Goal: Task Accomplishment & Management: Use online tool/utility

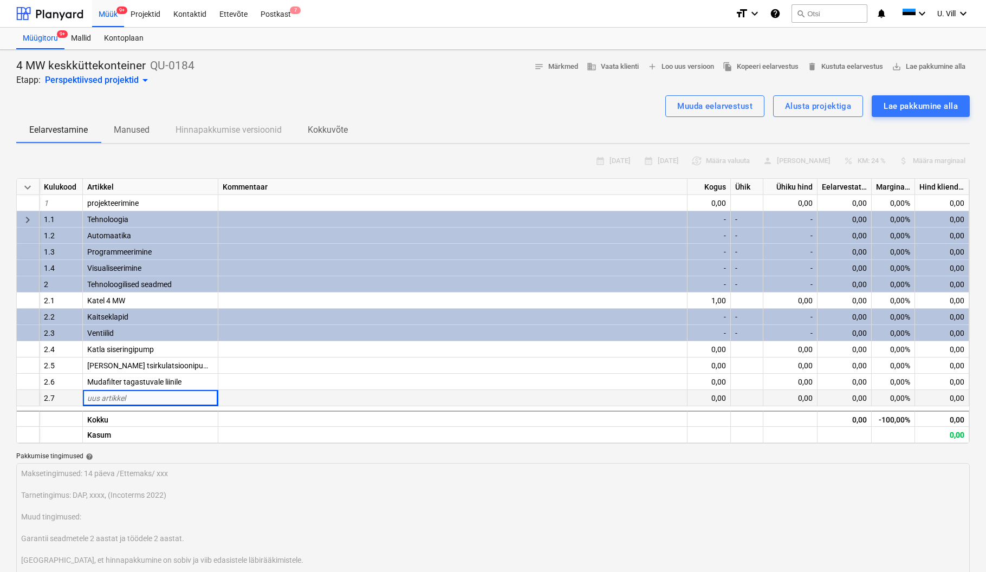
scroll to position [96, 0]
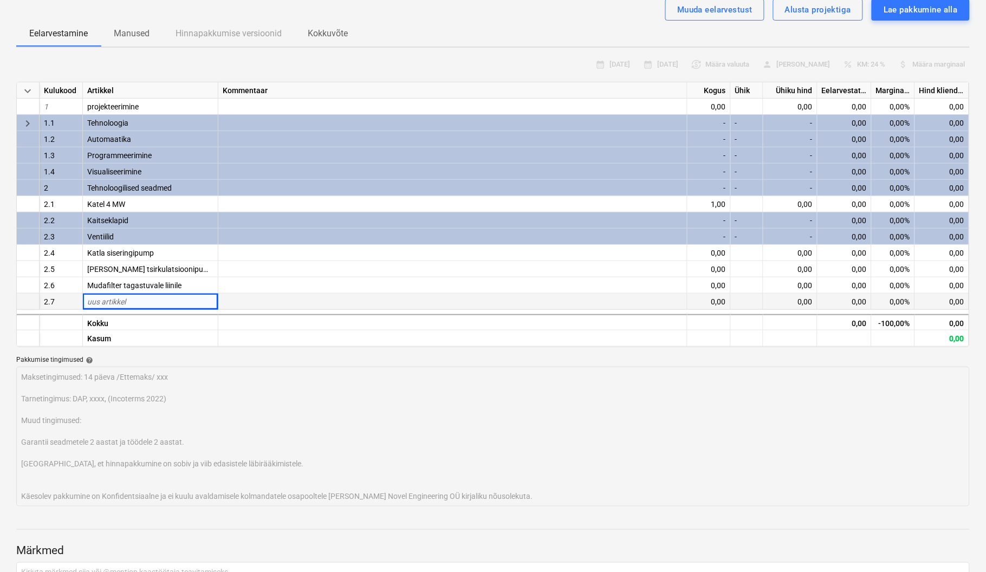
click at [153, 299] on div "uus artikkel" at bounding box center [150, 302] width 135 height 16
click at [139, 300] on div "uus artikkel" at bounding box center [150, 302] width 135 height 16
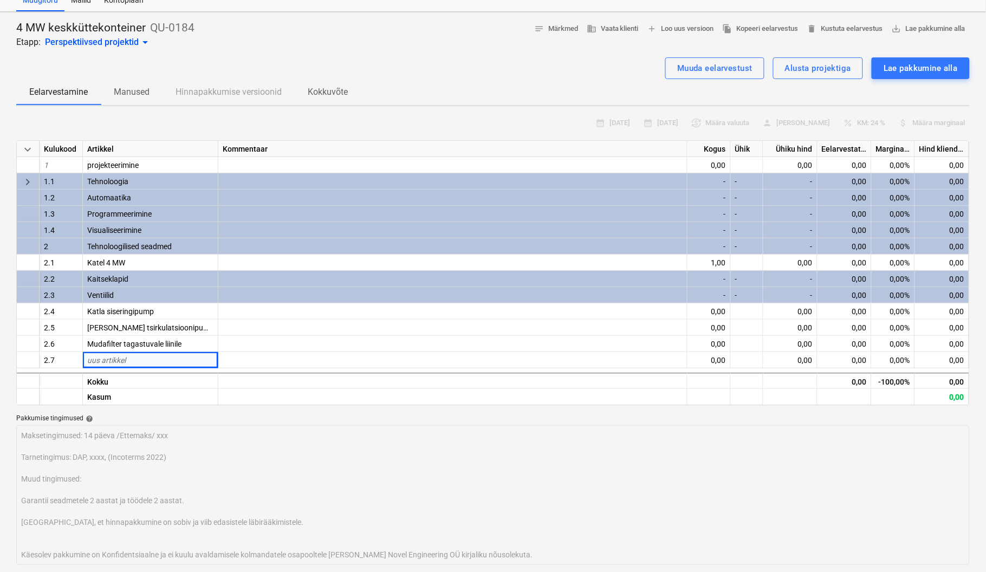
scroll to position [0, 0]
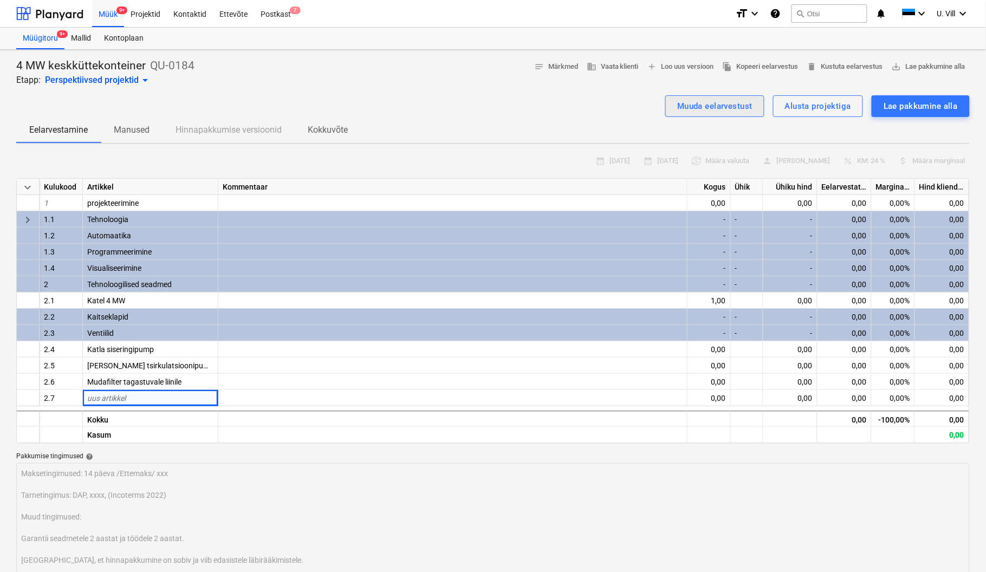
click at [706, 99] on div "Muuda eelarvestust" at bounding box center [714, 106] width 75 height 14
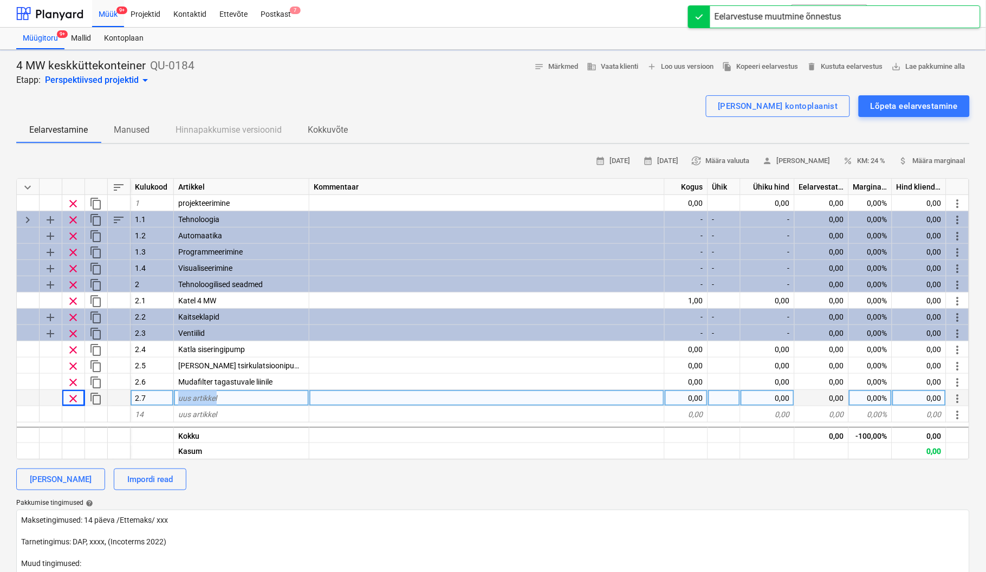
type textarea "x"
click at [245, 399] on div "uus artikkel" at bounding box center [241, 398] width 135 height 16
type input "MC 603 + UF 54 – Qp = 100,0 m³/h, DN125*350 mm, PN25"
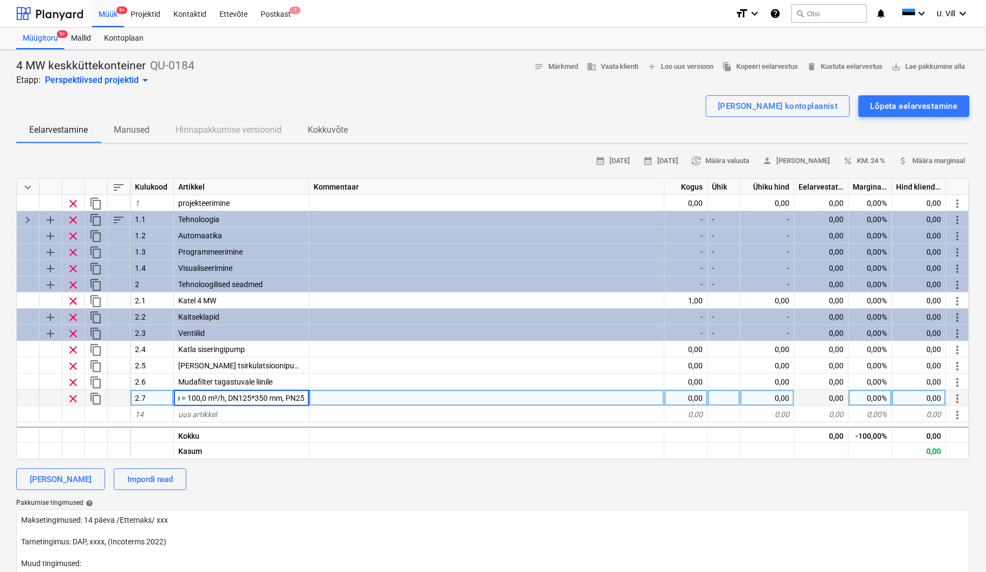
type textarea "x"
click at [692, 395] on div "0,00" at bounding box center [686, 398] width 43 height 16
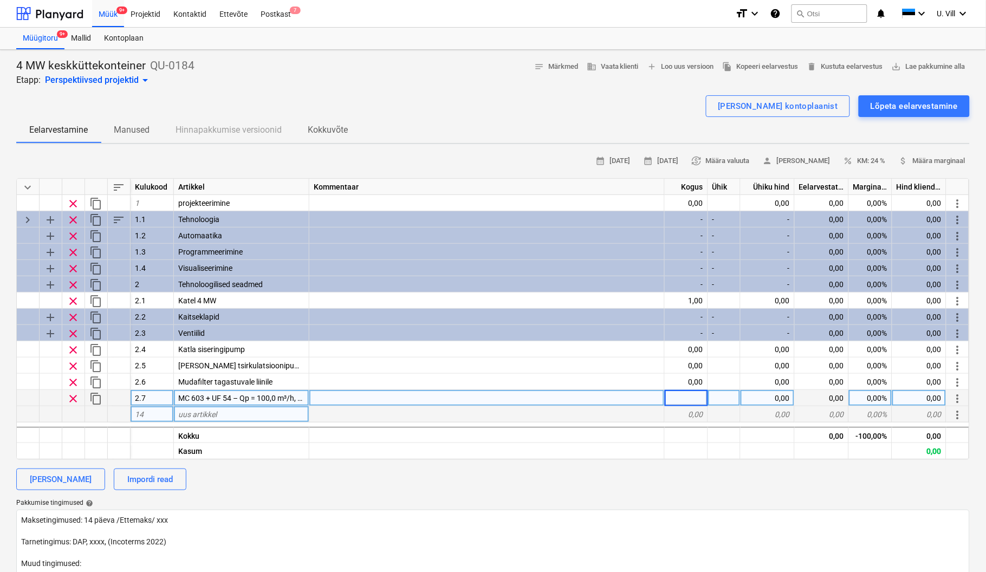
type input "1"
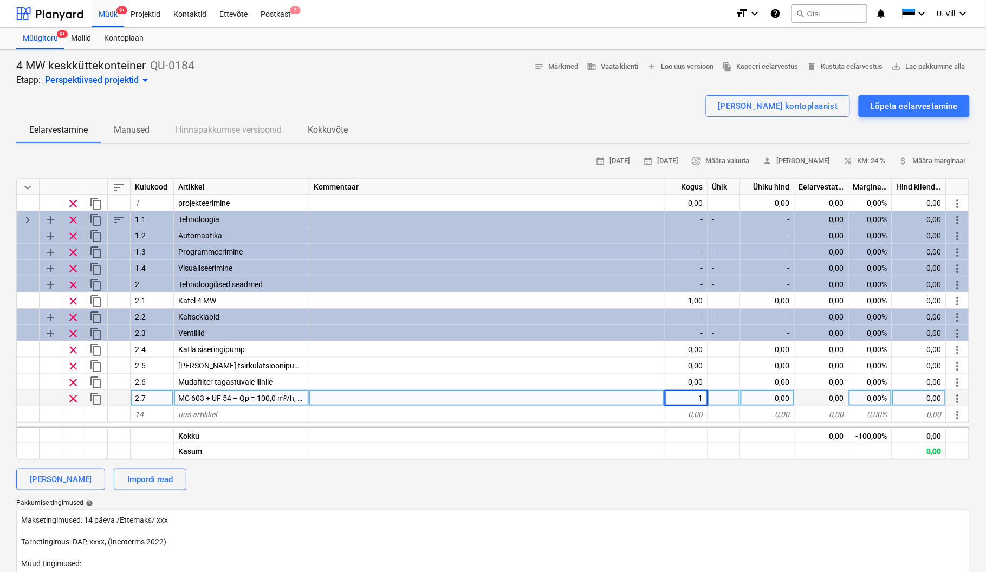
type textarea "x"
click at [726, 394] on div at bounding box center [724, 398] width 33 height 16
type input "tk"
type textarea "x"
click at [770, 398] on div "0,00" at bounding box center [768, 398] width 54 height 16
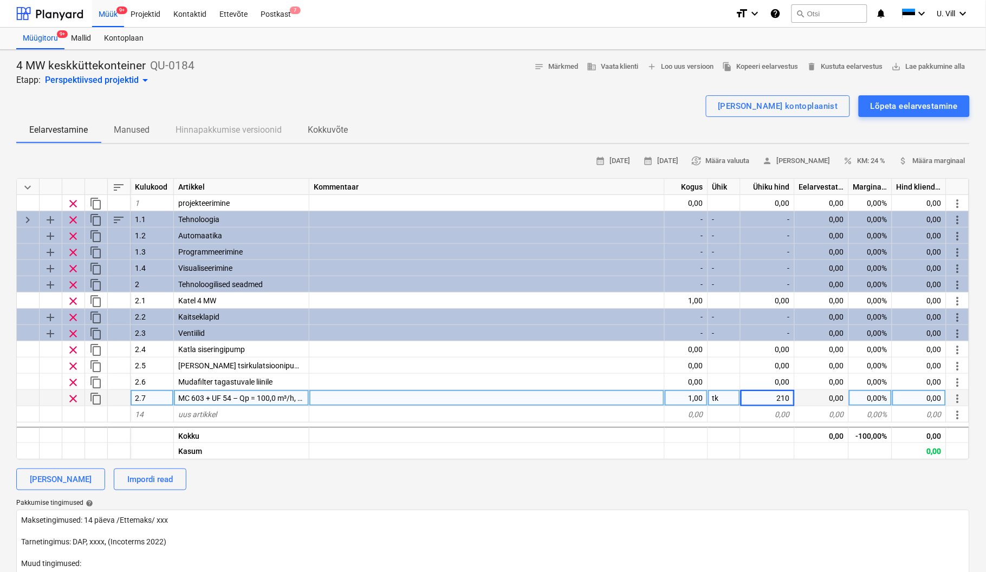
type input "2100"
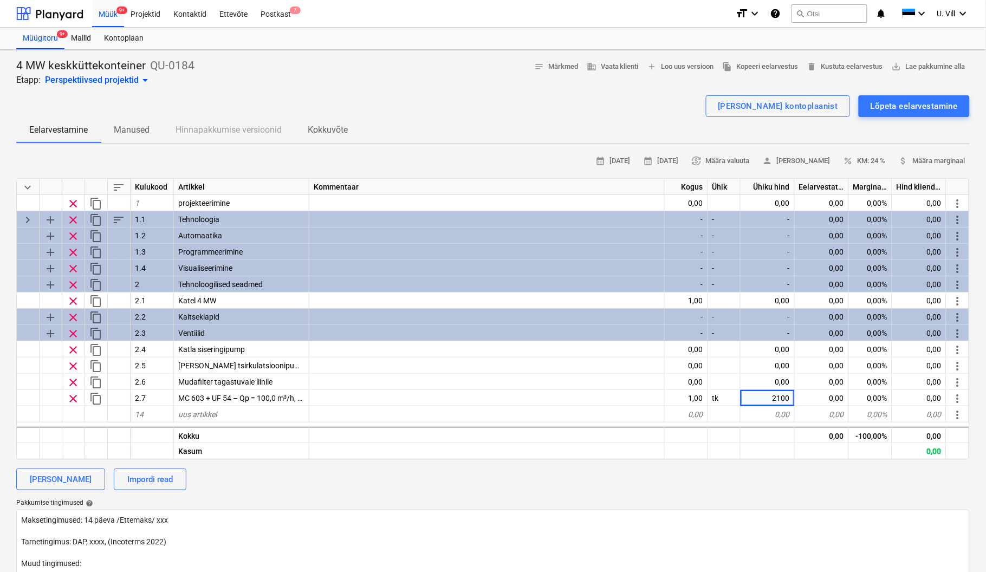
click at [632, 85] on div "4 MW keskküttekonteiner QU-0184 Etapp: Perspektiivsed projektid arrow_drop_down…" at bounding box center [492, 73] width 953 height 28
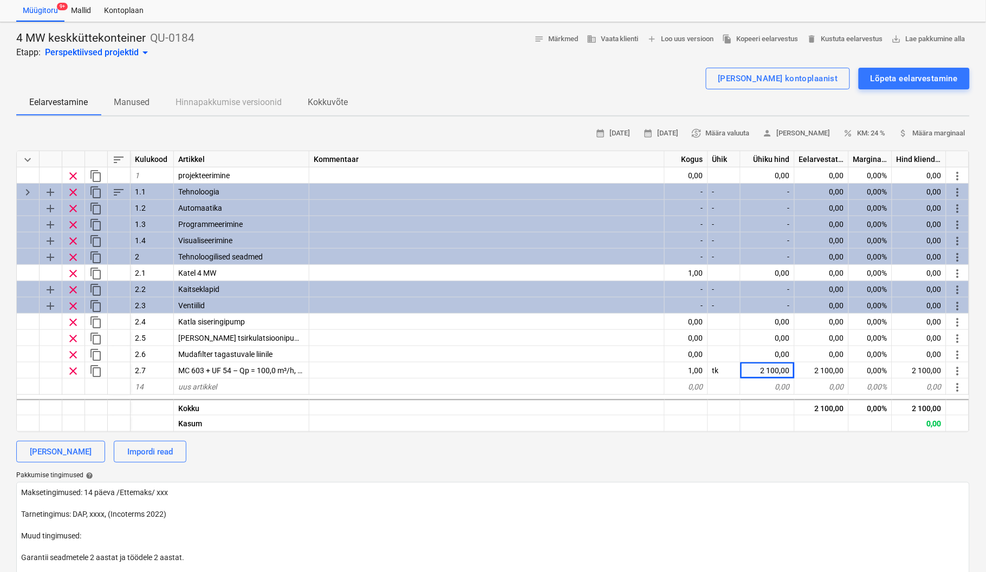
scroll to position [0, 0]
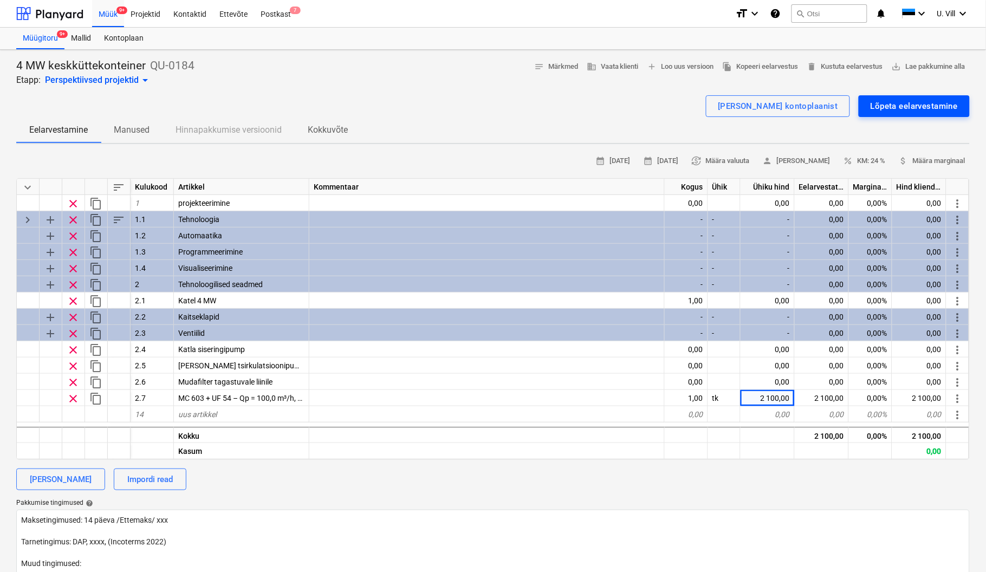
click at [893, 105] on div "Lõpeta eelarvestamine" at bounding box center [914, 106] width 87 height 14
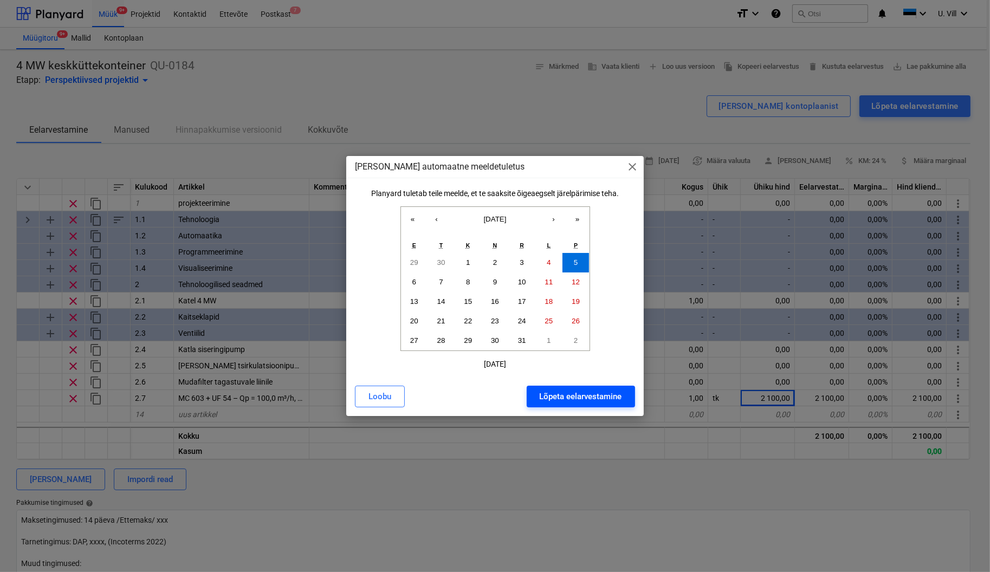
click at [593, 398] on div "Lõpeta eelarvestamine" at bounding box center [581, 397] width 82 height 14
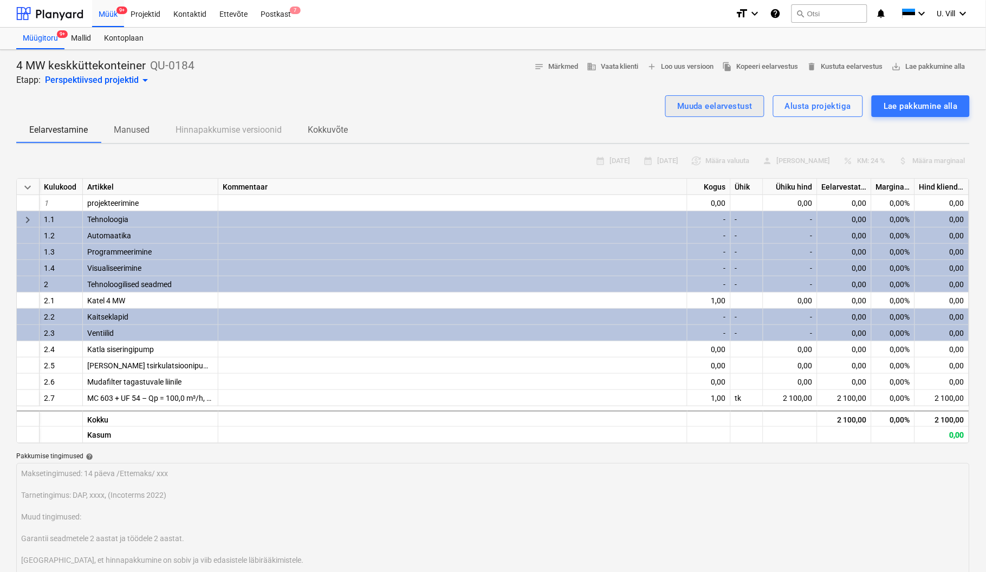
click at [711, 102] on div "Muuda eelarvestust" at bounding box center [714, 106] width 75 height 14
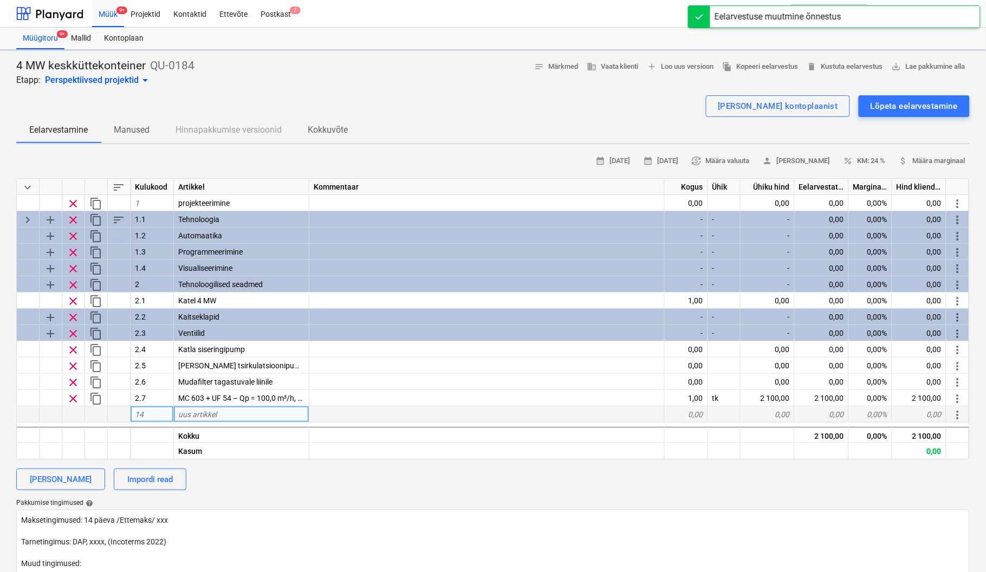
type textarea "x"
click at [221, 411] on div "uus artikkel" at bounding box center [241, 414] width 135 height 16
type input "KUIVAKSKEEMISE KAITSE SET 61+SET/J1"
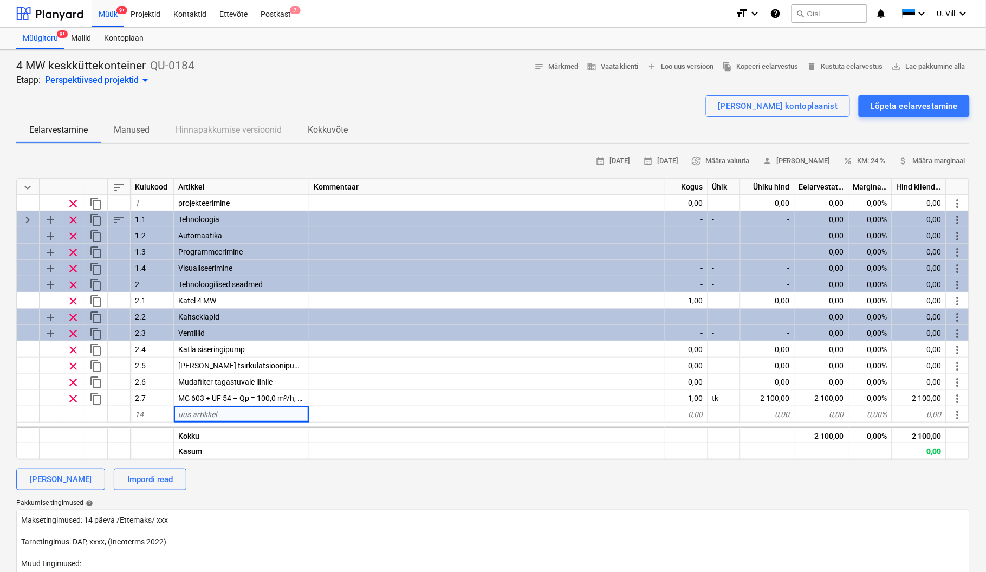
click at [459, 103] on div "[PERSON_NAME] kontoplaanist Lõpeta eelarvestamine" at bounding box center [492, 106] width 953 height 22
click at [252, 410] on div "uus artikkel" at bounding box center [241, 414] width 135 height 16
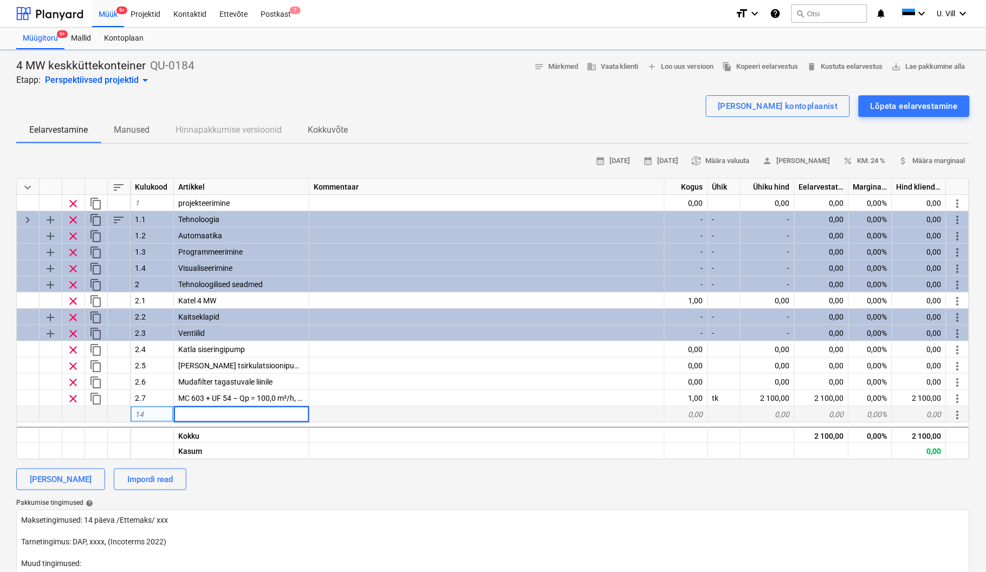
type textarea "x"
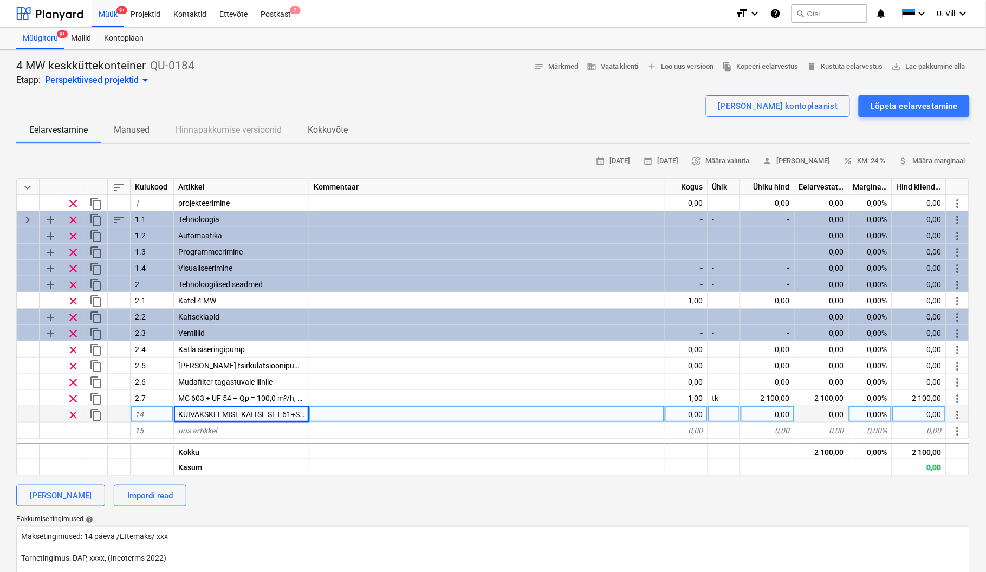
click at [471, 114] on div "[PERSON_NAME] kontoplaanist Lõpeta eelarvestamine" at bounding box center [492, 106] width 953 height 22
click at [695, 414] on div "0,00" at bounding box center [686, 414] width 43 height 16
type input "1"
type textarea "x"
click at [725, 415] on div at bounding box center [724, 414] width 33 height 16
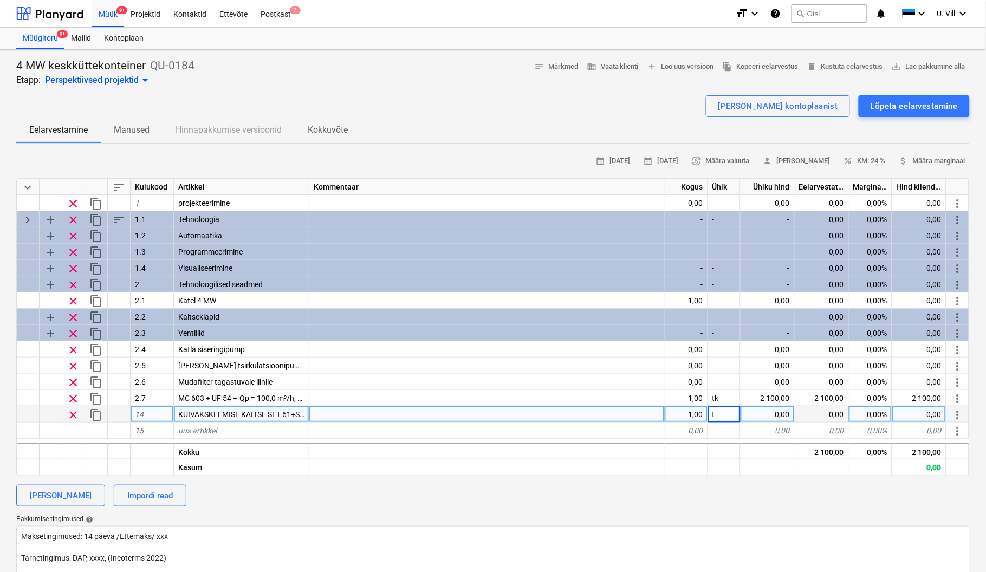
type input "tk"
type textarea "x"
click at [763, 412] on div "0,00" at bounding box center [768, 414] width 54 height 16
type input "800"
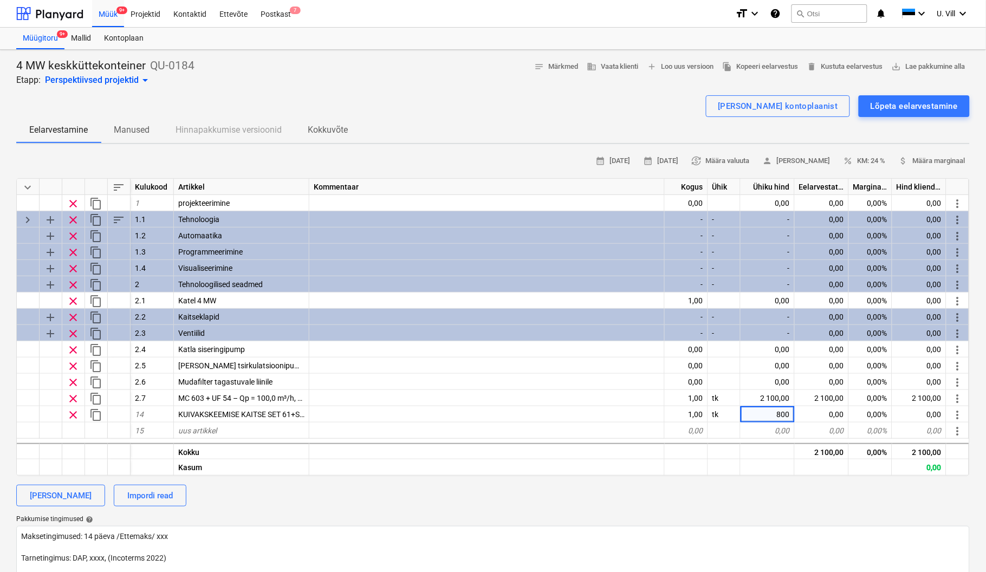
type textarea "x"
click at [677, 102] on div "[PERSON_NAME] kontoplaanist Lõpeta eelarvestamine" at bounding box center [492, 106] width 953 height 22
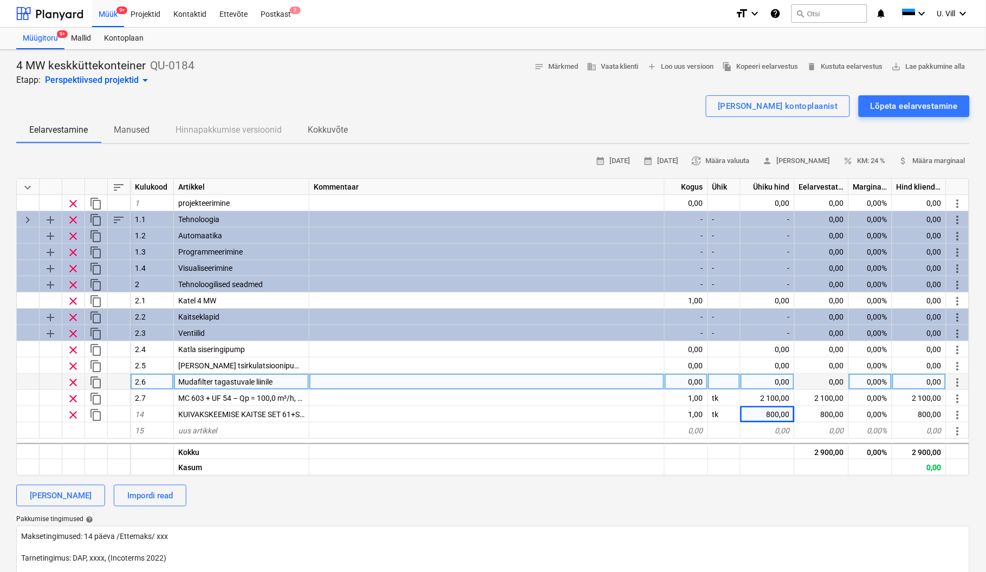
scroll to position [96, 0]
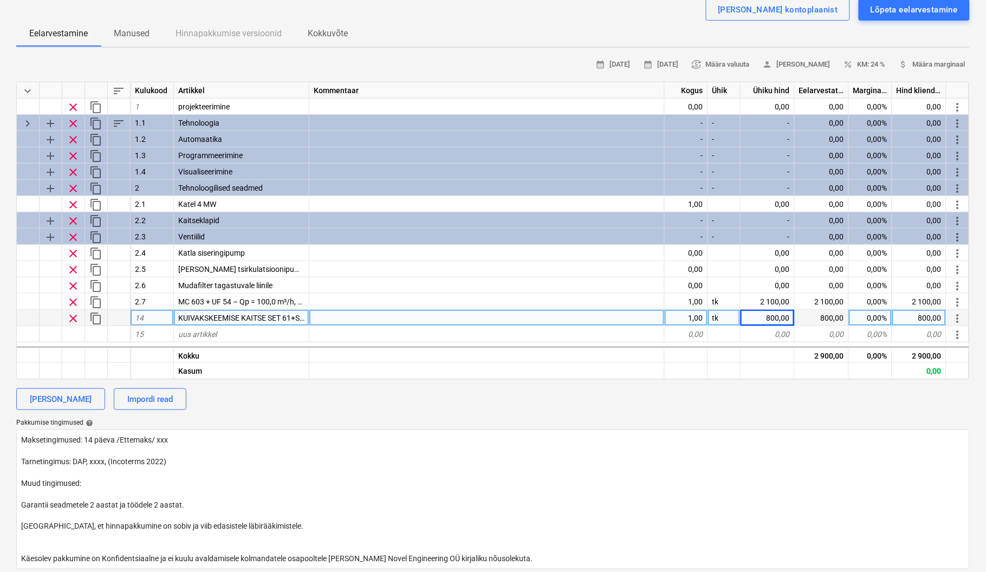
click at [146, 315] on div "14" at bounding box center [152, 318] width 43 height 16
type input "2.8"
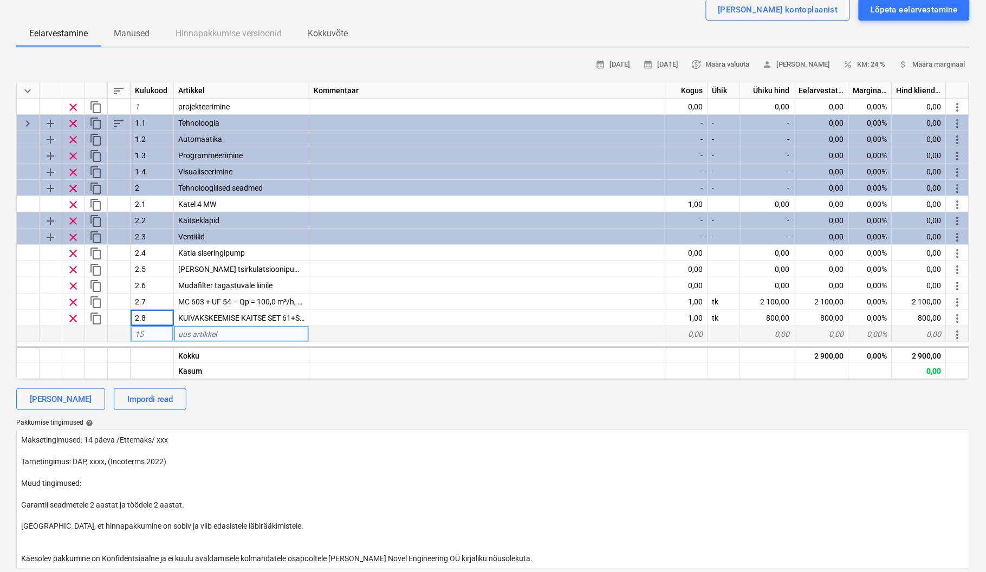
type textarea "x"
click at [145, 335] on div "15" at bounding box center [152, 334] width 43 height 16
type input "2.9"
click at [466, 25] on div "Eelarvestamine Manused Hinnapakkumise versioonid Kokkuvõte" at bounding box center [492, 34] width 953 height 26
type textarea "x"
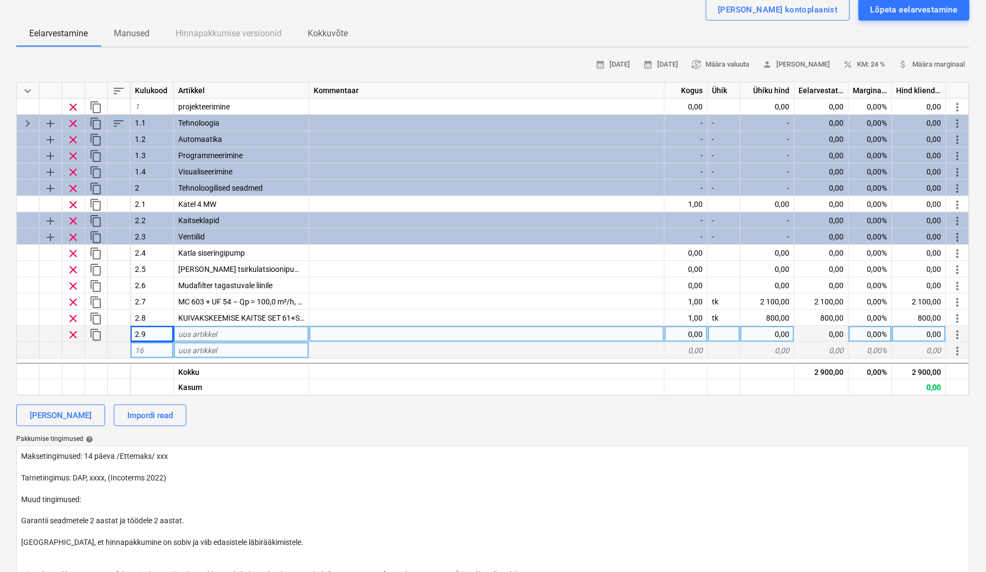
click at [150, 349] on div "16" at bounding box center [152, 350] width 43 height 16
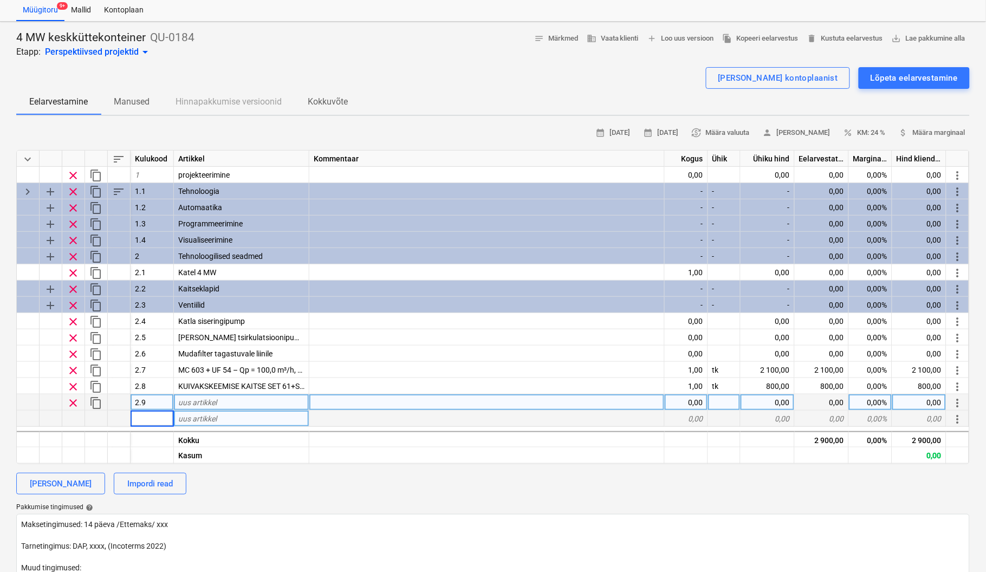
scroll to position [0, 0]
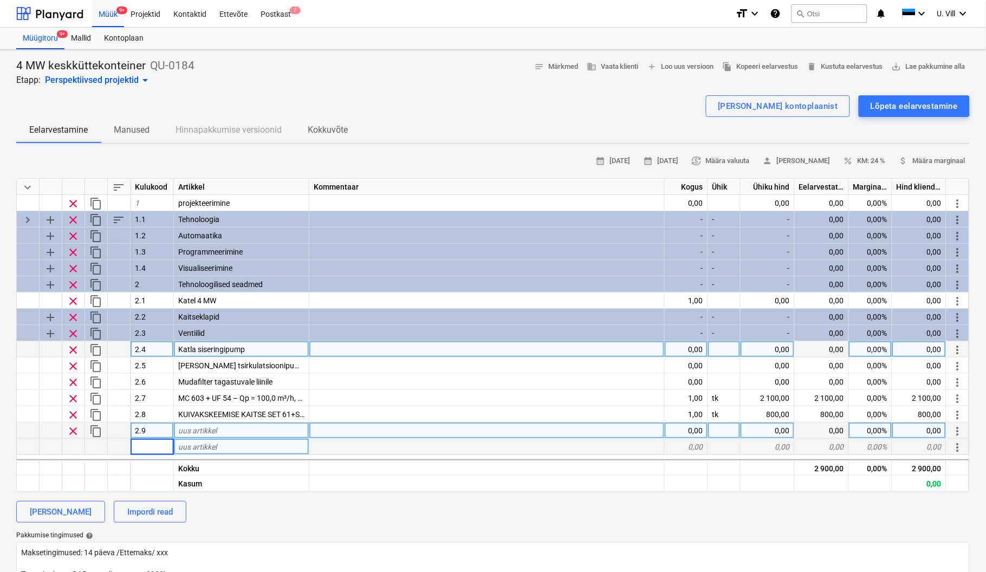
click at [345, 345] on div at bounding box center [486, 349] width 355 height 16
type input "KSB"
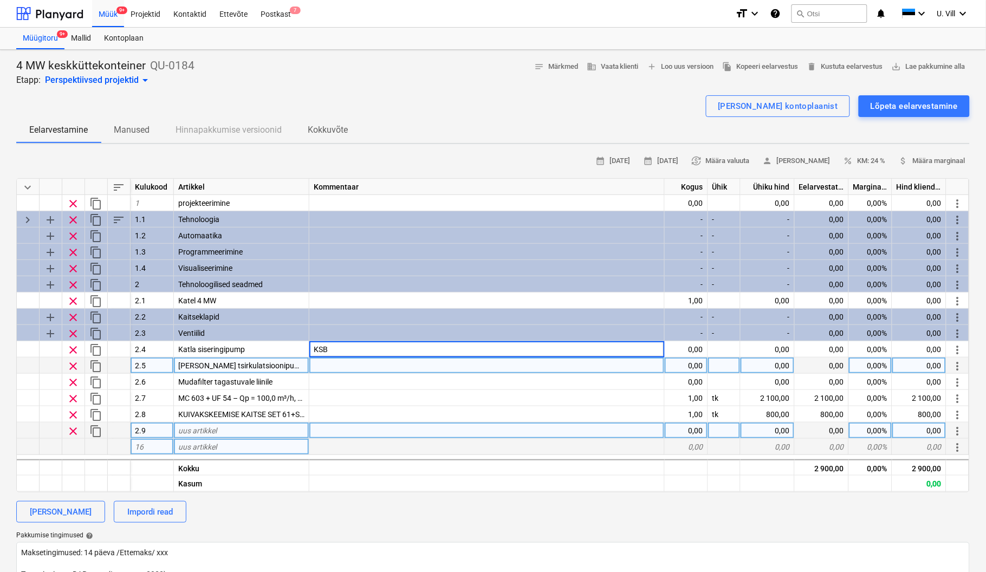
type textarea "x"
click at [323, 364] on div at bounding box center [486, 366] width 355 height 16
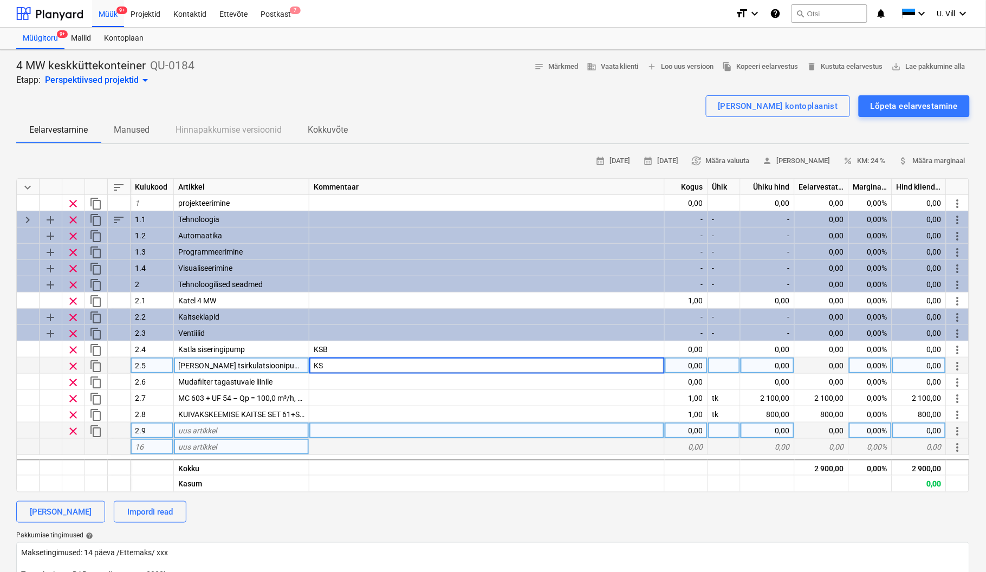
type input "KSB"
type textarea "x"
click at [469, 72] on div "4 MW keskküttekonteiner QU-0184 Etapp: Perspektiivsed projektid arrow_drop_down…" at bounding box center [492, 73] width 953 height 28
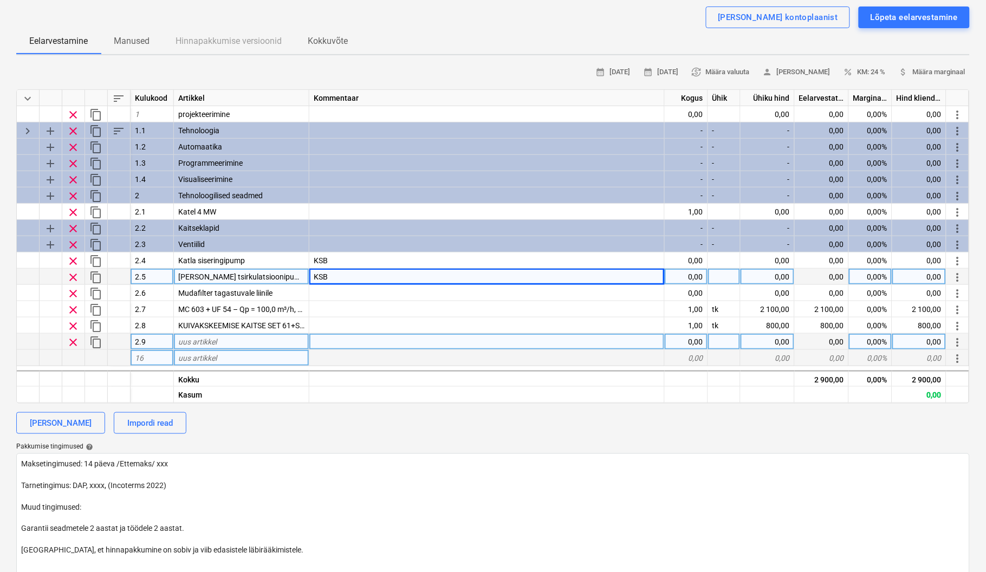
scroll to position [192, 0]
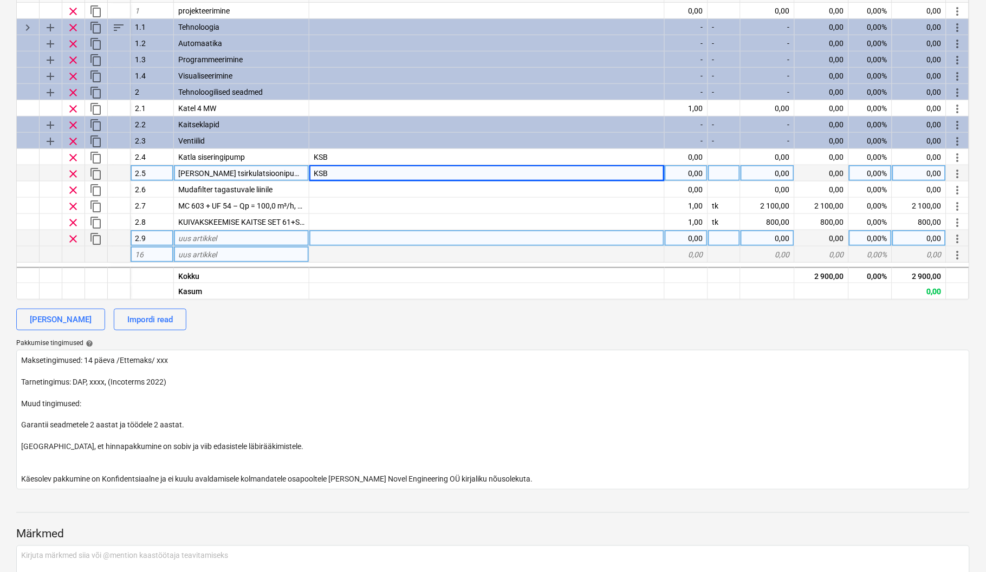
click at [236, 233] on div "uus artikkel" at bounding box center [241, 238] width 135 height 16
type input "P"
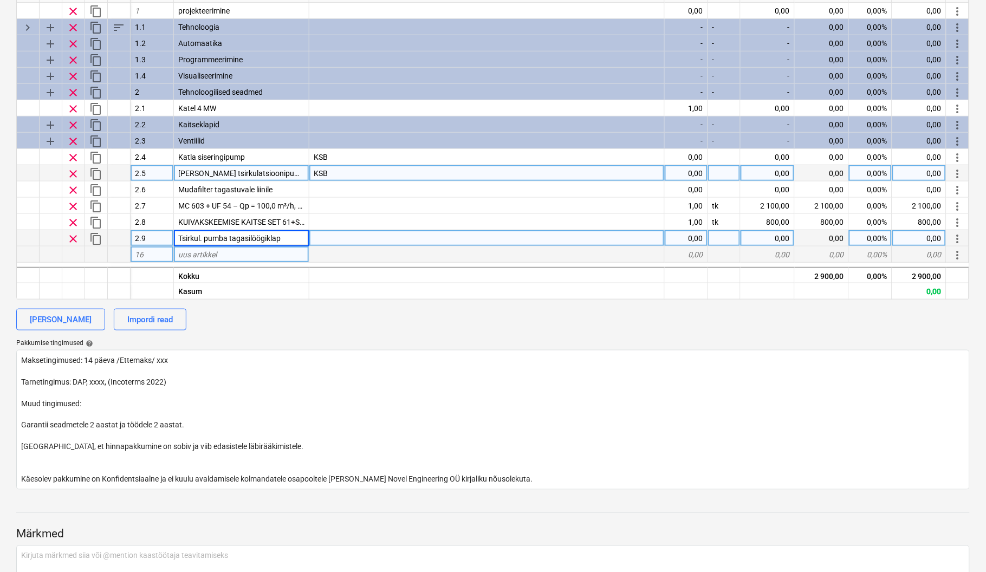
type input "Tsirkul. pumba tagasilöögiklapp"
type textarea "x"
click at [691, 237] on div "0,00" at bounding box center [686, 238] width 43 height 16
type input "1"
type textarea "x"
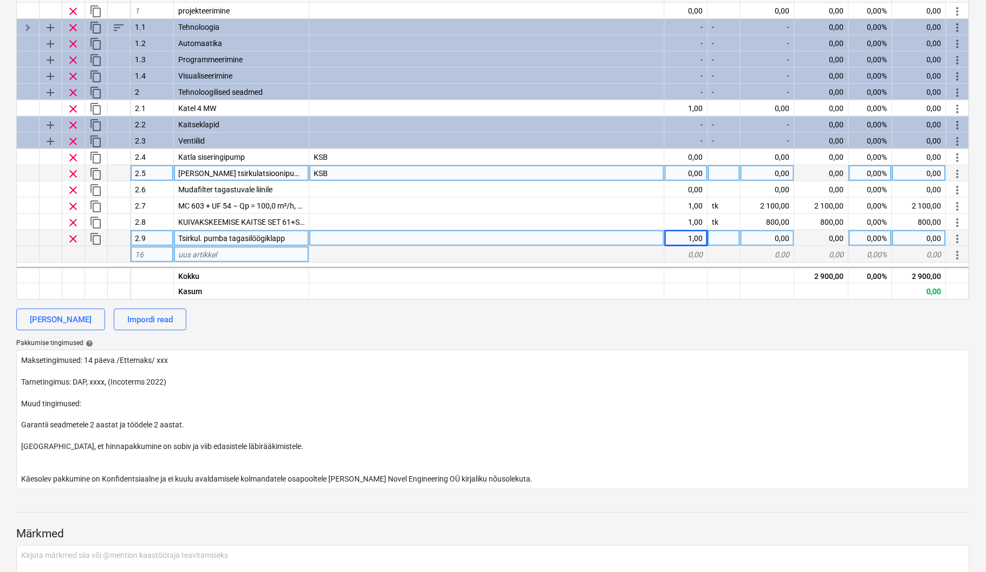
click at [722, 237] on div at bounding box center [724, 238] width 33 height 16
type input "tk"
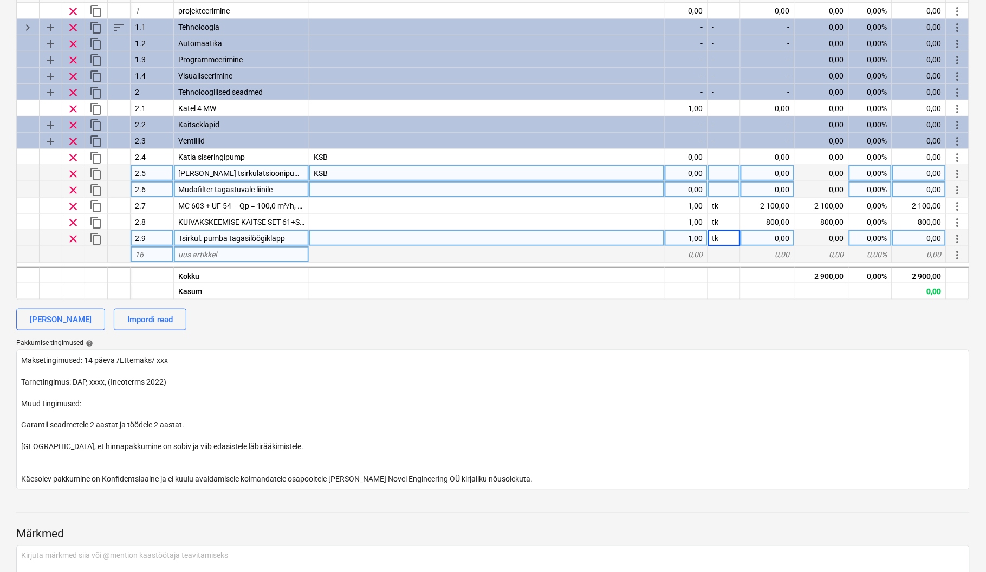
type textarea "x"
click at [691, 186] on div "0,00" at bounding box center [686, 189] width 43 height 16
type input "1"
type textarea "x"
click at [722, 187] on div at bounding box center [724, 189] width 33 height 16
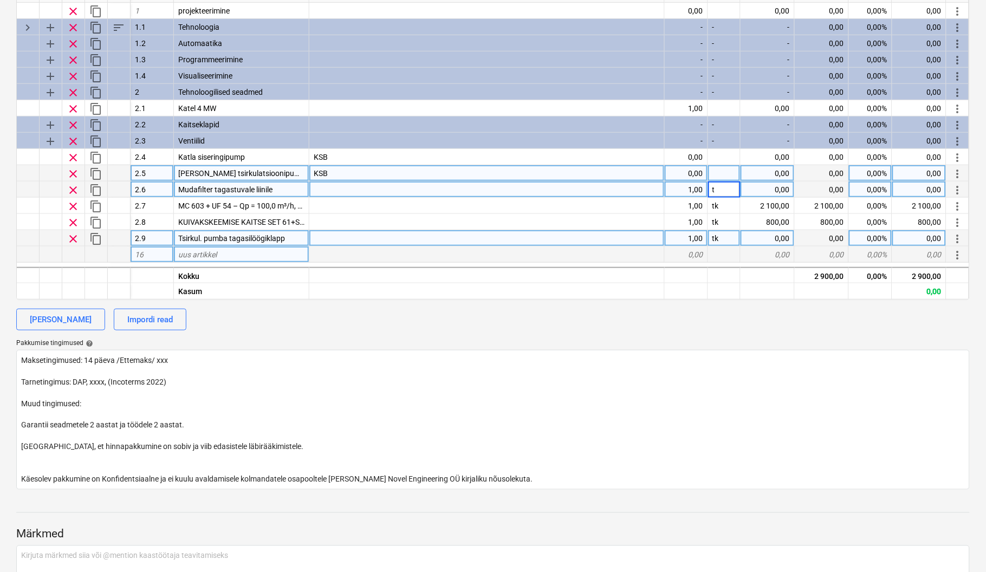
type input "tk"
type textarea "x"
click at [704, 342] on div "Pakkumise tingimused help" at bounding box center [492, 343] width 953 height 9
click at [691, 170] on div "0,00" at bounding box center [686, 173] width 43 height 16
type input "1"
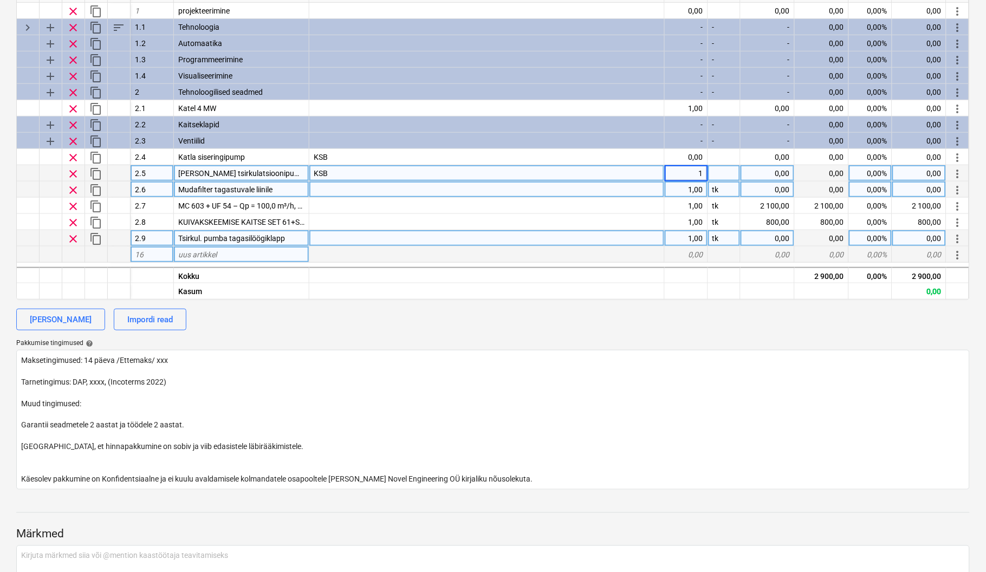
type textarea "x"
click at [726, 172] on div at bounding box center [724, 173] width 33 height 16
type input "tk"
type textarea "x"
click at [706, 344] on div "Pakkumise tingimused help" at bounding box center [492, 343] width 953 height 9
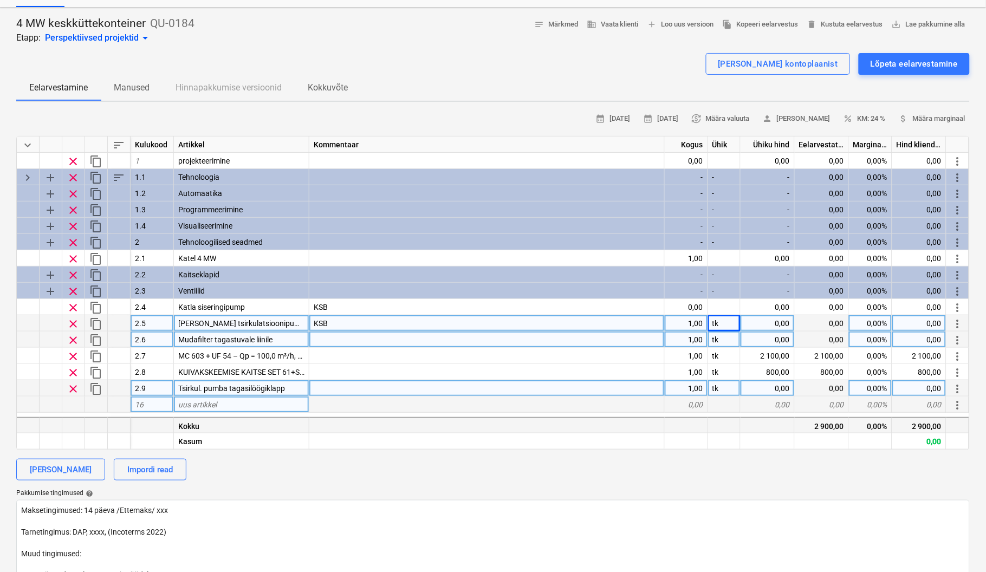
scroll to position [0, 0]
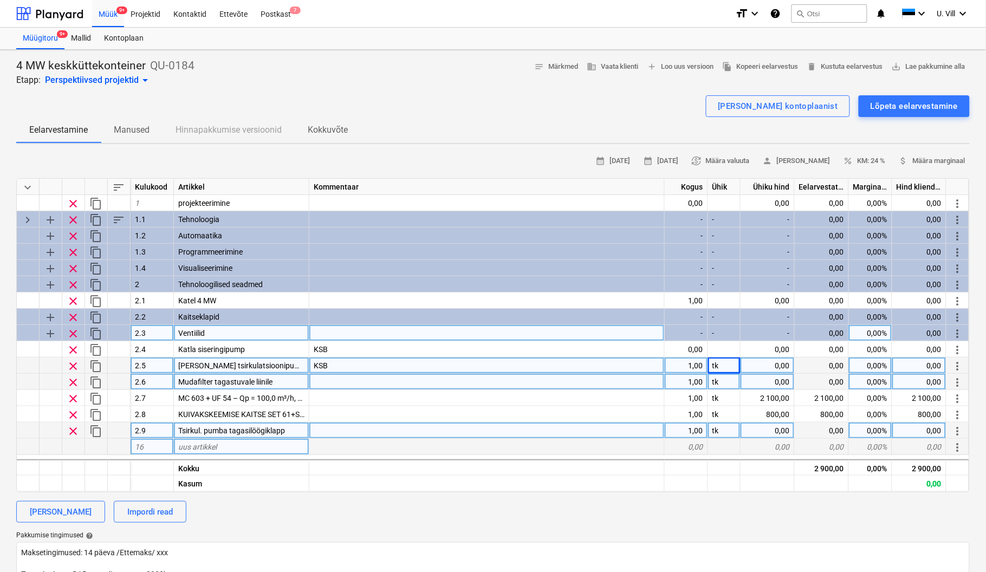
click at [698, 330] on div "-" at bounding box center [686, 333] width 43 height 16
click at [699, 330] on div "-" at bounding box center [686, 333] width 43 height 16
click at [703, 334] on div "-" at bounding box center [686, 333] width 43 height 16
click at [704, 329] on div "-" at bounding box center [686, 333] width 43 height 16
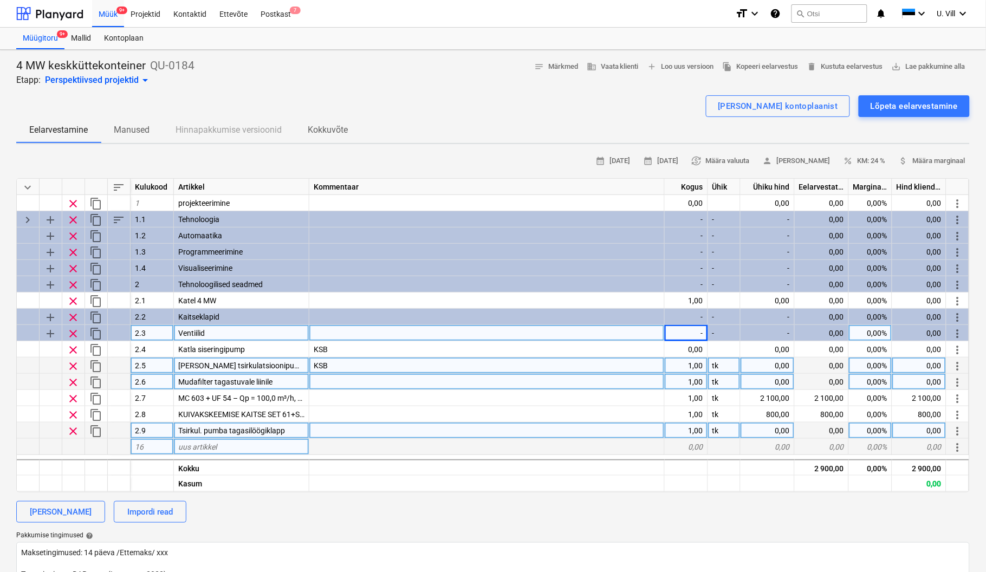
click at [439, 327] on div at bounding box center [486, 333] width 355 height 16
click at [695, 330] on div "-" at bounding box center [686, 333] width 43 height 16
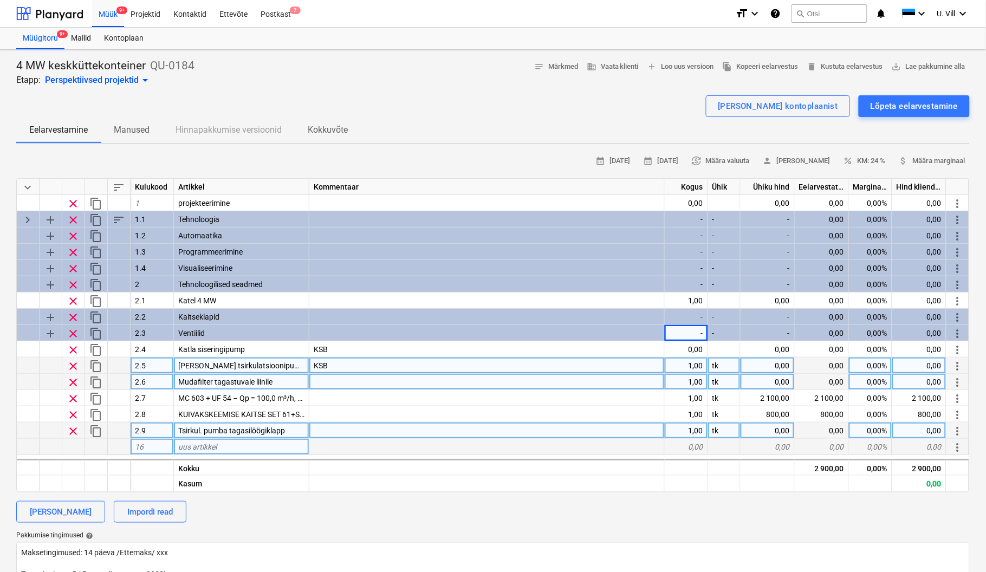
click at [492, 96] on div "[PERSON_NAME] kontoplaanist Lõpeta eelarvestamine" at bounding box center [492, 106] width 953 height 22
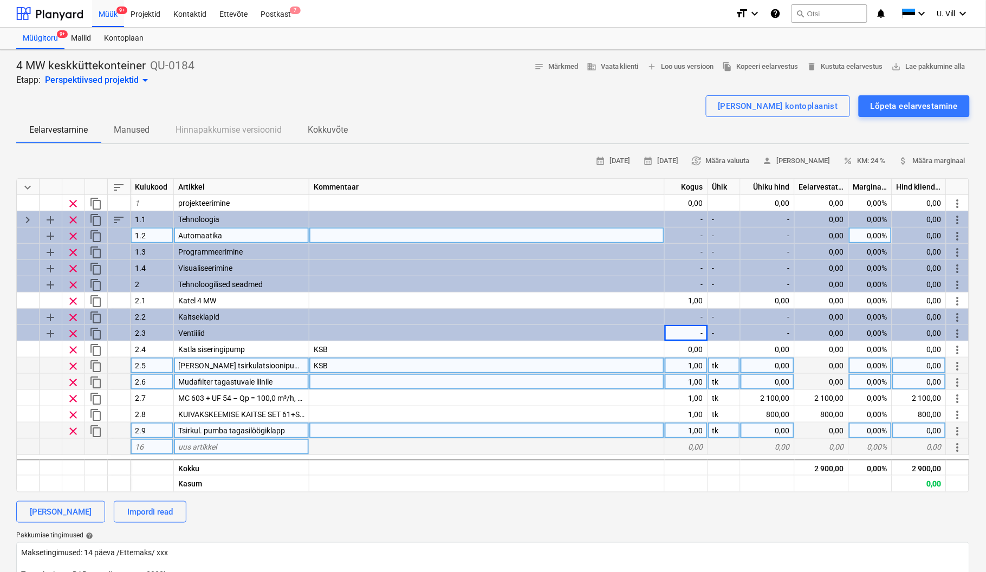
click at [687, 236] on div "-" at bounding box center [686, 236] width 43 height 16
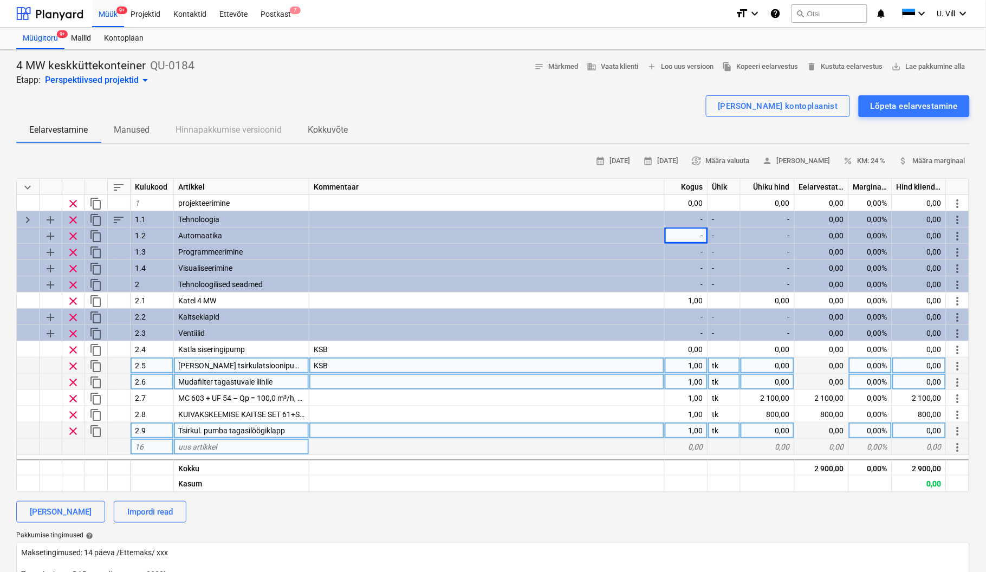
click at [542, 94] on div at bounding box center [492, 91] width 953 height 9
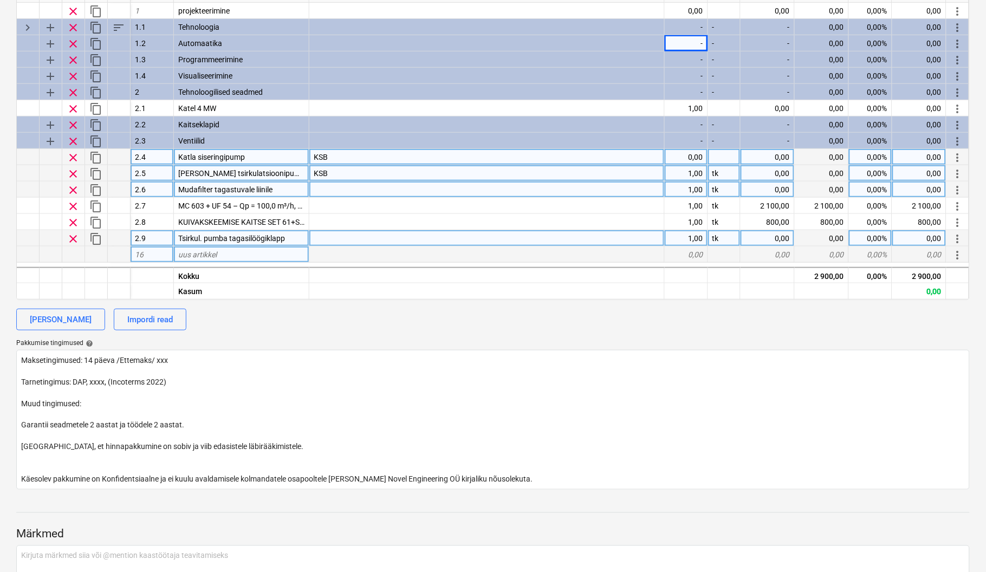
scroll to position [96, 0]
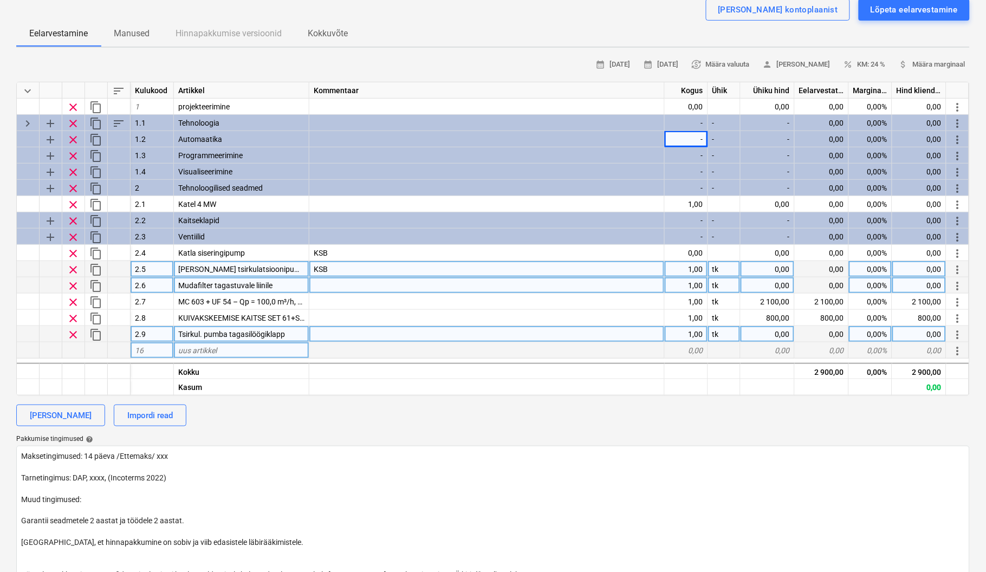
click at [224, 351] on div "uus artikkel" at bounding box center [241, 350] width 135 height 16
type input "Korsten 20 meetrit"
click at [473, 22] on div "Eelarvestamine Manused Hinnapakkumise versioonid Kokkuvõte" at bounding box center [492, 34] width 953 height 26
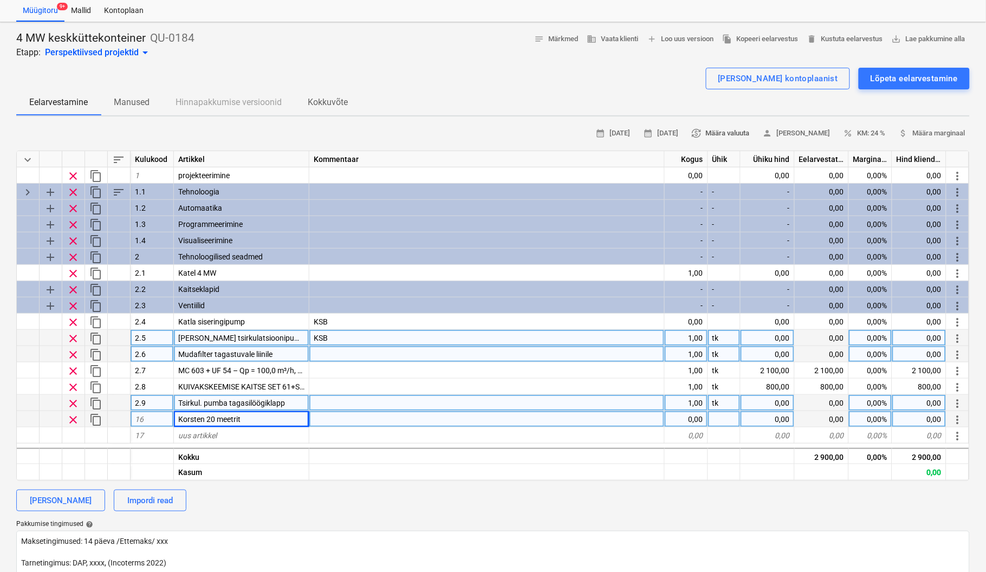
scroll to position [0, 0]
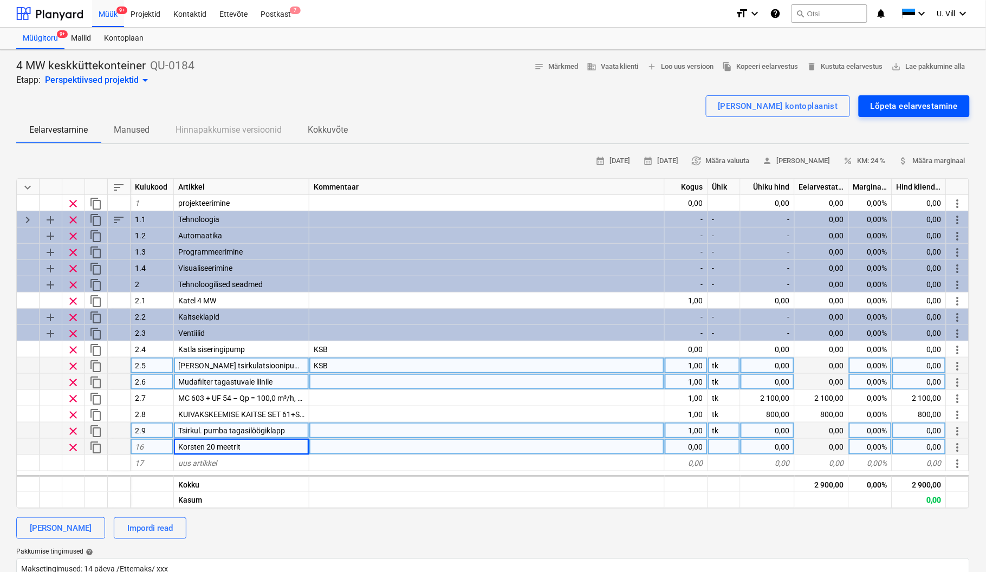
click at [896, 105] on div "Lõpeta eelarvestamine" at bounding box center [914, 106] width 87 height 14
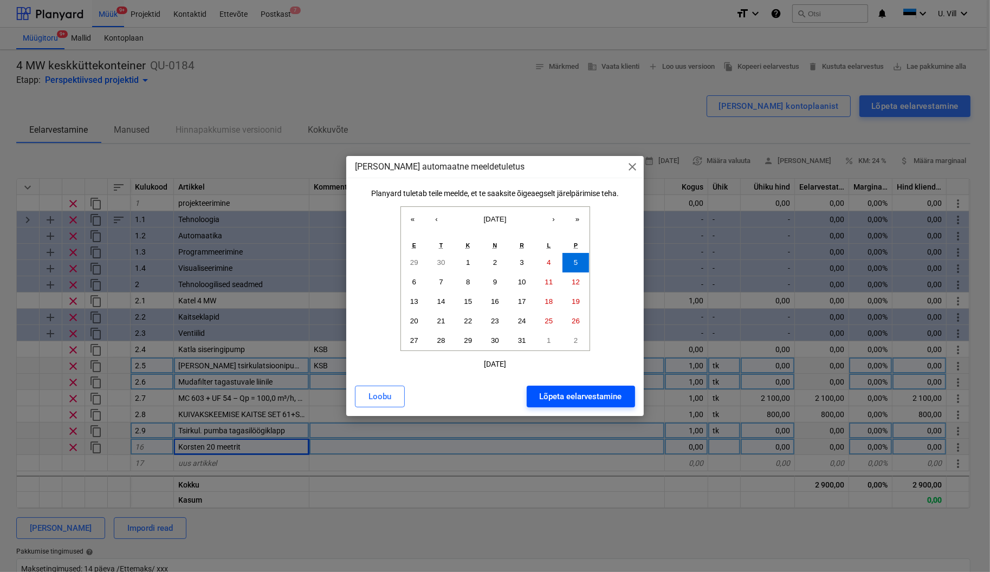
click at [600, 386] on button "Lõpeta eelarvestamine" at bounding box center [581, 397] width 108 height 22
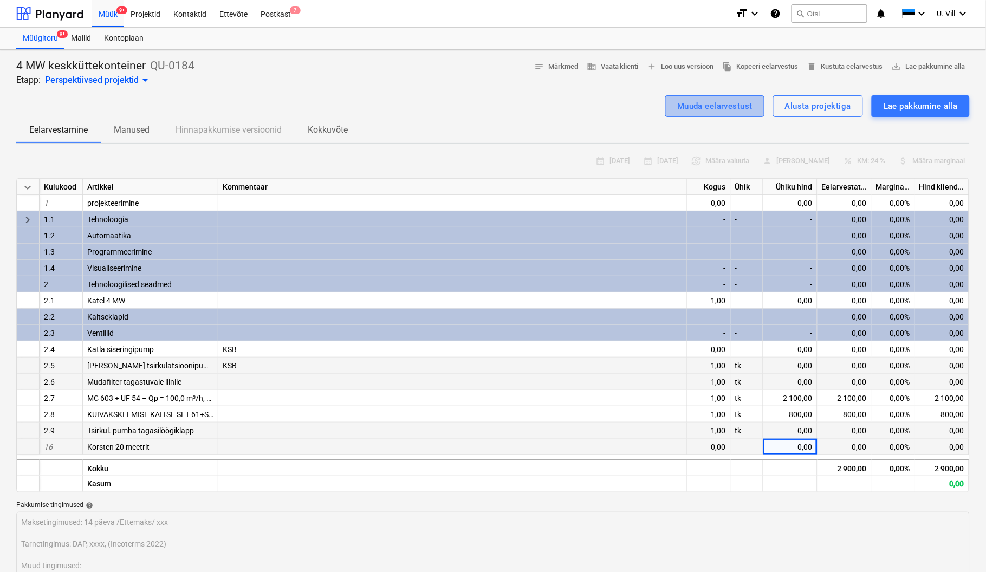
click at [738, 105] on div "Muuda eelarvestust" at bounding box center [714, 106] width 75 height 14
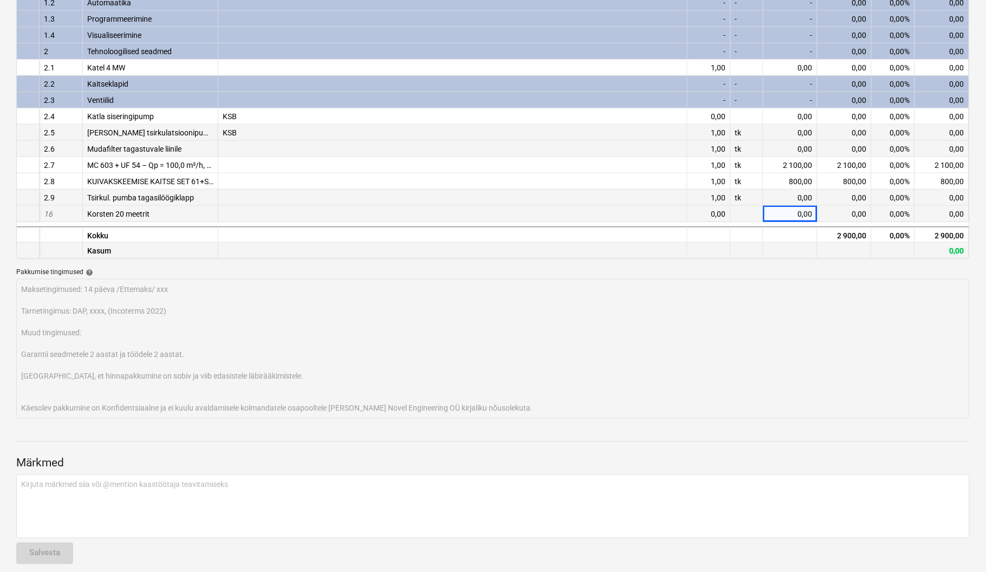
scroll to position [241, 0]
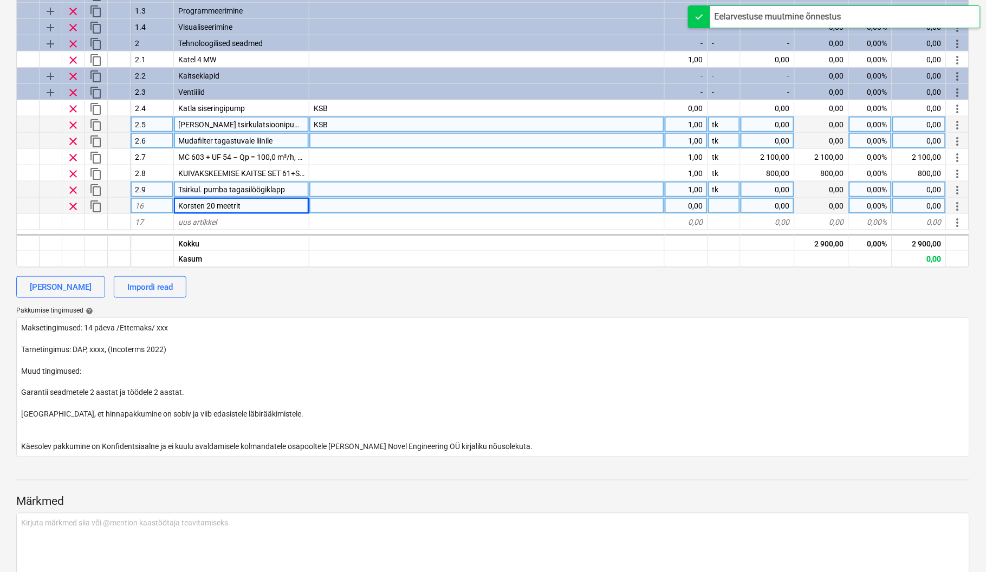
type textarea "x"
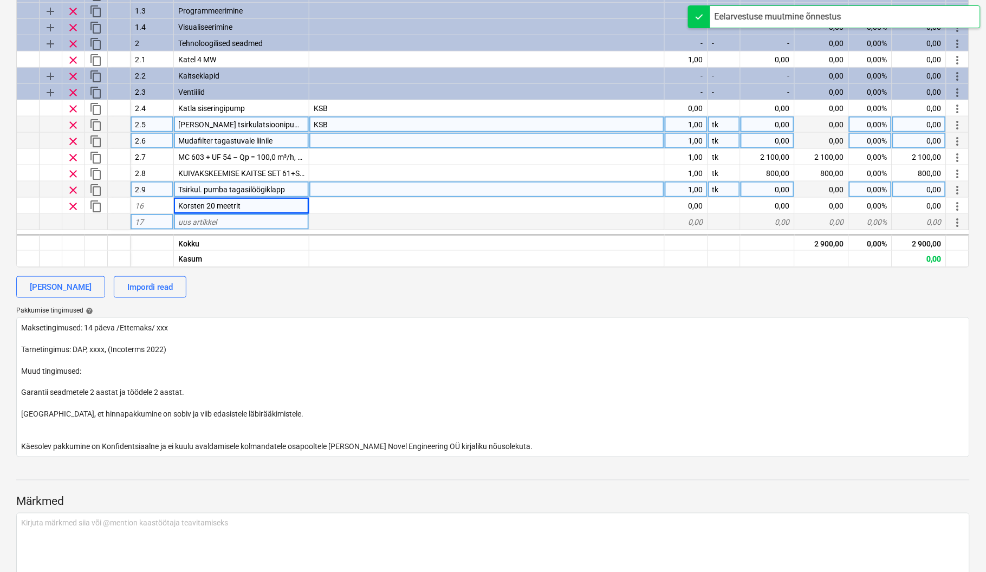
click at [222, 220] on div "uus artikkel" at bounding box center [241, 222] width 135 height 16
type input "Ü"
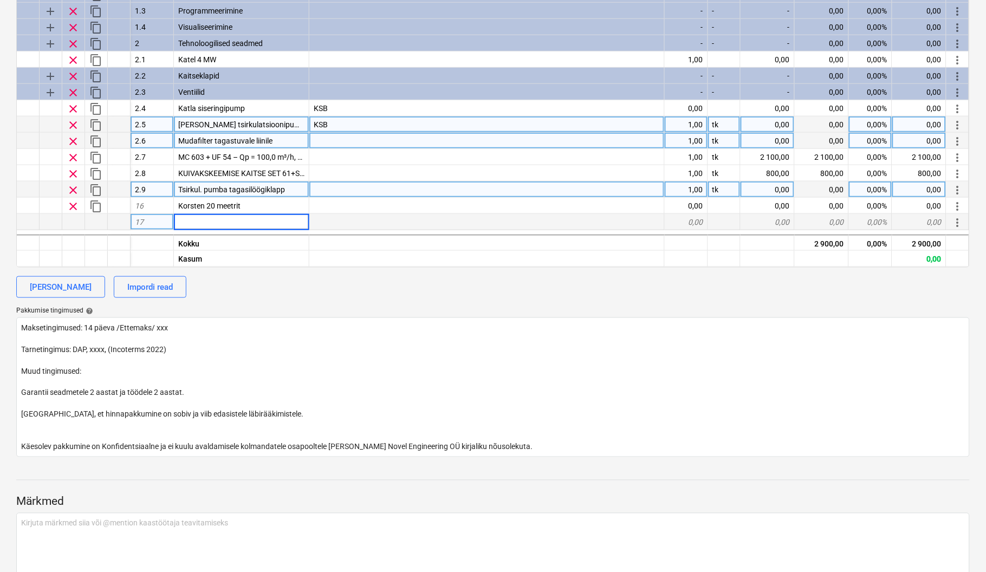
type input "P"
type input "Ü"
type input "O"
type input "P"
type input "Ü"
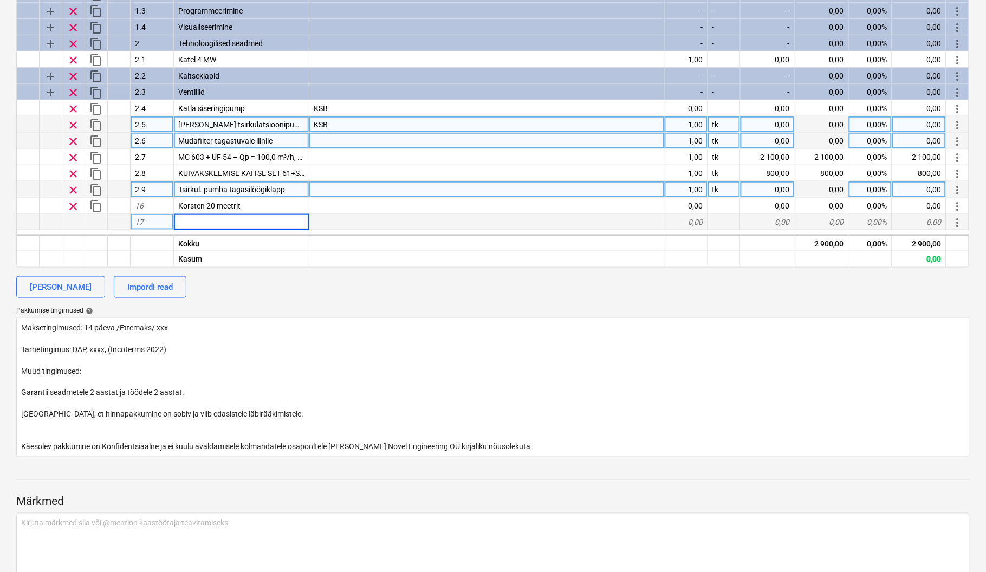
type input "Ü"
type input "Õlimahuti ???"
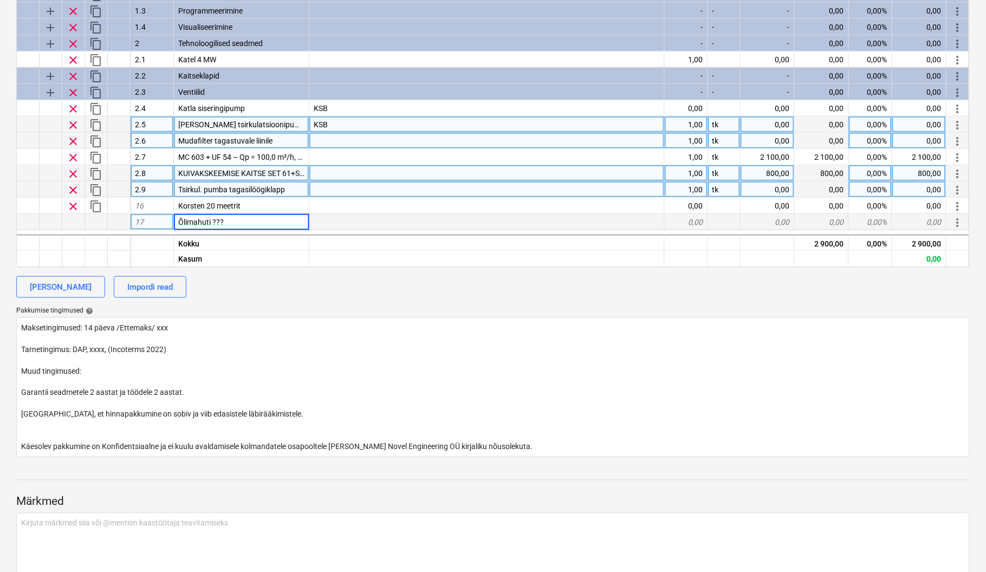
scroll to position [288, 0]
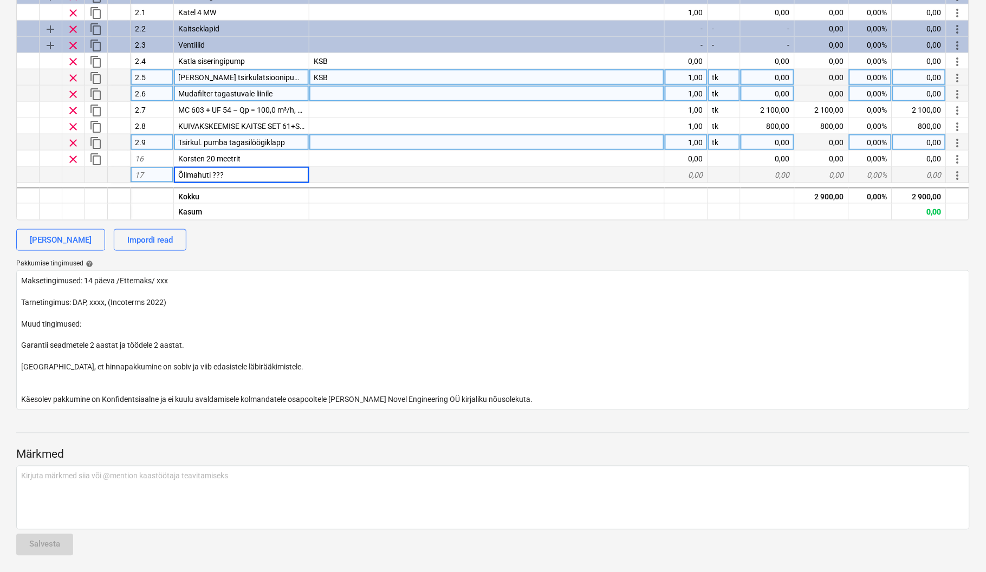
click at [302, 172] on input "Õlimahuti ???" at bounding box center [241, 175] width 135 height 16
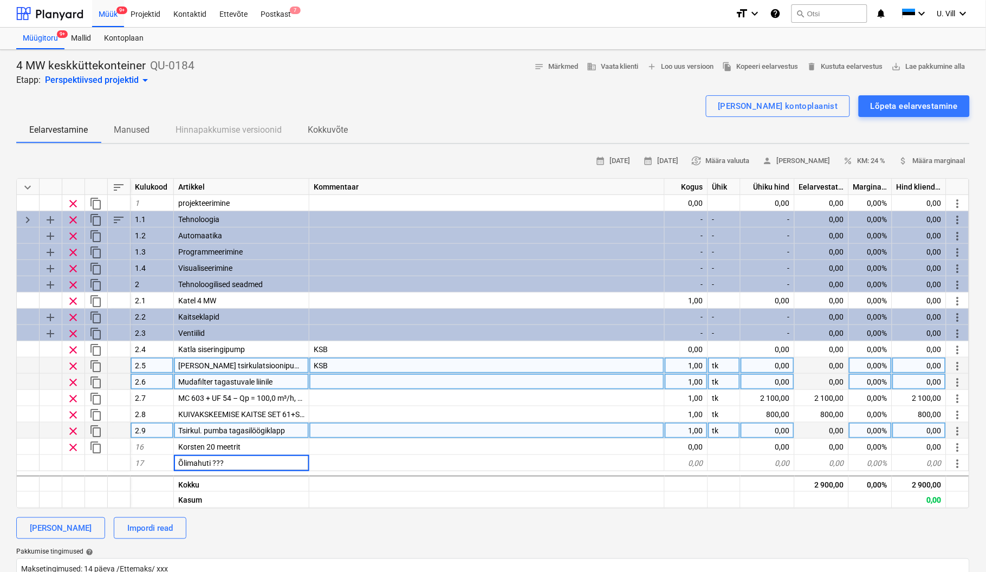
scroll to position [192, 0]
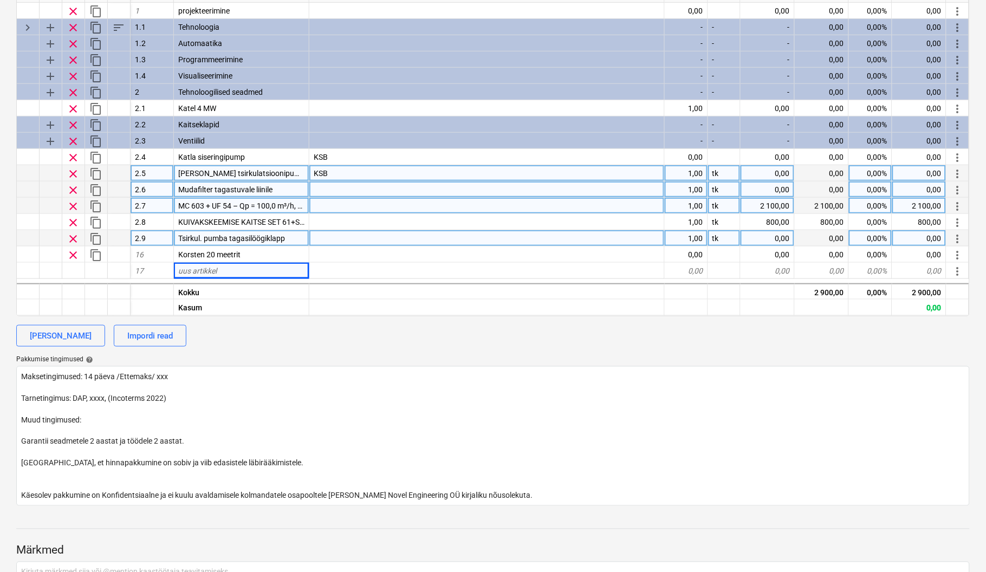
click at [428, 209] on div at bounding box center [486, 206] width 355 height 16
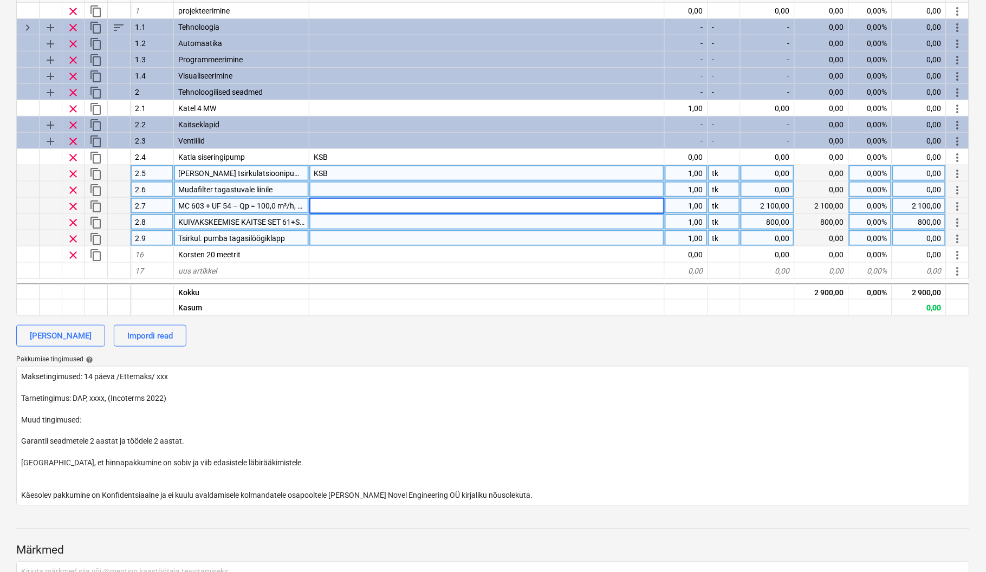
type textarea "x"
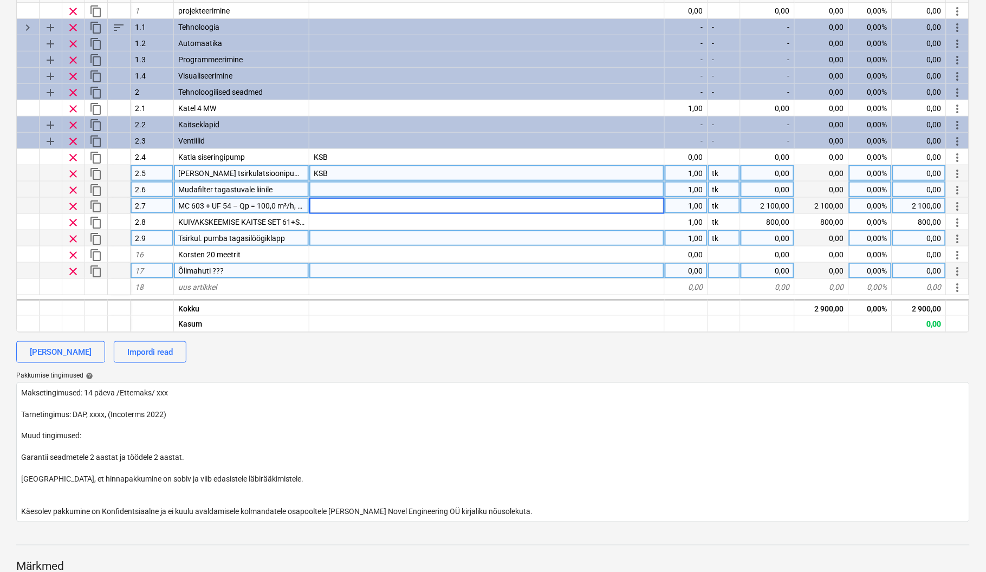
click at [244, 267] on div "Õlimahuti ???" at bounding box center [241, 271] width 135 height 16
click at [248, 286] on div "uus artikkel" at bounding box center [241, 287] width 135 height 16
click at [241, 285] on div "uus artikkel" at bounding box center [241, 287] width 135 height 16
type input "Gaasifilter"
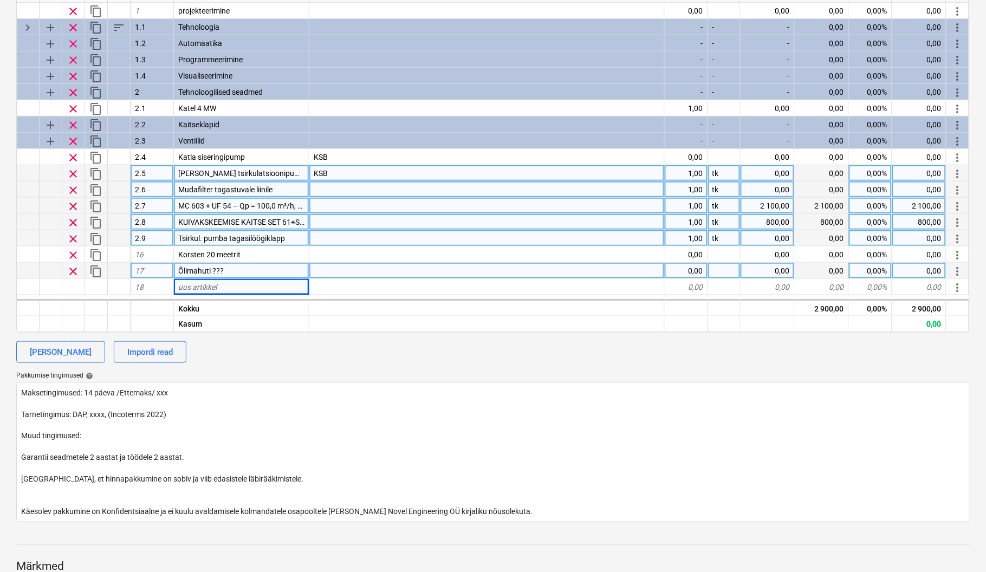
click at [489, 221] on div at bounding box center [486, 222] width 355 height 16
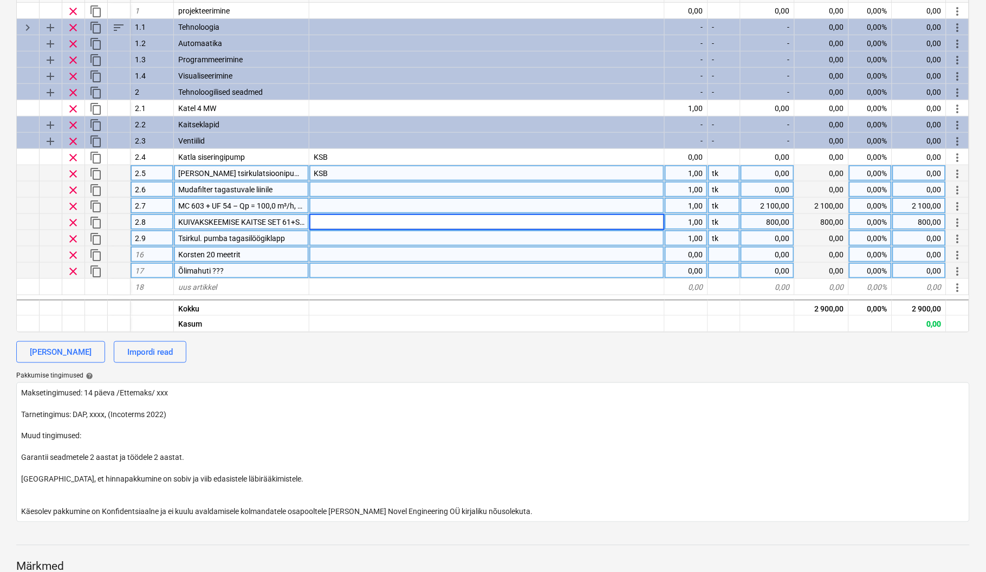
type textarea "x"
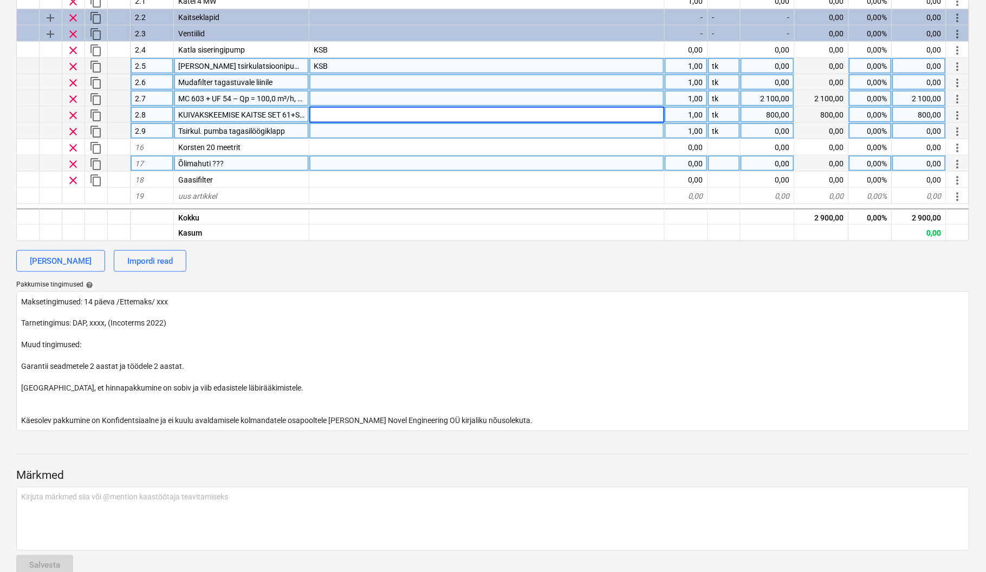
scroll to position [304, 0]
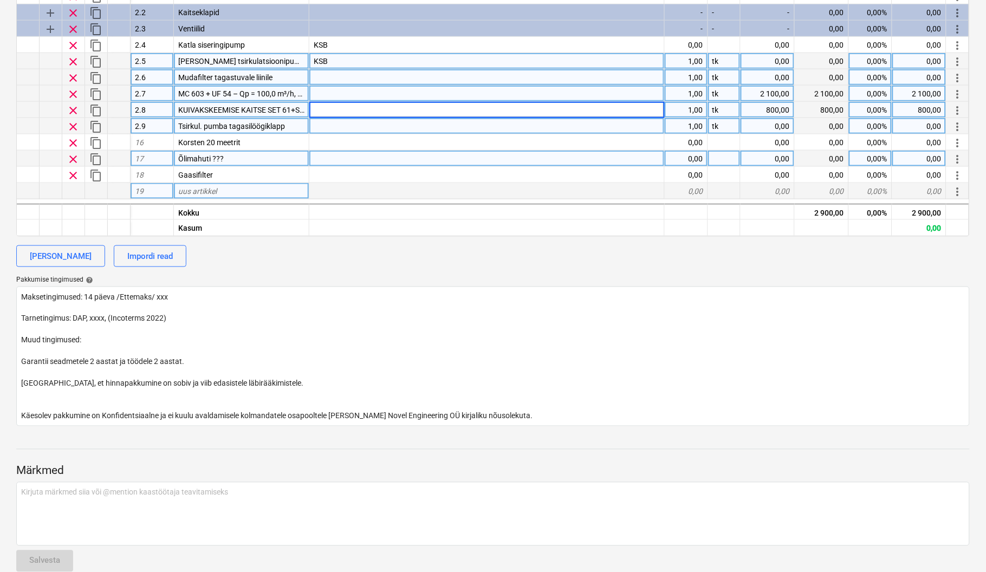
click at [254, 186] on div "uus artikkel" at bounding box center [241, 191] width 135 height 16
type input "Gaasimõõtja"
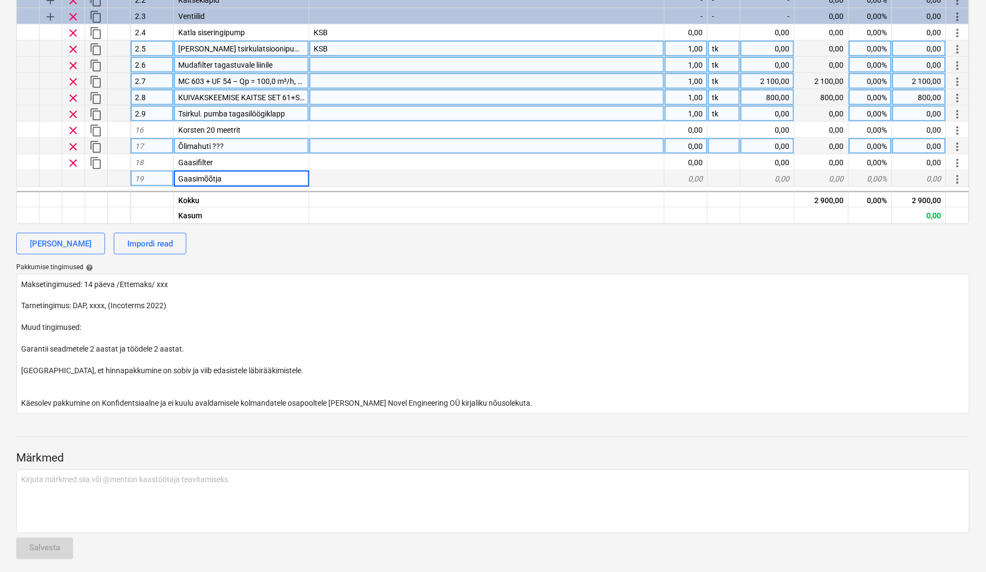
scroll to position [321, 0]
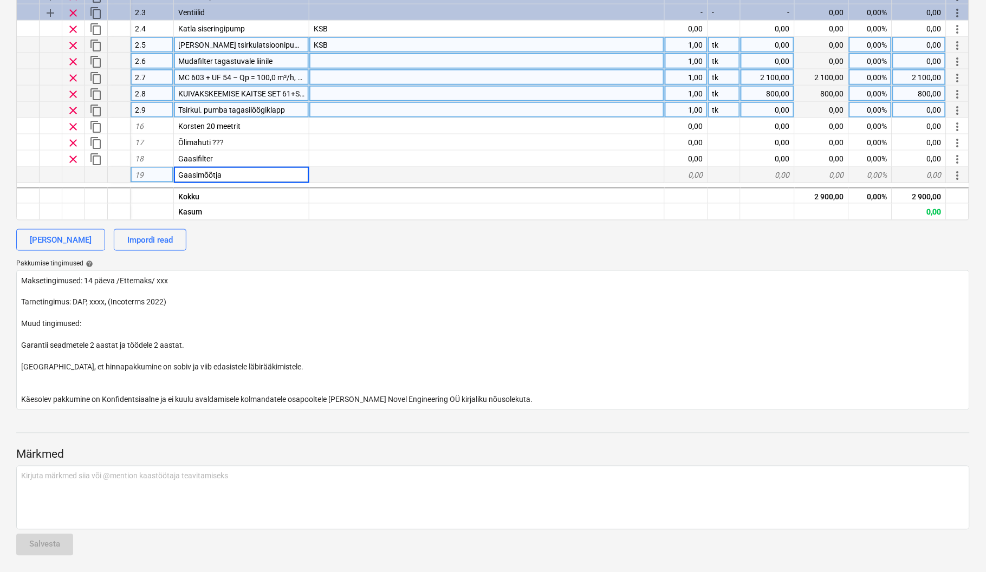
click at [508, 95] on div at bounding box center [486, 94] width 355 height 16
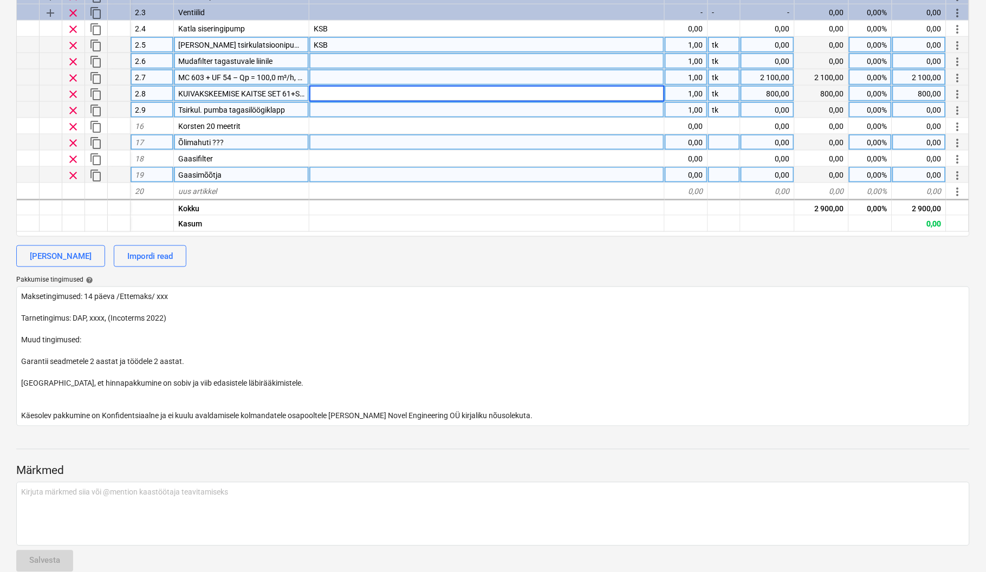
type textarea "x"
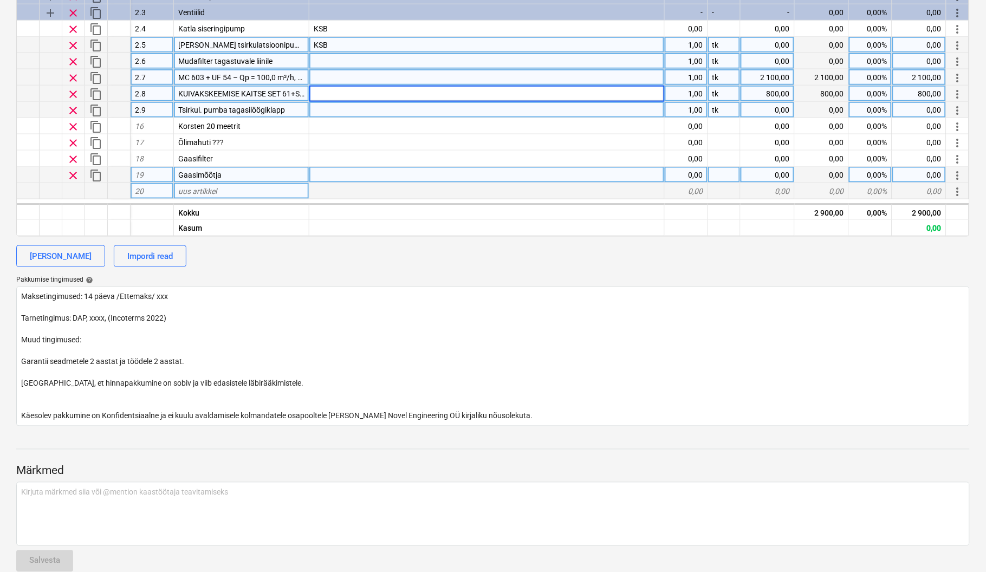
click at [246, 191] on div "uus artikkel" at bounding box center [241, 191] width 135 height 16
type input "Gaasiventiil"
click at [445, 93] on div at bounding box center [486, 94] width 355 height 16
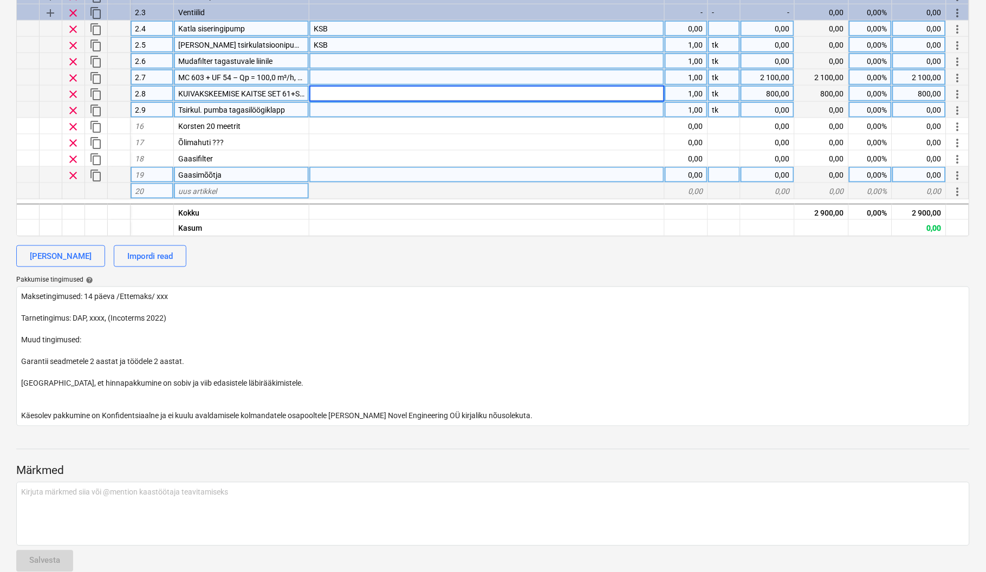
type textarea "x"
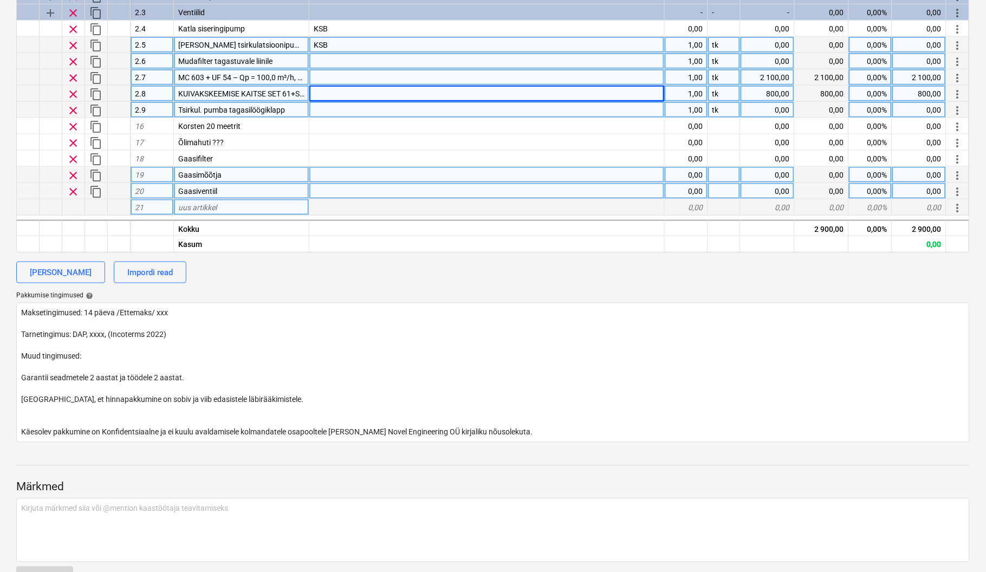
click at [255, 208] on div "uus artikkel" at bounding box center [241, 207] width 135 height 16
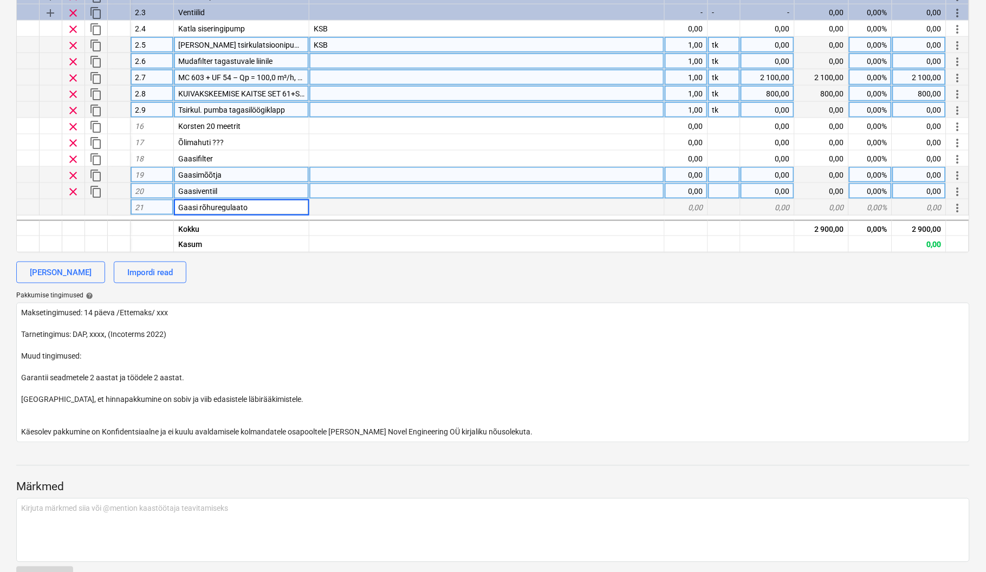
type input "Gaasi rõhuregulaator"
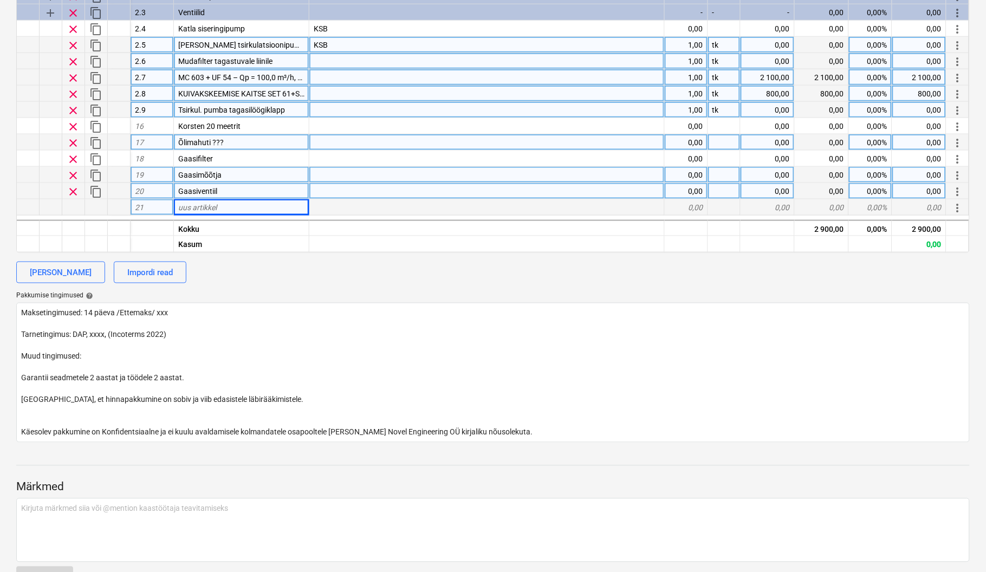
click at [463, 137] on div at bounding box center [486, 142] width 355 height 16
type textarea "x"
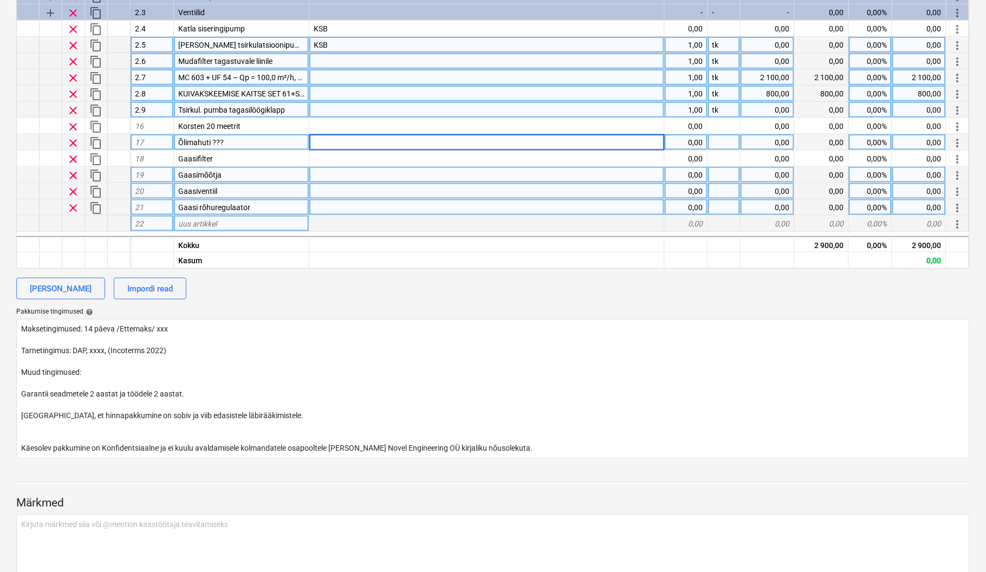
click at [249, 222] on div "uus artikkel" at bounding box center [241, 224] width 135 height 16
type input "Heitkaitseklapp"
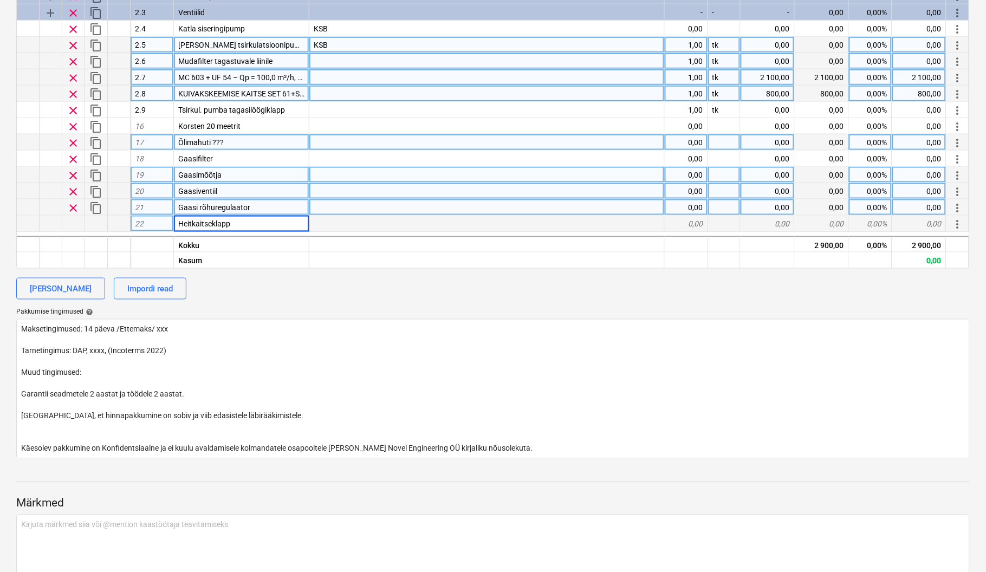
click at [515, 177] on div at bounding box center [486, 175] width 355 height 16
type textarea "x"
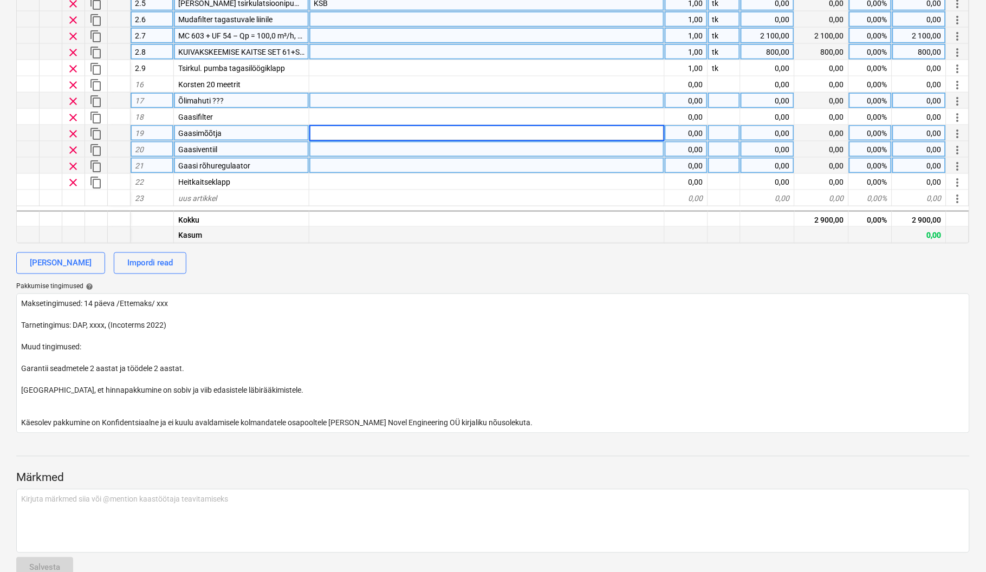
scroll to position [386, 0]
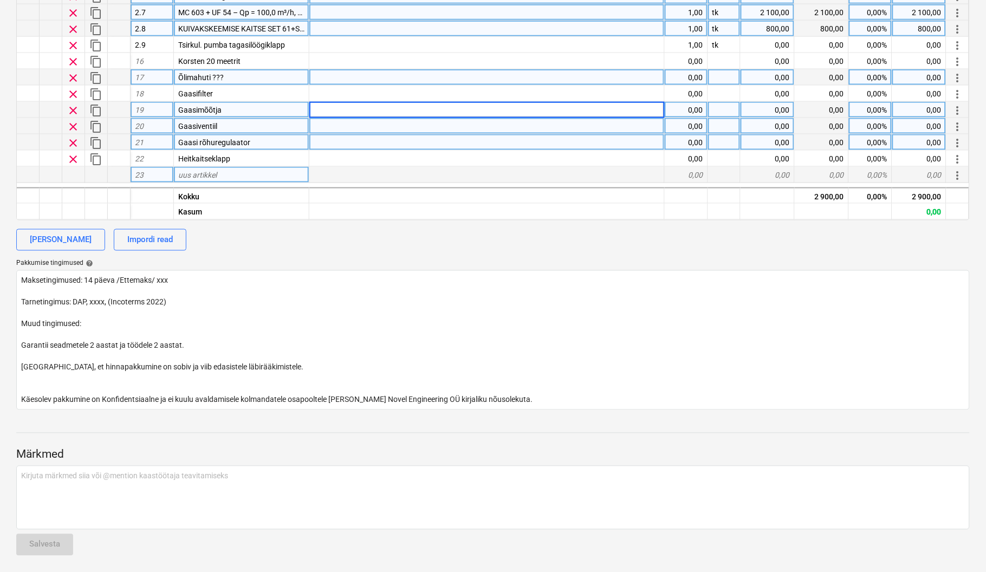
click at [245, 173] on div "uus artikkel" at bounding box center [241, 175] width 135 height 16
type input "Gaasitoru exp. joint"
type textarea "x"
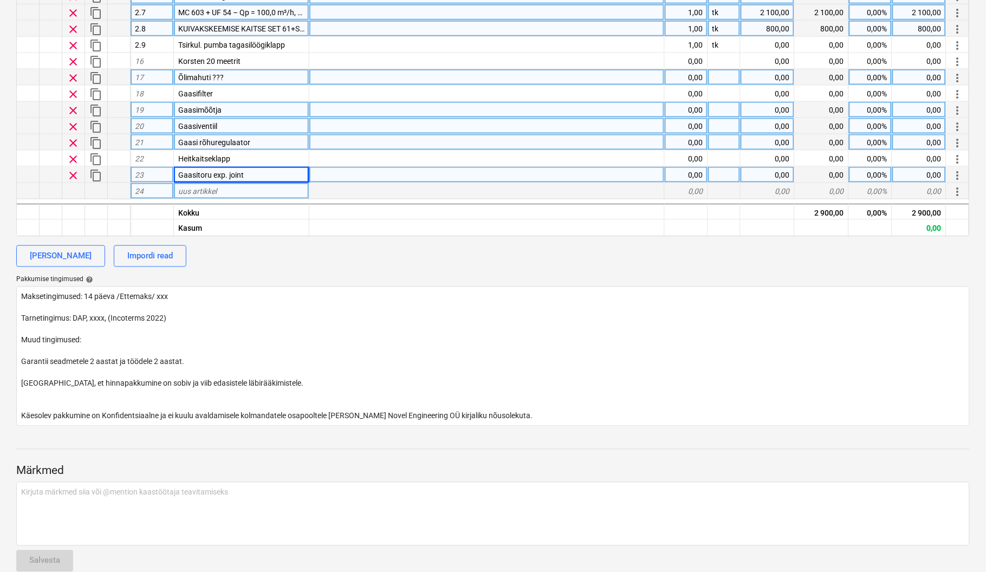
click at [237, 191] on div "uus artikkel" at bounding box center [241, 191] width 135 height 16
type input "Gaasi manomeeter 0-6"
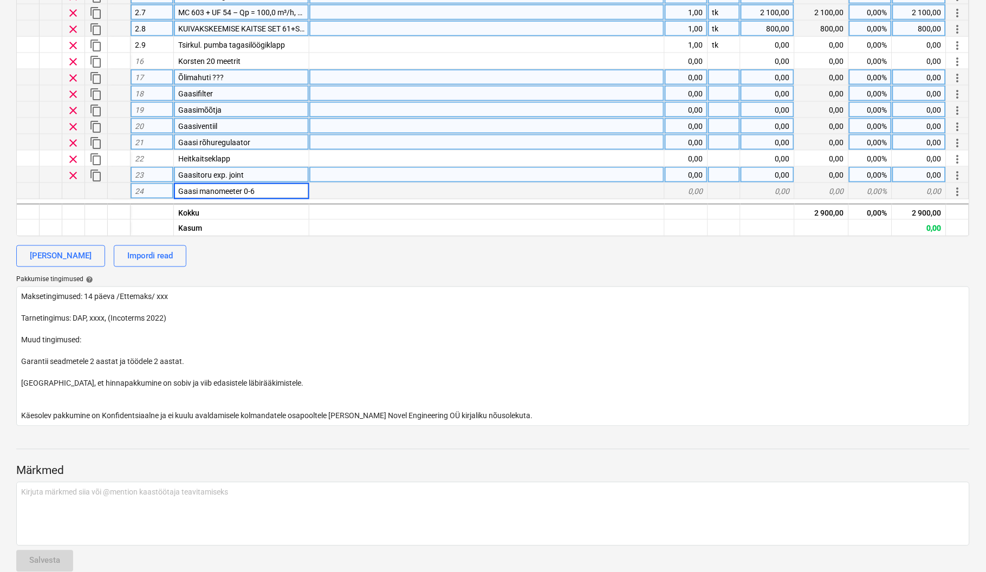
click at [426, 88] on div at bounding box center [486, 94] width 355 height 16
type textarea "x"
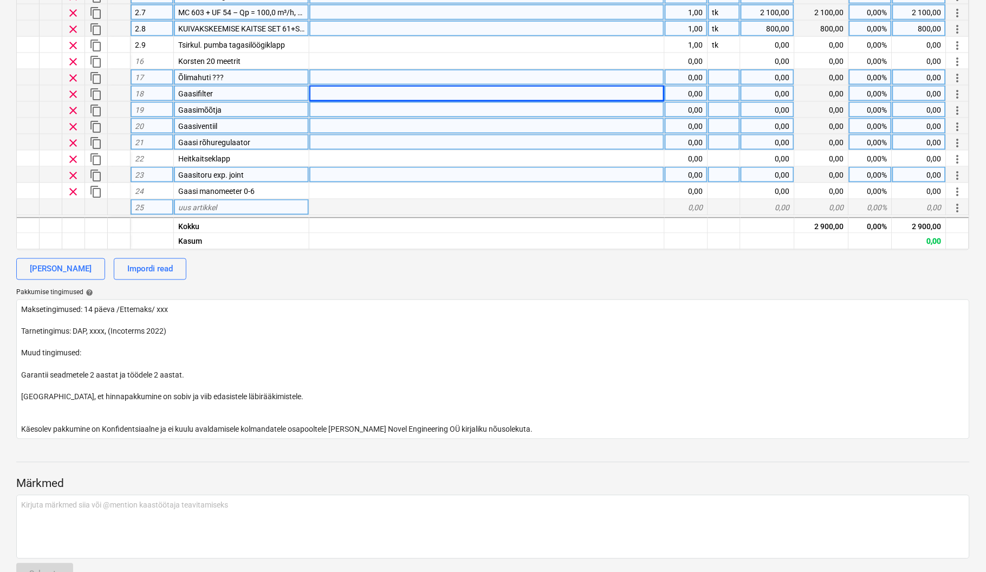
click at [258, 204] on div "uus artikkel" at bounding box center [241, 207] width 135 height 16
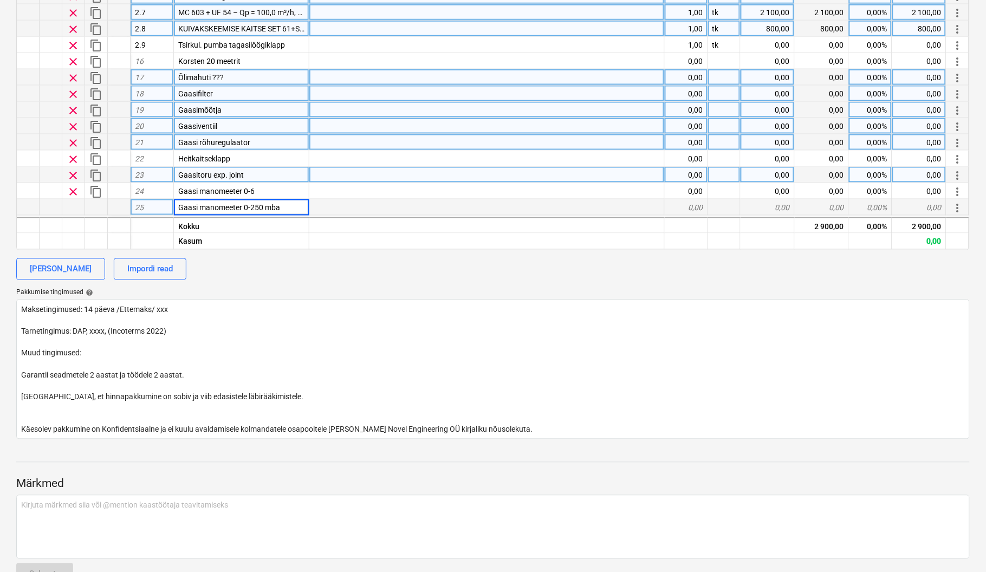
type input "Gaasi manomeeter 0-250 mbar"
type textarea "x"
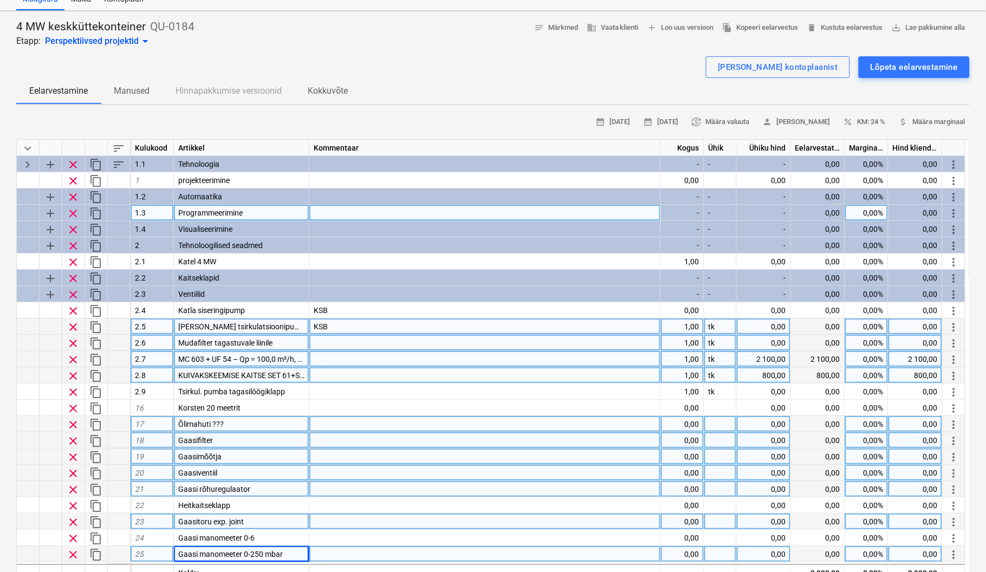
scroll to position [0, 0]
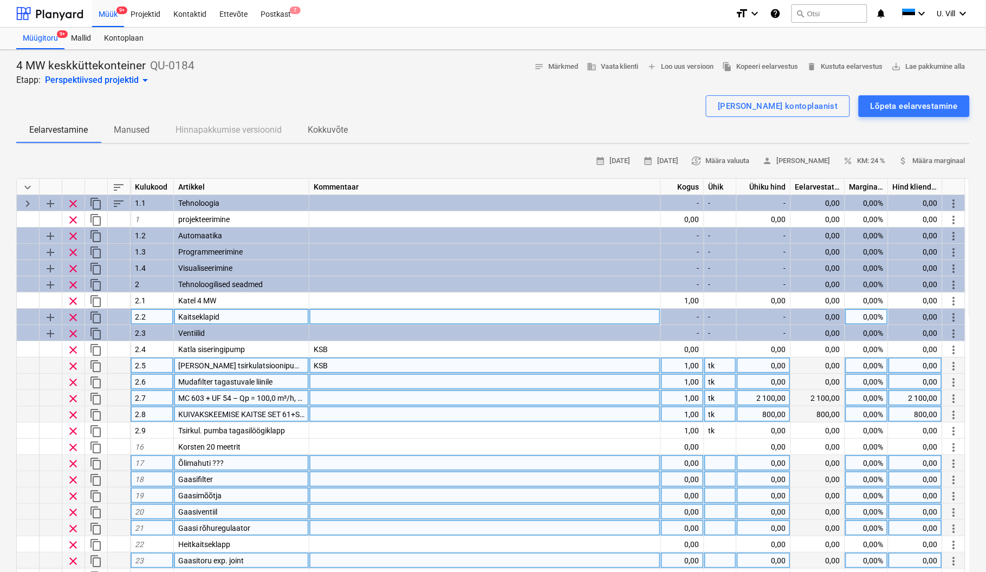
click at [346, 316] on div at bounding box center [485, 317] width 352 height 16
type input "Zetkama"
click at [413, 101] on div "[PERSON_NAME] kontoplaanist Lõpeta eelarvestamine" at bounding box center [492, 106] width 953 height 22
type textarea "x"
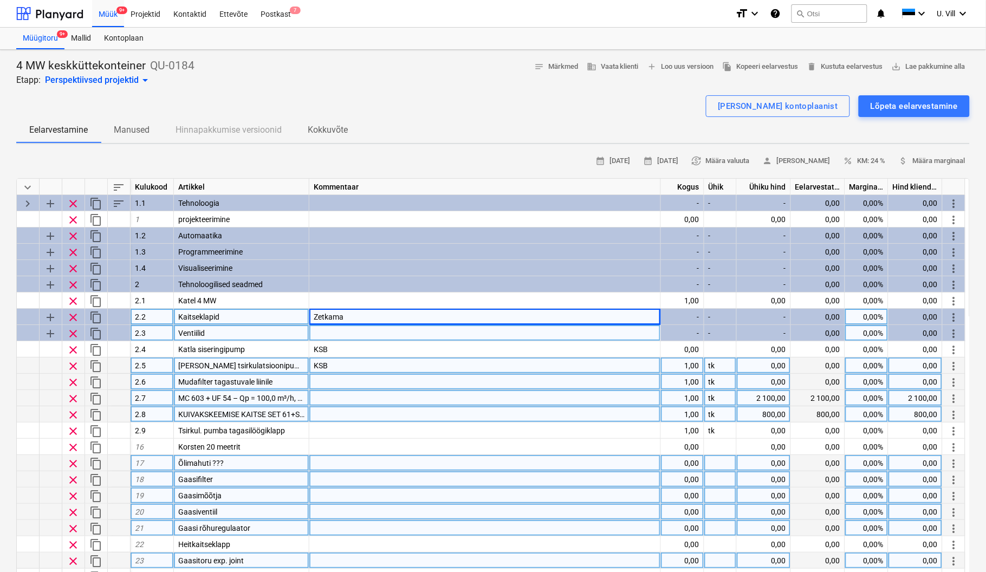
click at [332, 334] on div at bounding box center [485, 333] width 352 height 16
type input "Vexve f/f PN 25"
click at [483, 95] on div "[PERSON_NAME] kontoplaanist Lõpeta eelarvestamine" at bounding box center [492, 106] width 953 height 22
type textarea "x"
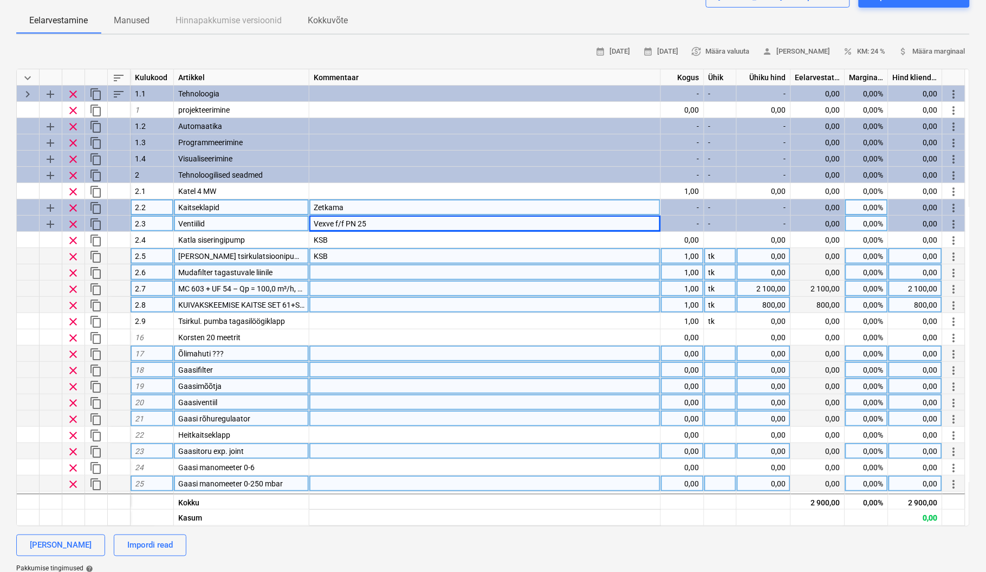
scroll to position [96, 0]
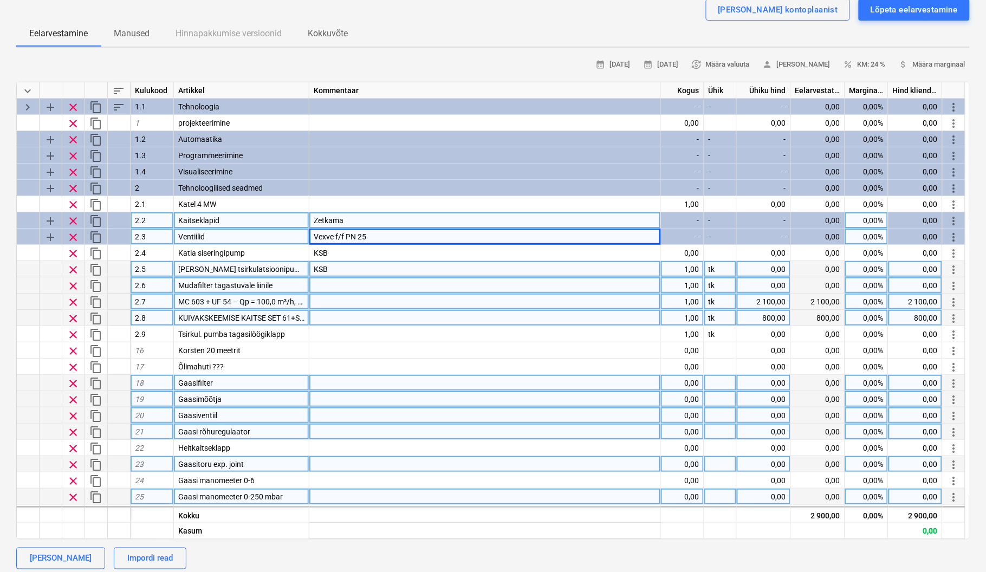
click at [485, 24] on div "Eelarvestamine Manused Hinnapakkumise versioonid Kokkuvõte" at bounding box center [492, 34] width 953 height 26
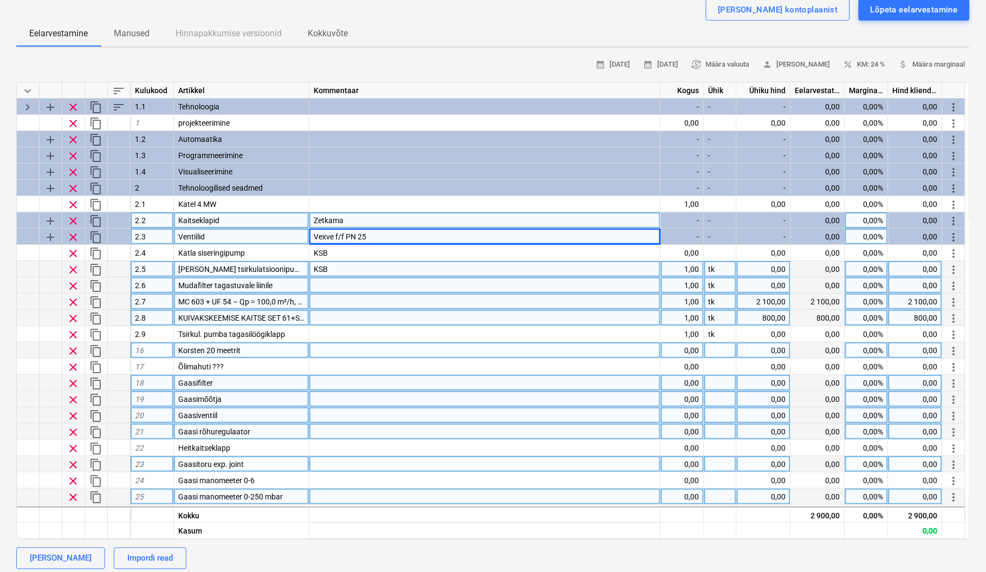
click at [716, 350] on div at bounding box center [720, 350] width 33 height 16
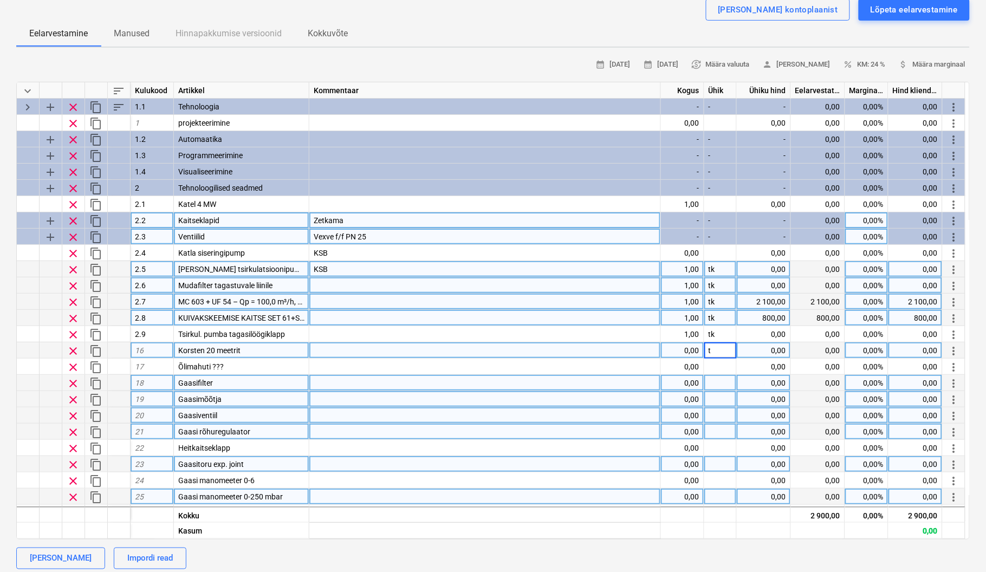
type input "tk"
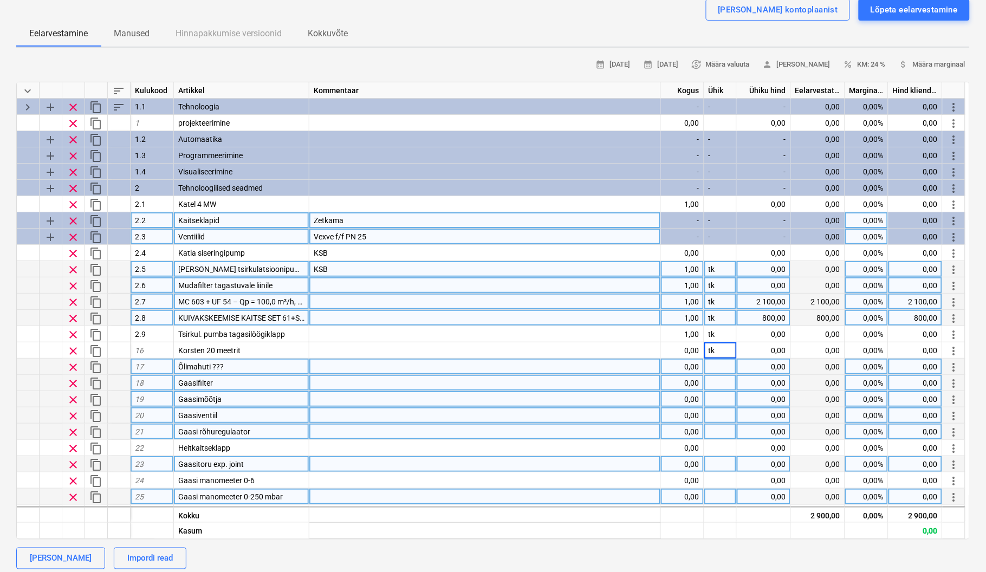
click at [715, 362] on div at bounding box center [720, 367] width 33 height 16
type textarea "x"
type input "tk"
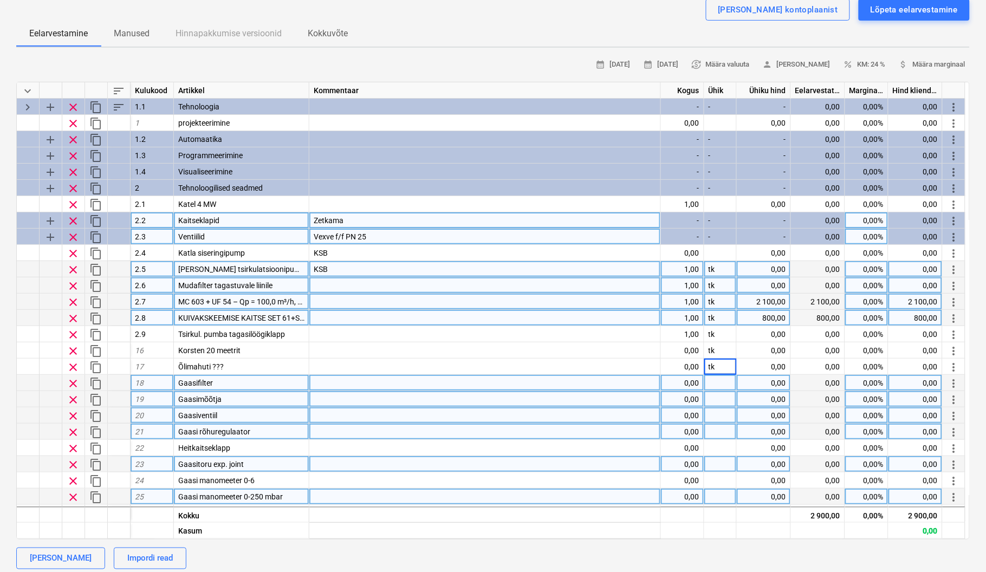
click at [724, 384] on div at bounding box center [720, 383] width 33 height 16
type textarea "x"
type input "tk"
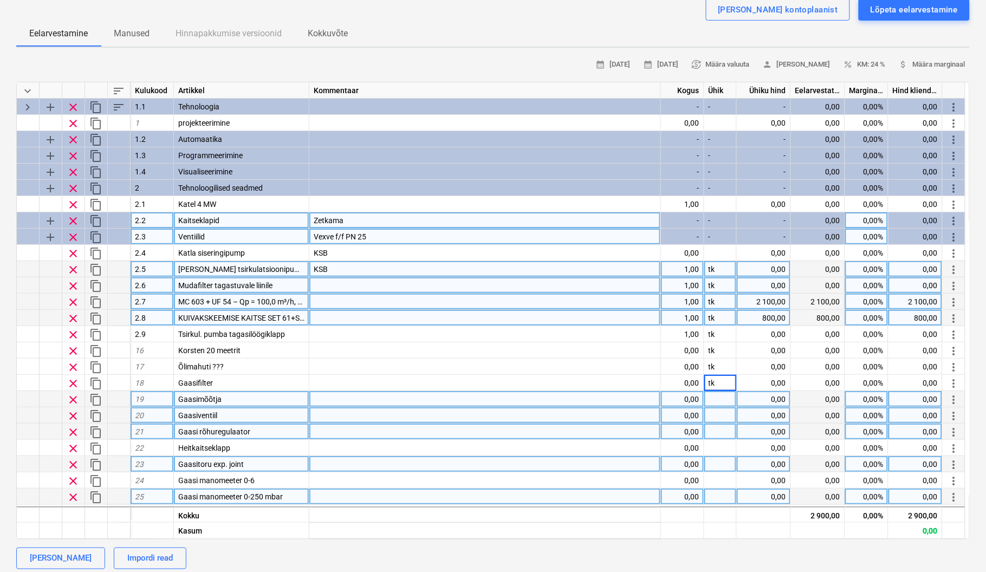
click at [718, 397] on div at bounding box center [720, 399] width 33 height 16
type textarea "x"
type input "tk"
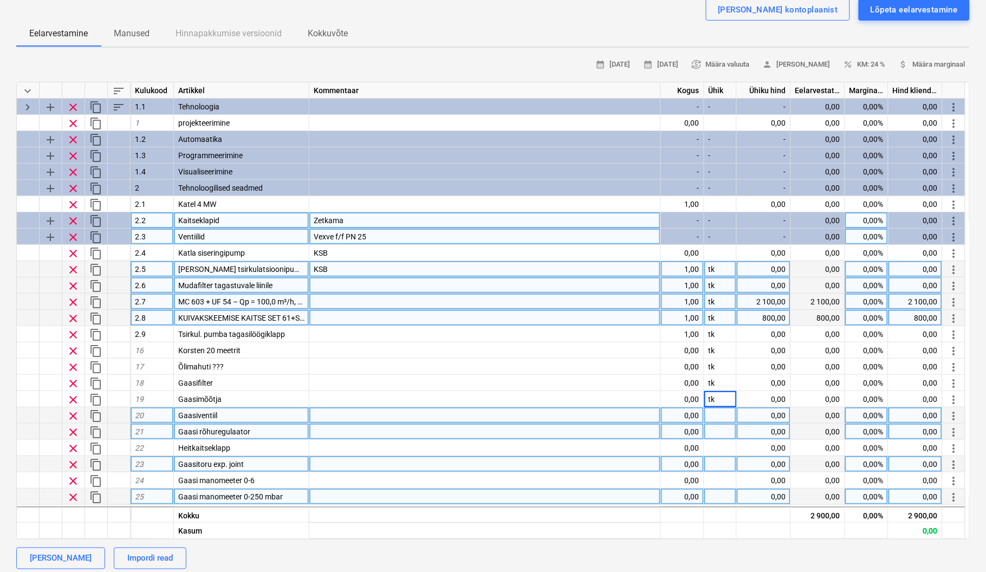
click at [715, 417] on div at bounding box center [720, 415] width 33 height 16
type textarea "x"
type input "tk"
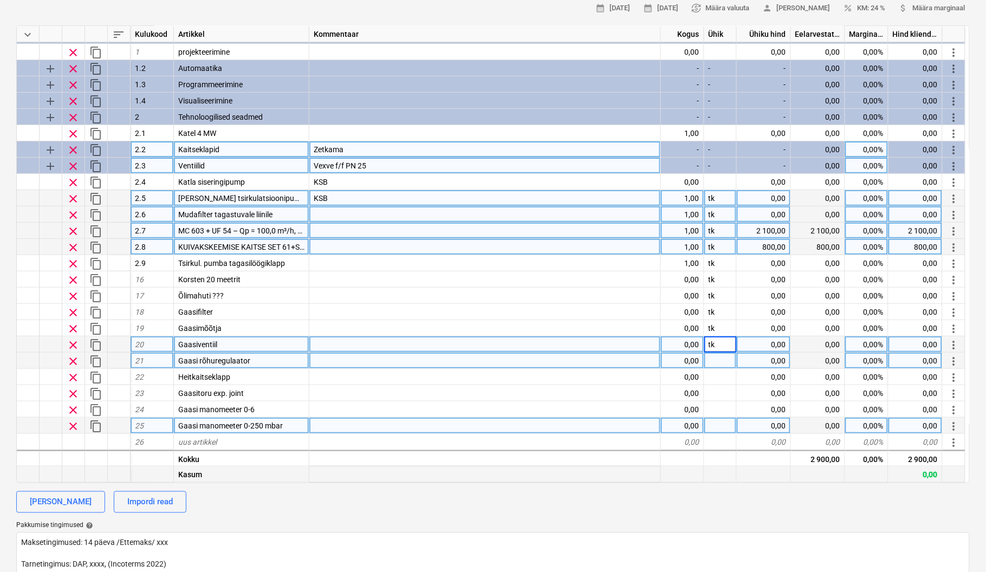
scroll to position [192, 0]
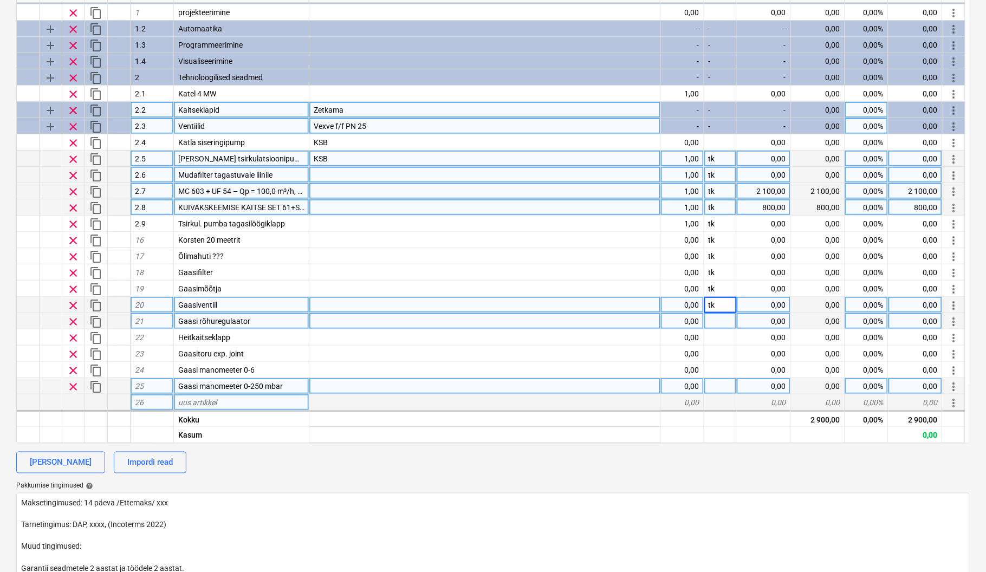
click at [234, 396] on div "uus artikkel" at bounding box center [241, 402] width 135 height 16
type textarea "x"
type input "Gaasi lekkedetektor"
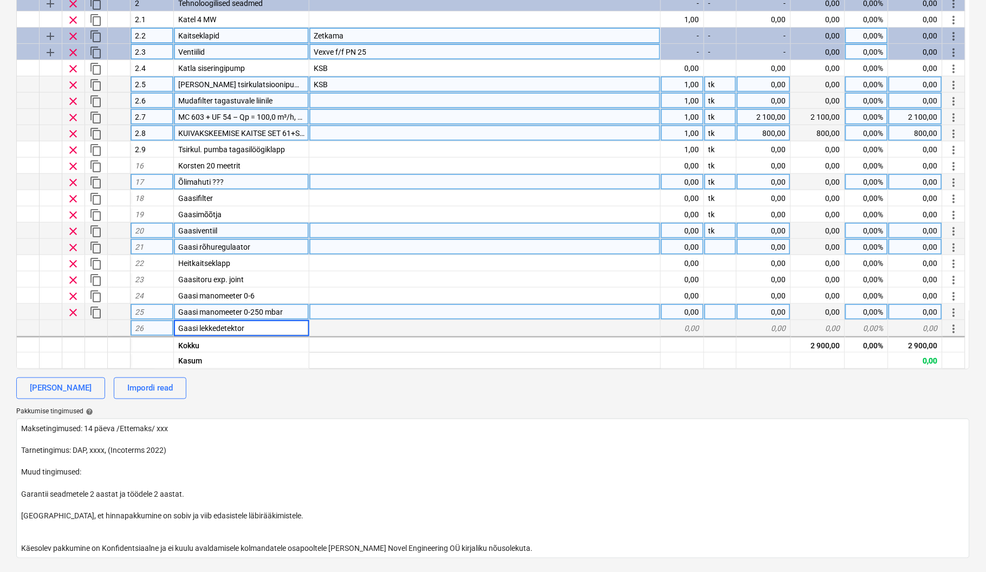
scroll to position [289, 0]
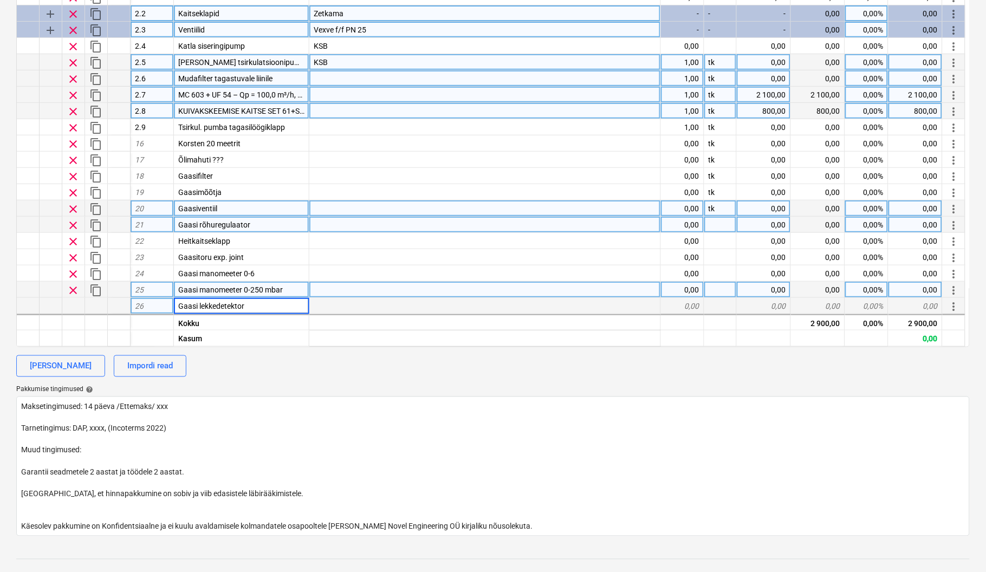
click at [711, 225] on div at bounding box center [720, 225] width 33 height 16
type textarea "x"
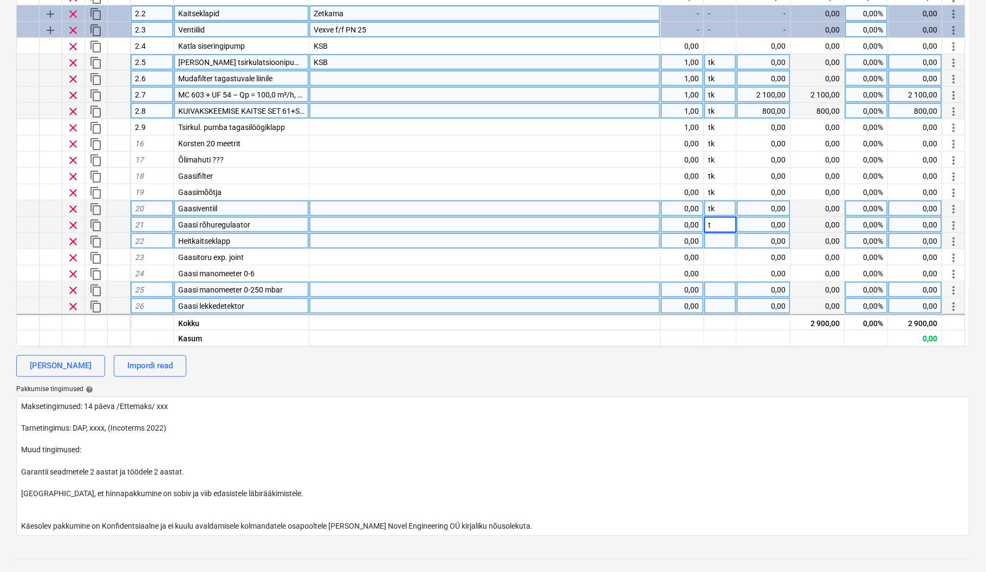
type input "tk"
click at [717, 243] on div at bounding box center [720, 241] width 33 height 16
type textarea "x"
type input "tk"
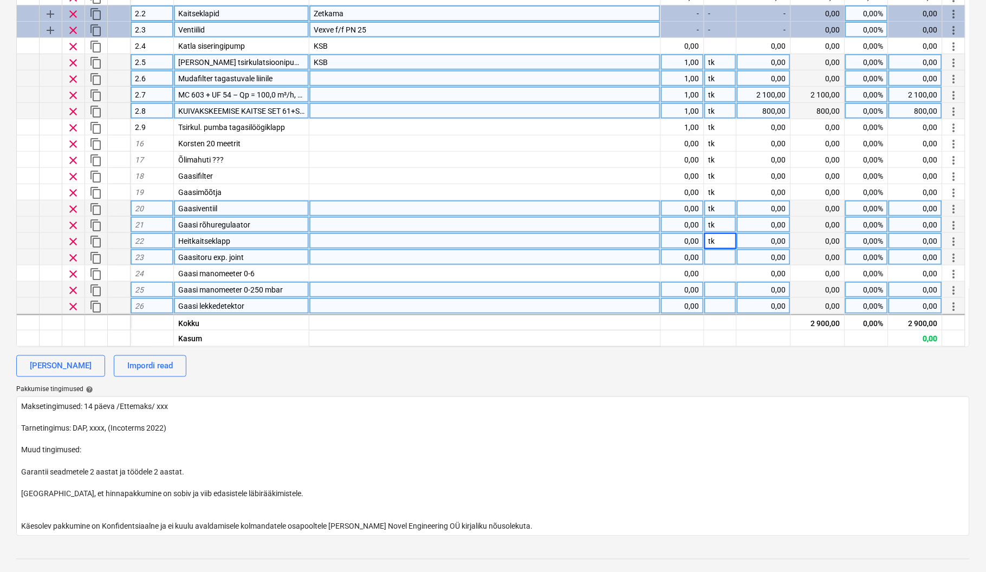
click at [716, 250] on div at bounding box center [720, 257] width 33 height 16
type textarea "x"
type input "tk"
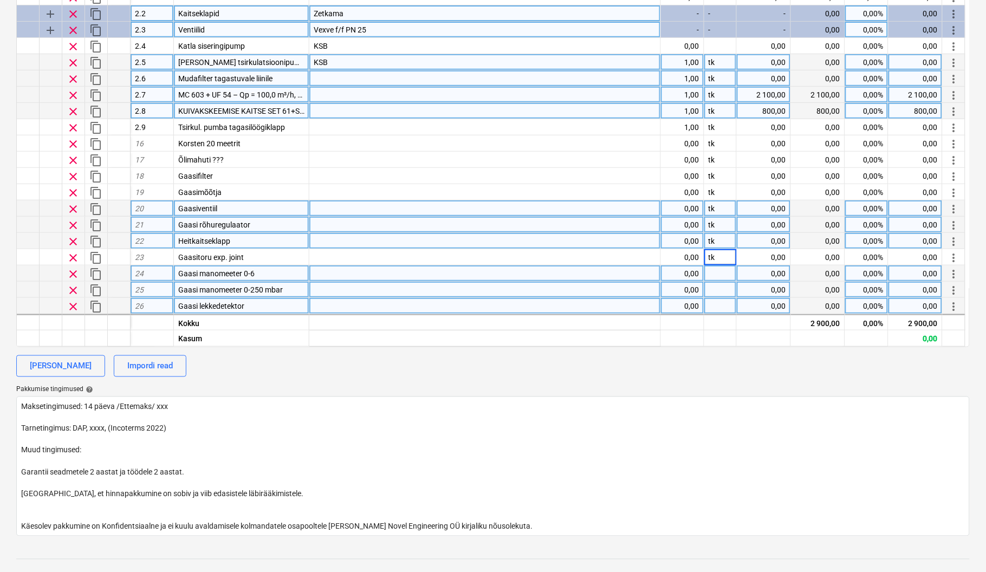
click at [715, 267] on div at bounding box center [720, 273] width 33 height 16
type textarea "x"
type input "tk"
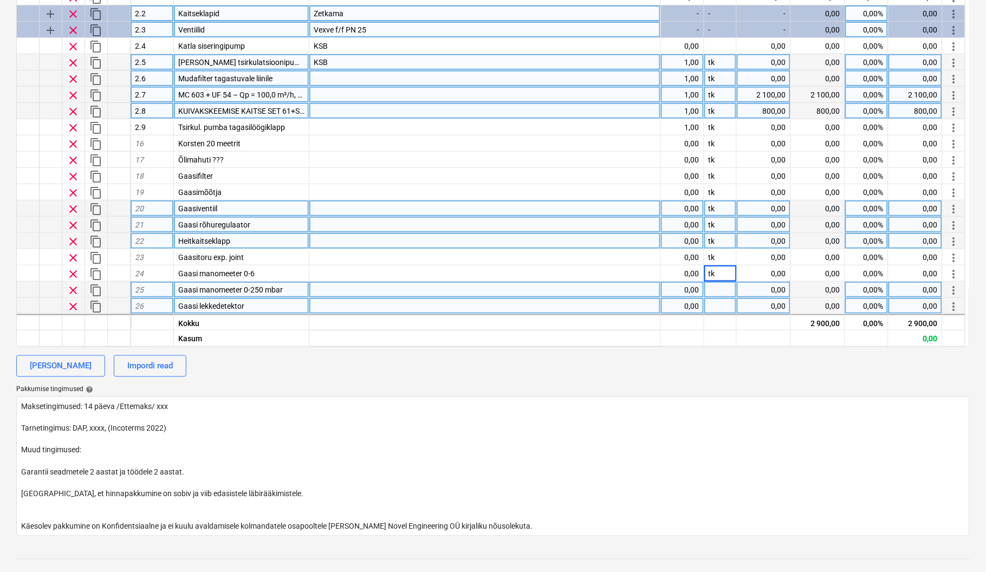
click at [714, 284] on div at bounding box center [720, 290] width 33 height 16
type textarea "x"
type input "tk"
click at [716, 302] on div at bounding box center [720, 306] width 33 height 16
type textarea "x"
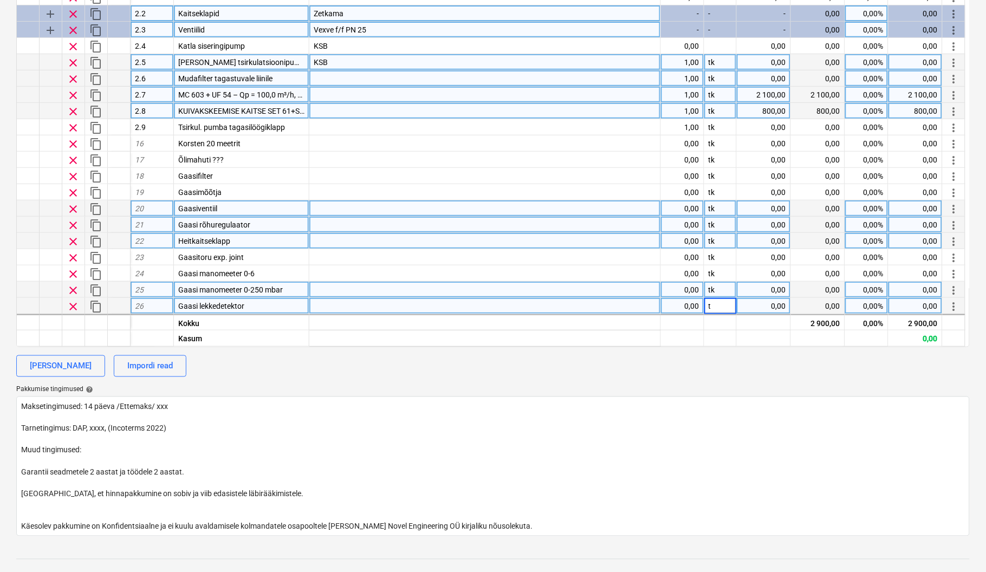
type input "tk"
click at [673, 378] on div "calendar_month [DATE] calendar_month [DATE] currency_exchange Määra valuuta per…" at bounding box center [492, 200] width 953 height 673
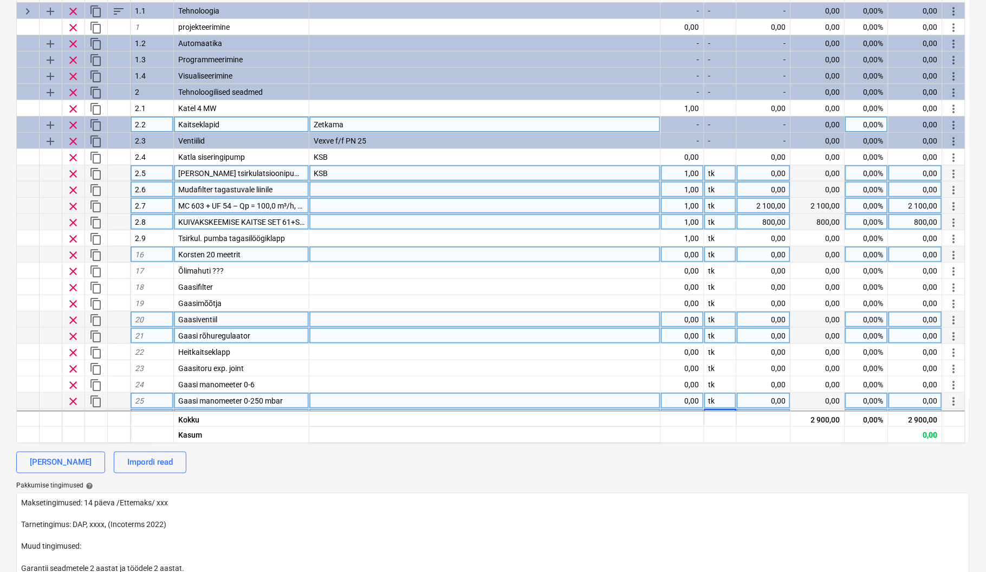
scroll to position [31, 0]
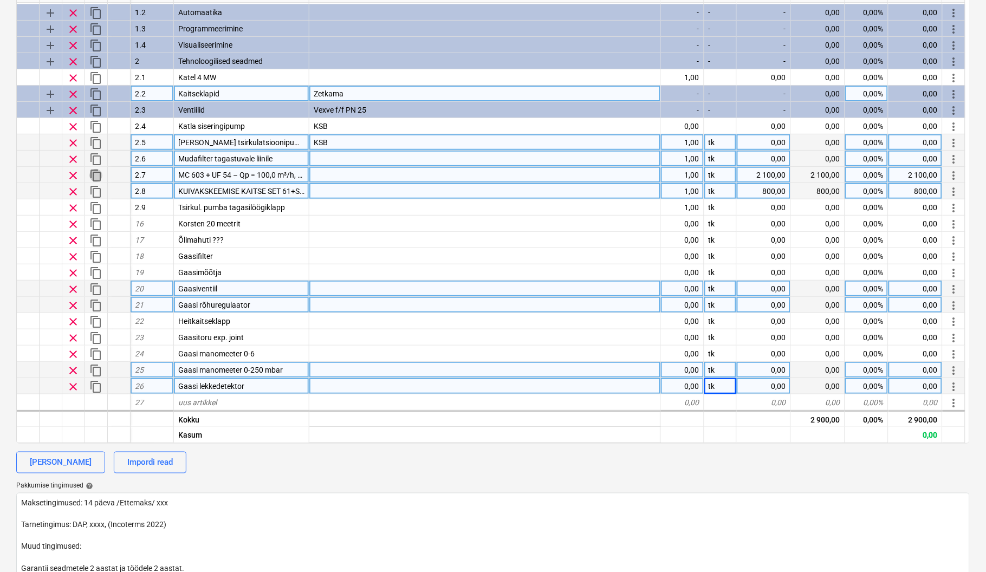
click at [94, 174] on span "content_copy" at bounding box center [95, 175] width 13 height 13
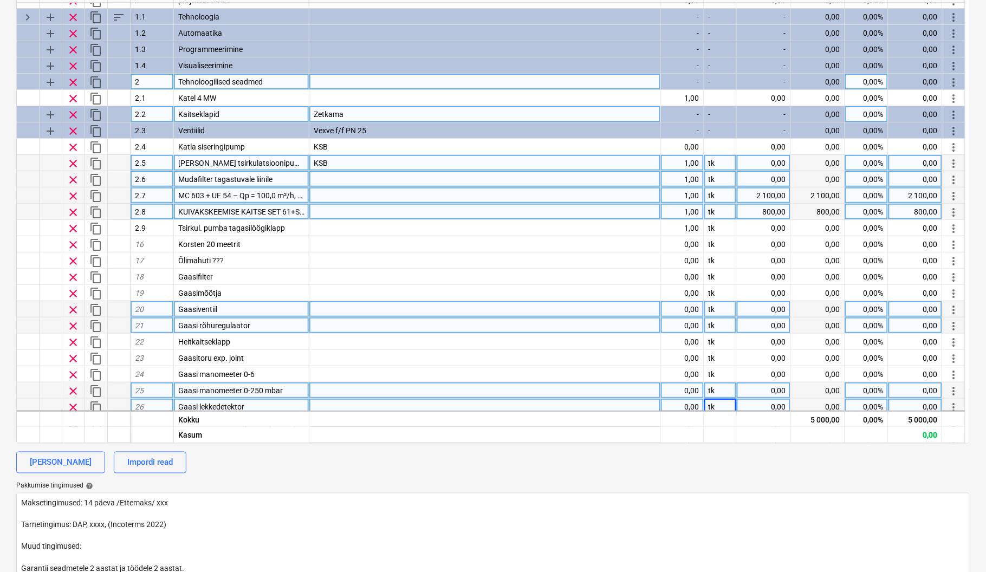
scroll to position [0, 0]
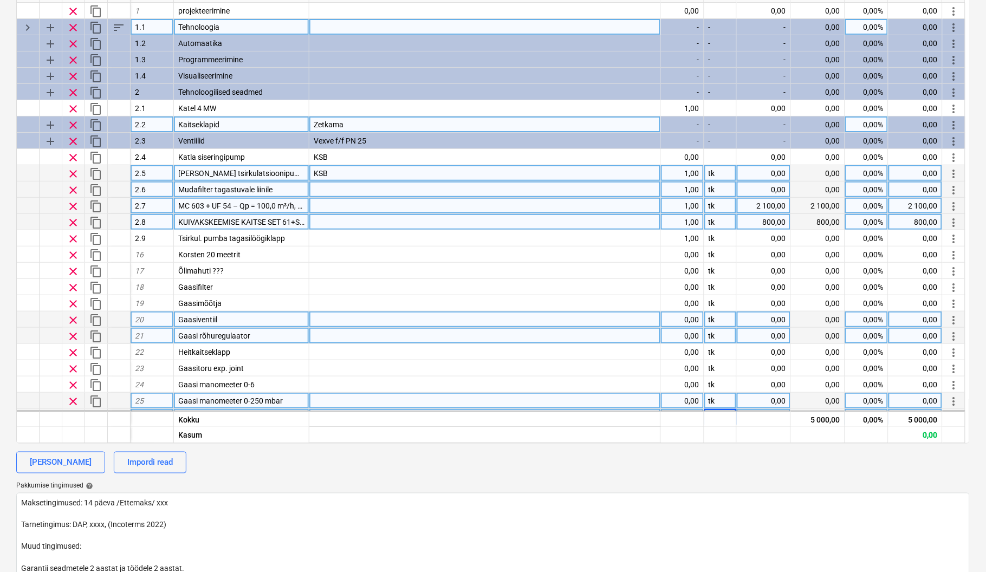
click at [25, 25] on span "keyboard_arrow_right" at bounding box center [27, 27] width 13 height 13
type textarea "x"
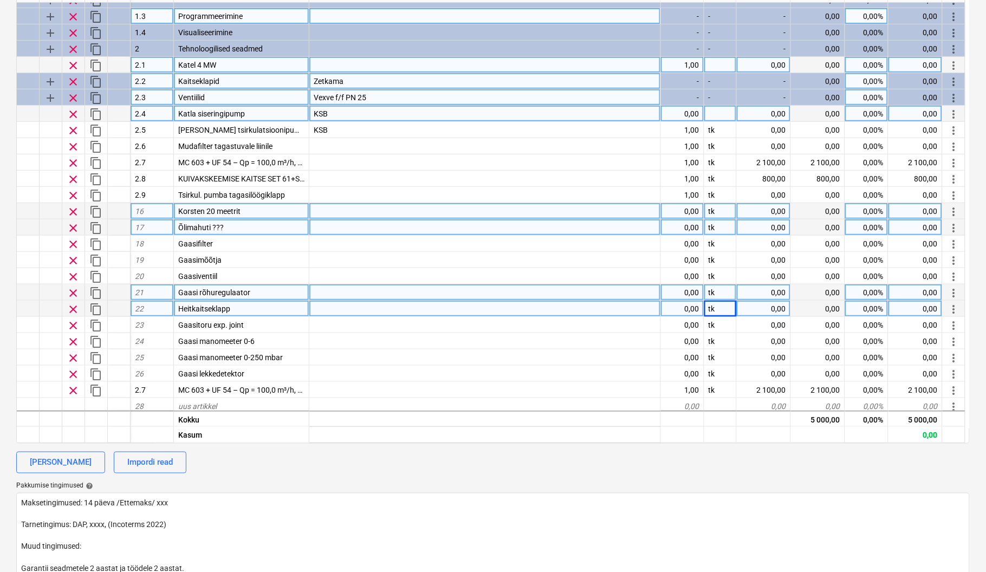
scroll to position [112, 0]
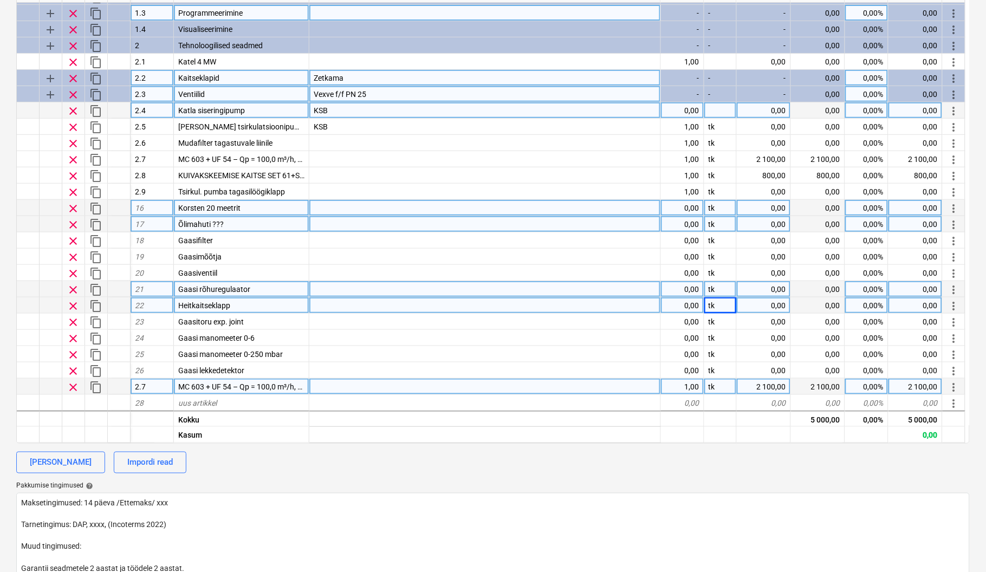
click at [301, 384] on span "MC 603 + UF 54 – Qp = 100,0 m³/h, DN125*350 mm, PN25" at bounding box center [276, 386] width 196 height 9
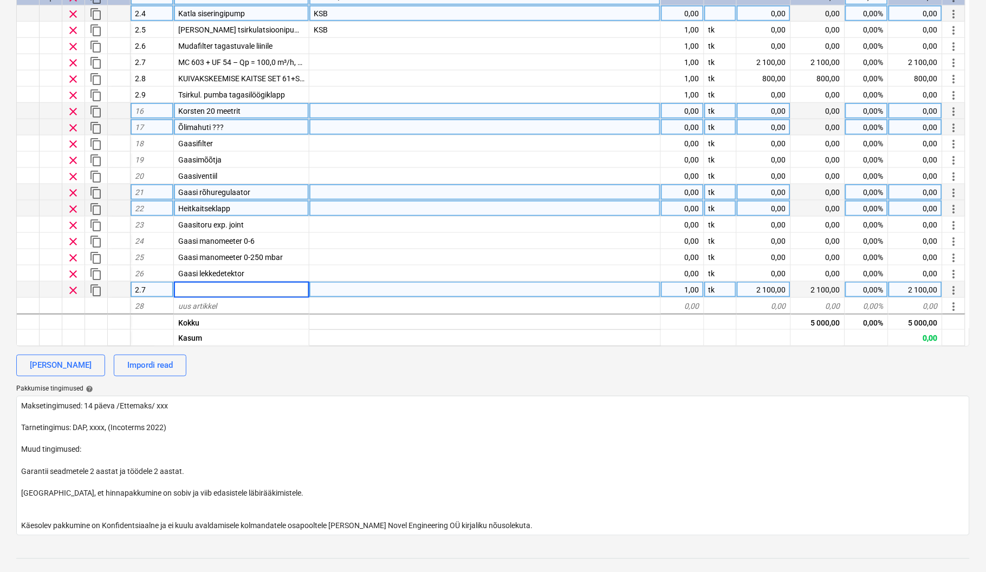
scroll to position [192, 0]
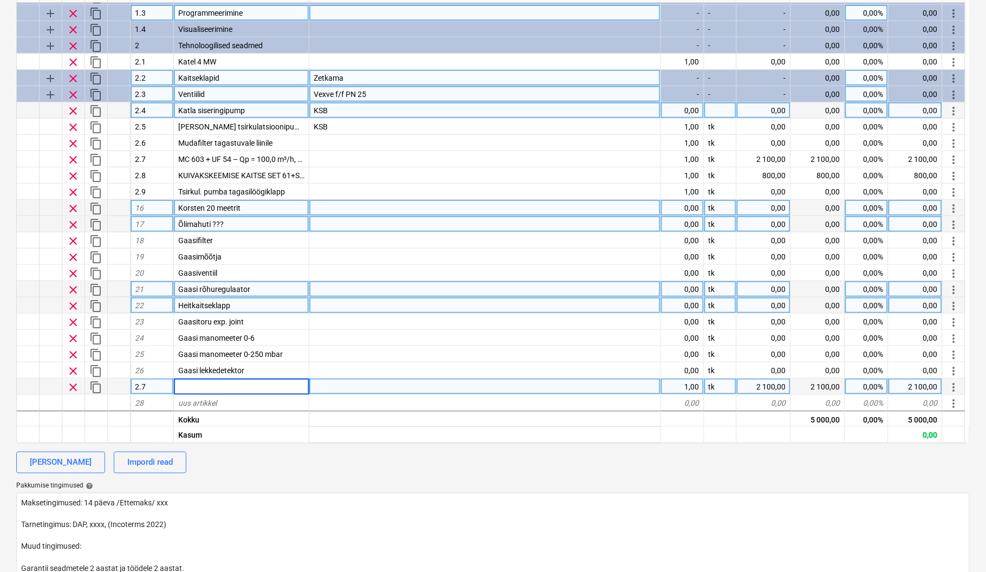
click at [233, 306] on div "Heitkaitseklapp" at bounding box center [241, 305] width 135 height 16
type textarea "x"
click at [264, 304] on input "Heitkaitseklapp" at bounding box center [241, 305] width 135 height 16
type input "Heitkaitseklapp gaasile"
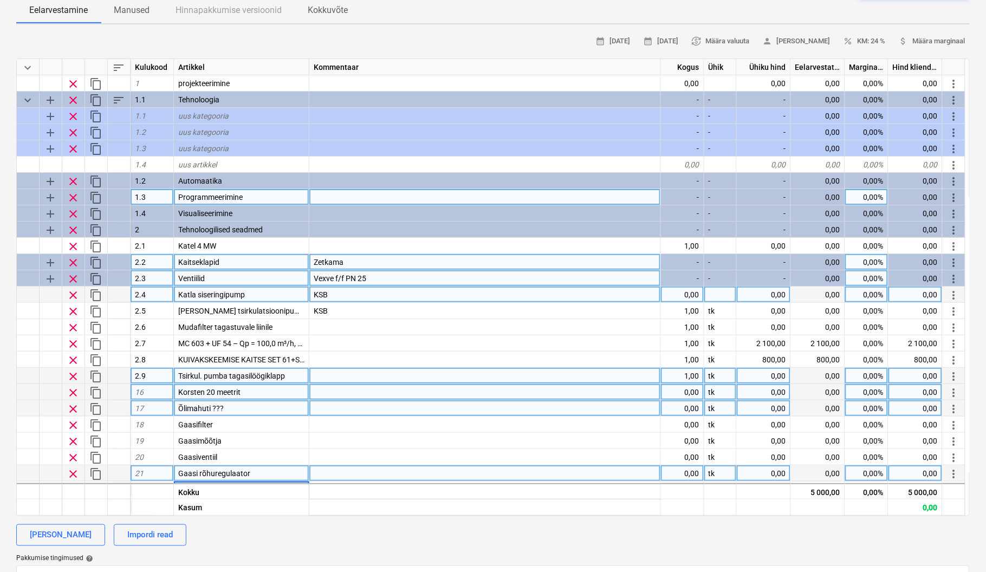
scroll to position [0, 0]
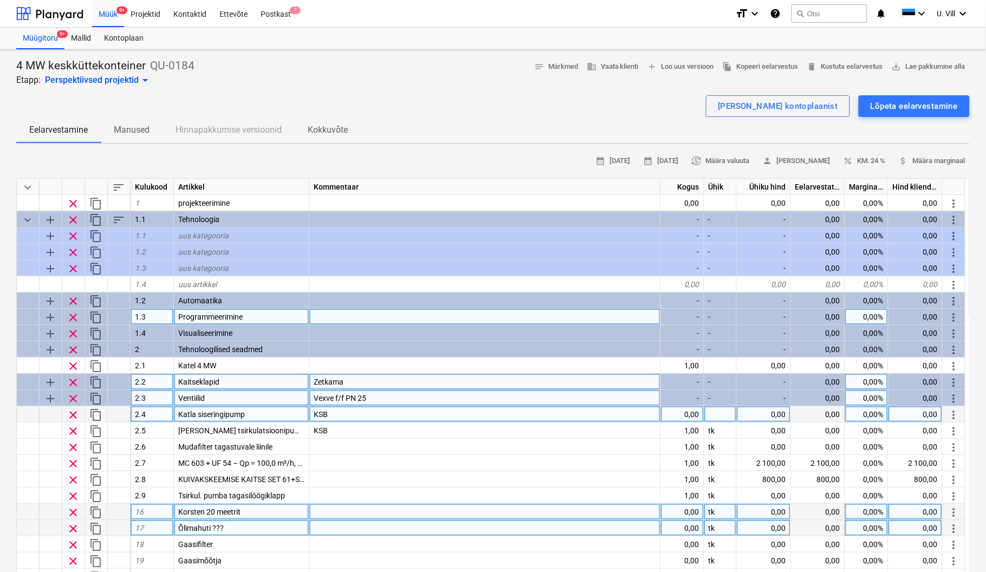
click at [391, 85] on div "4 MW keskküttekonteiner QU-0184 Etapp: Perspektiivsed projektid arrow_drop_down…" at bounding box center [492, 73] width 953 height 28
click at [894, 102] on div "Lõpeta eelarvestamine" at bounding box center [914, 106] width 87 height 14
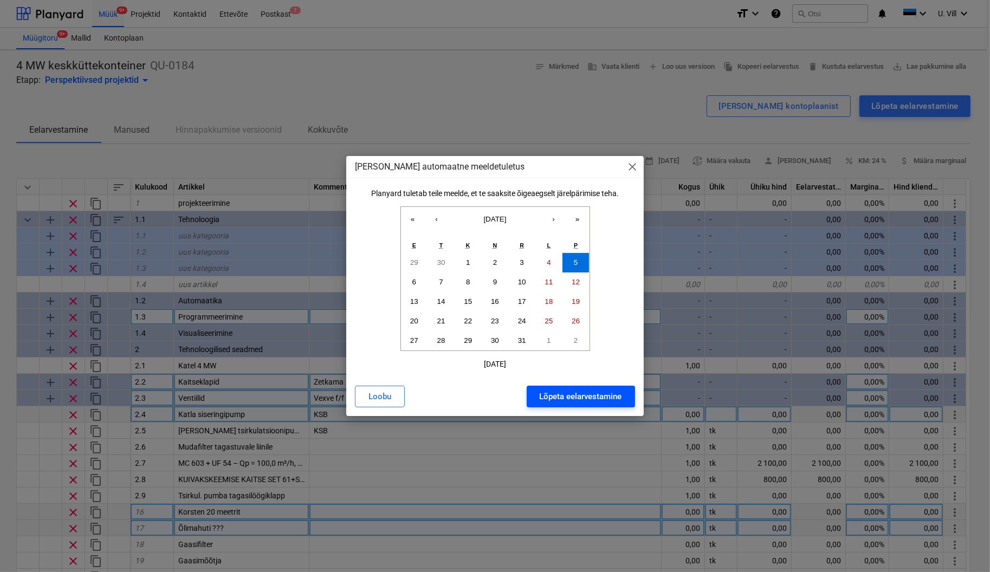
click at [605, 393] on div "Lõpeta eelarvestamine" at bounding box center [581, 397] width 82 height 14
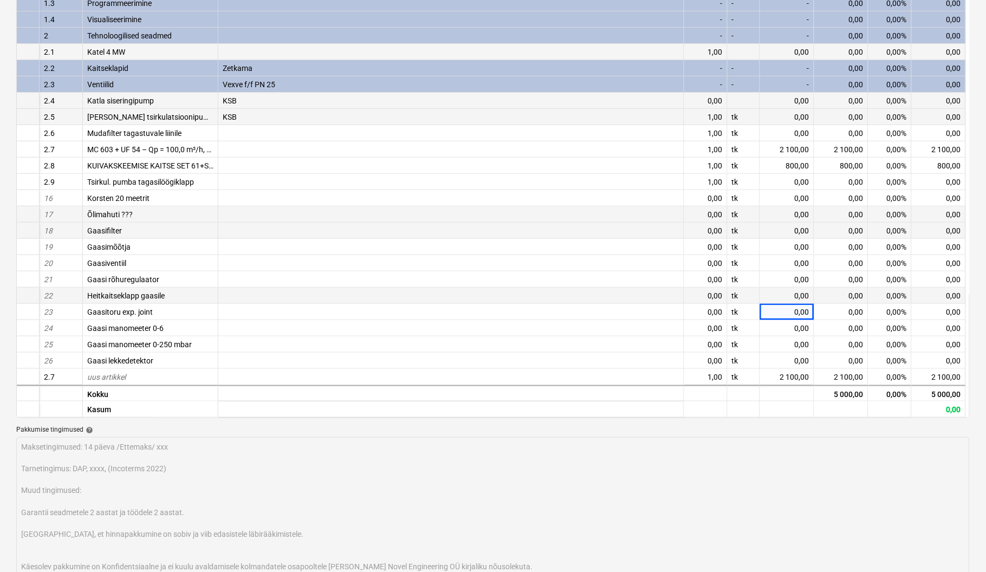
scroll to position [289, 0]
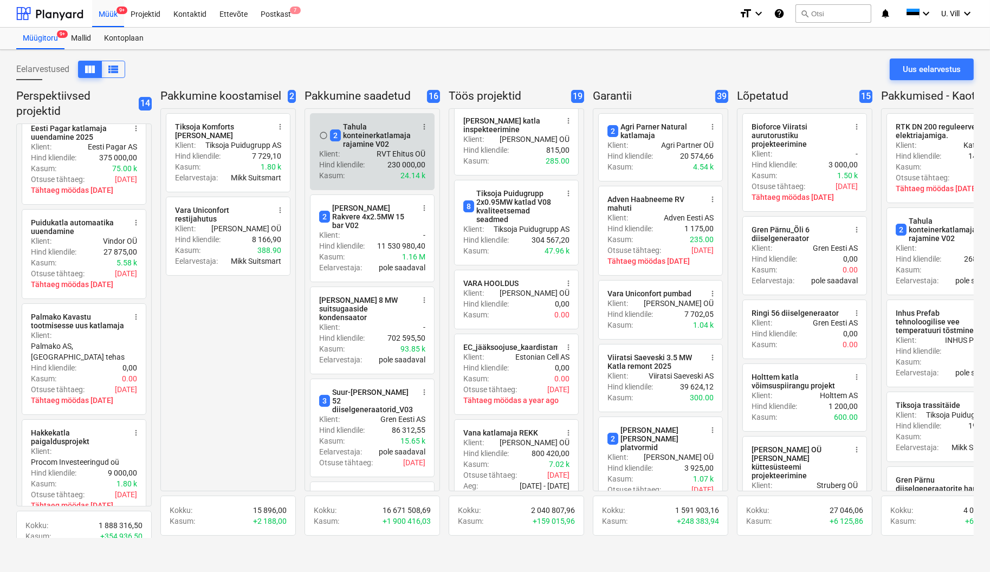
click at [367, 136] on div "2 Tahula konteinerkatlamaja rajamine V02" at bounding box center [371, 135] width 83 height 26
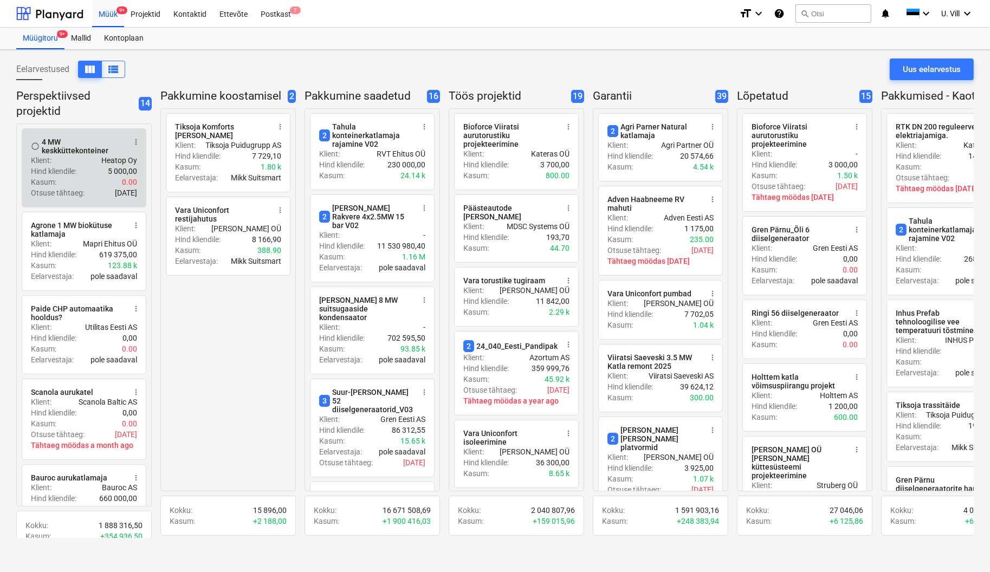
click at [89, 174] on div "Hind kliendile : 5 000,00" at bounding box center [84, 171] width 106 height 11
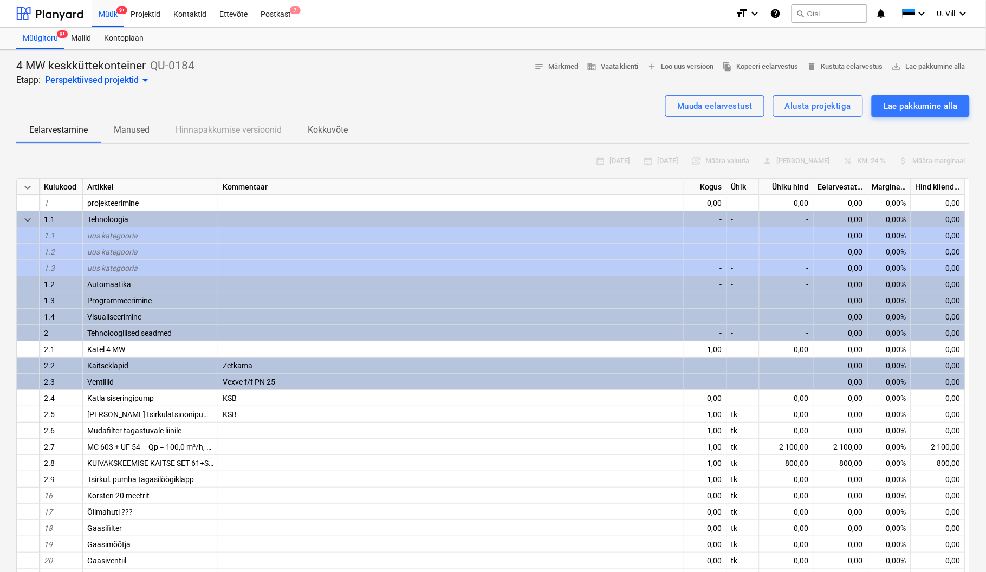
click at [459, 90] on div at bounding box center [492, 91] width 953 height 9
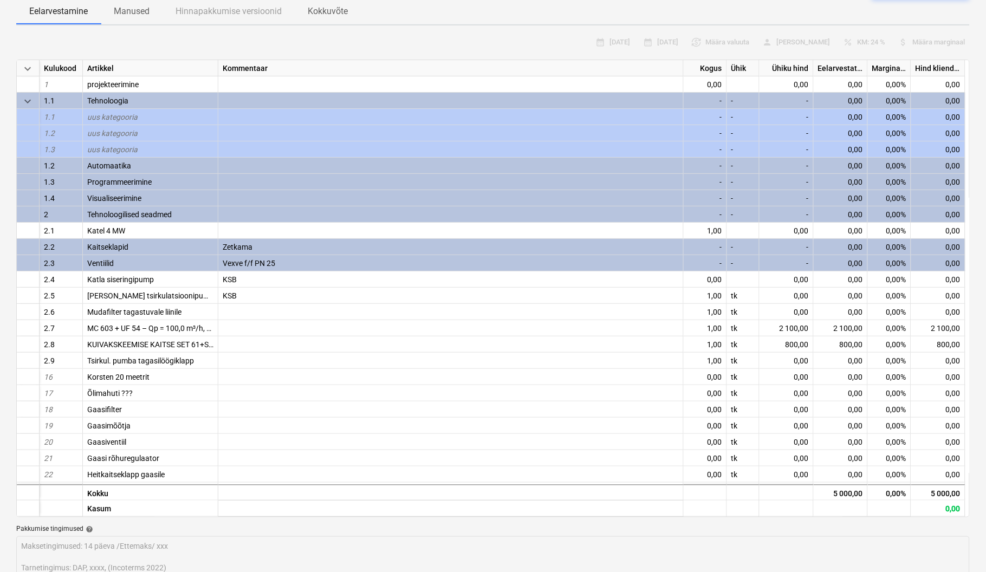
scroll to position [96, 0]
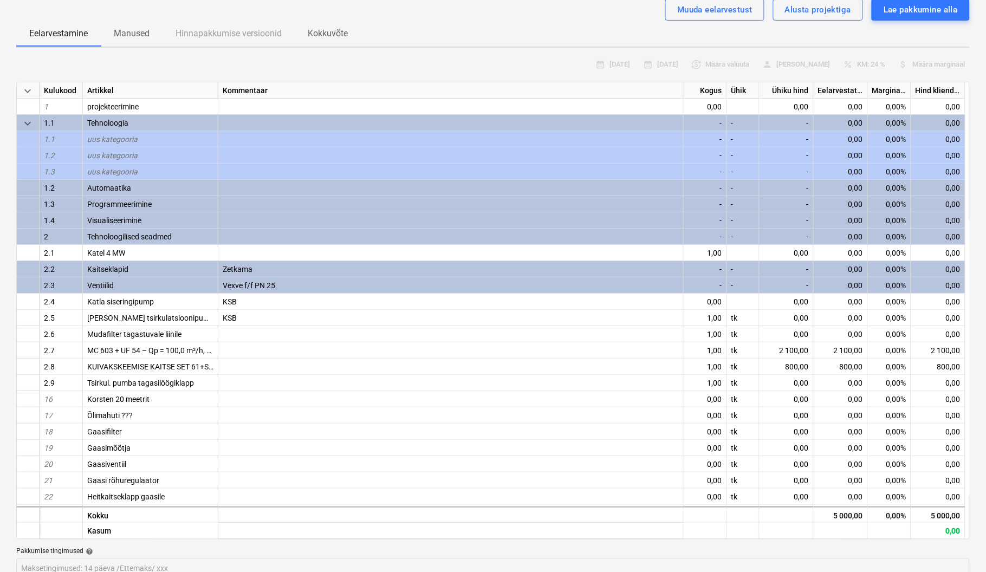
click at [715, 122] on div "-" at bounding box center [705, 123] width 43 height 16
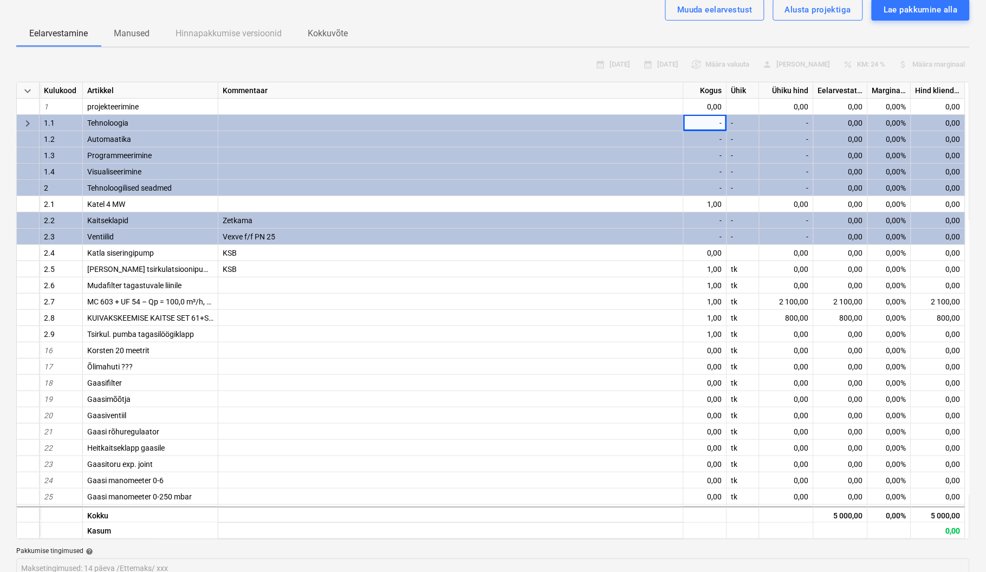
click at [618, 41] on div "Eelarvestamine Manused Hinnapakkumise versioonid Kokkuvõte" at bounding box center [492, 34] width 953 height 26
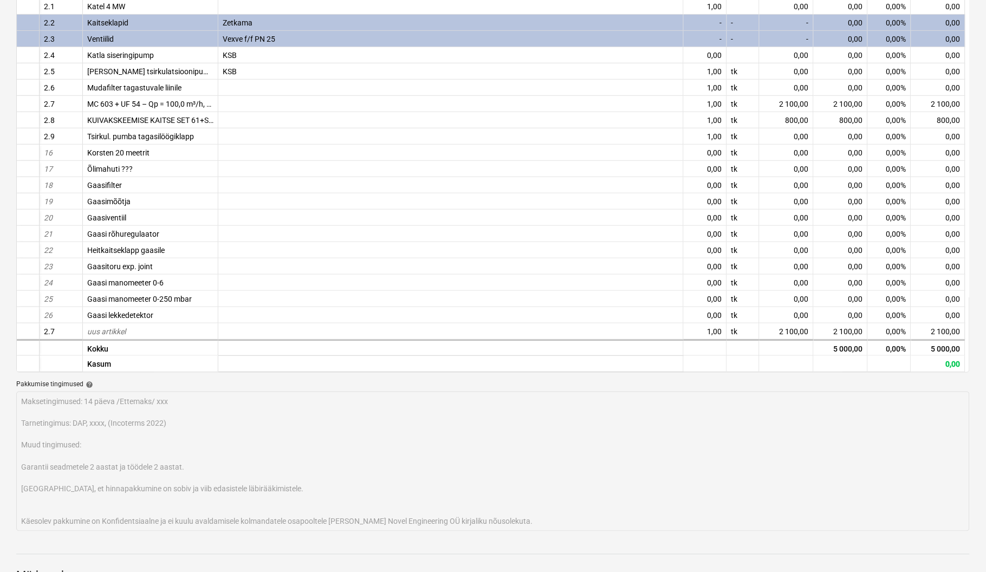
scroll to position [385, 0]
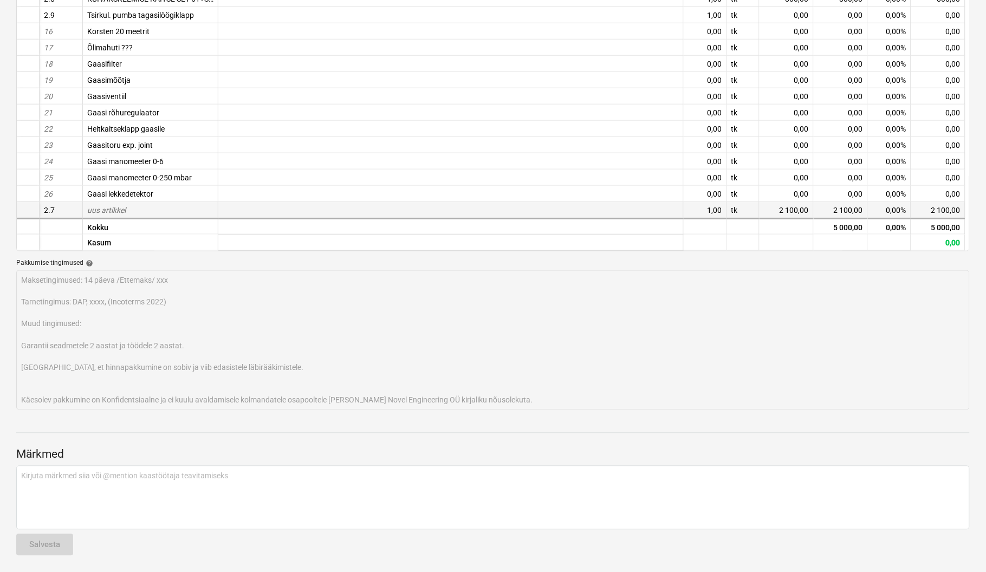
click at [134, 208] on div "uus artikkel" at bounding box center [150, 210] width 135 height 16
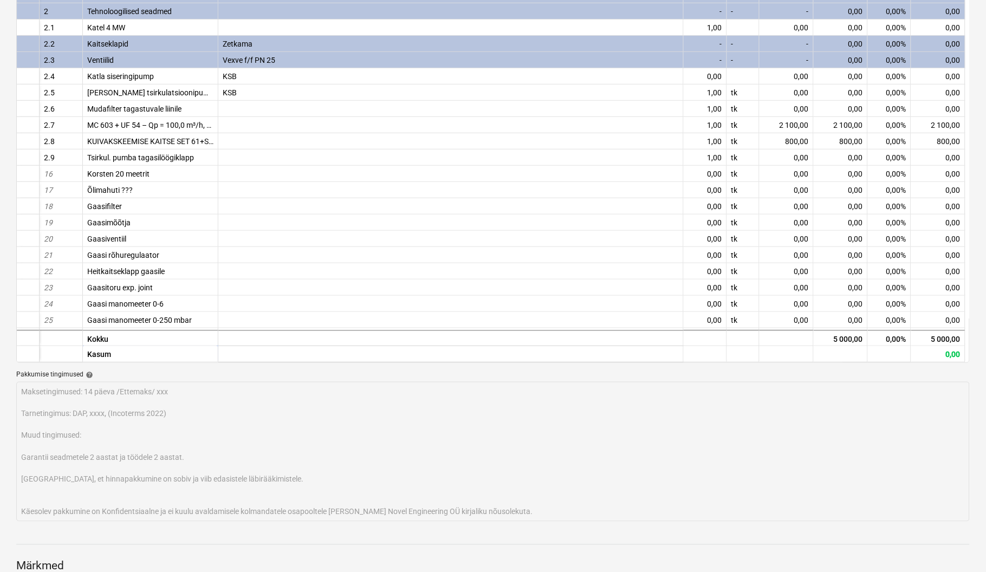
scroll to position [0, 0]
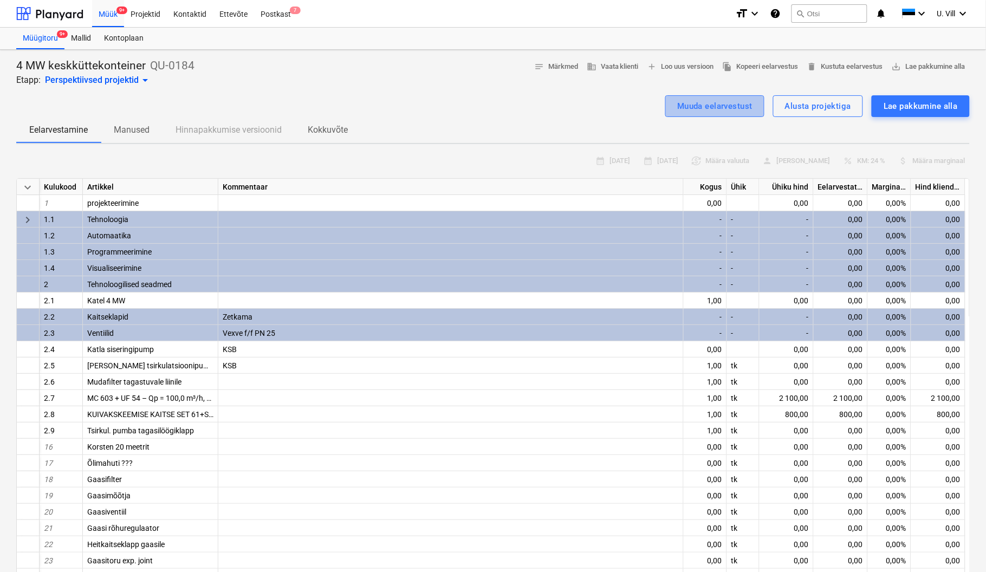
click at [737, 107] on div "Muuda eelarvestust" at bounding box center [714, 106] width 75 height 14
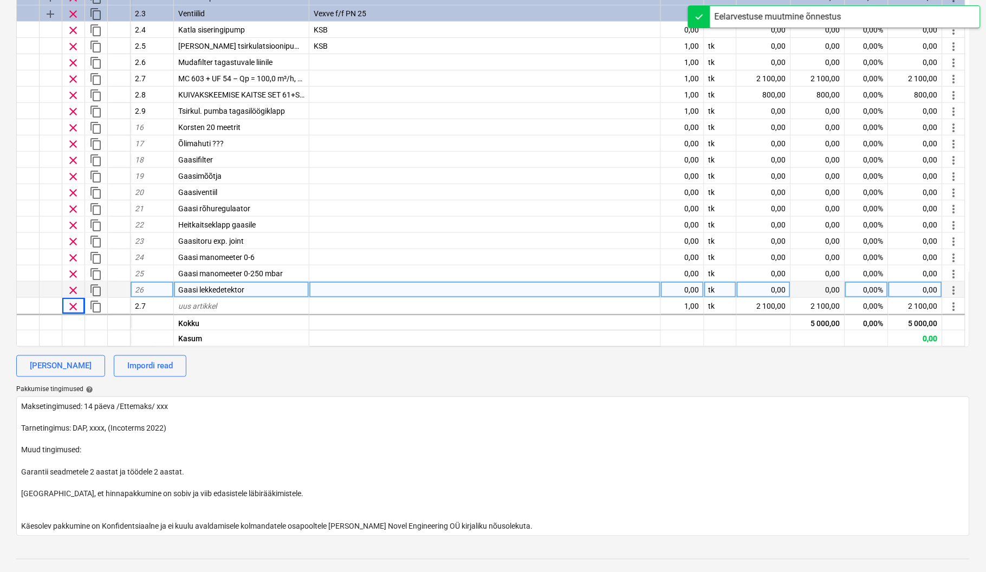
scroll to position [385, 0]
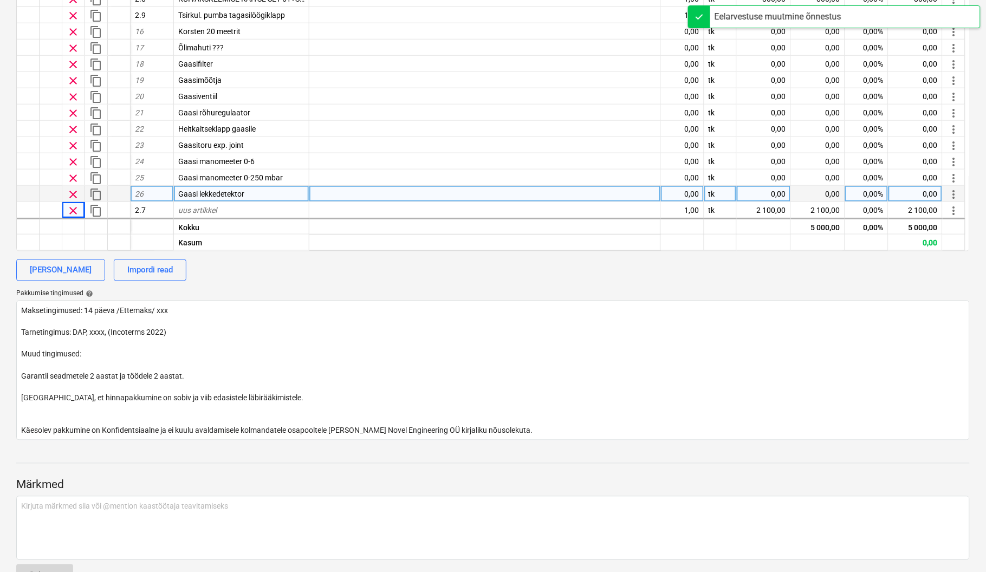
type textarea "x"
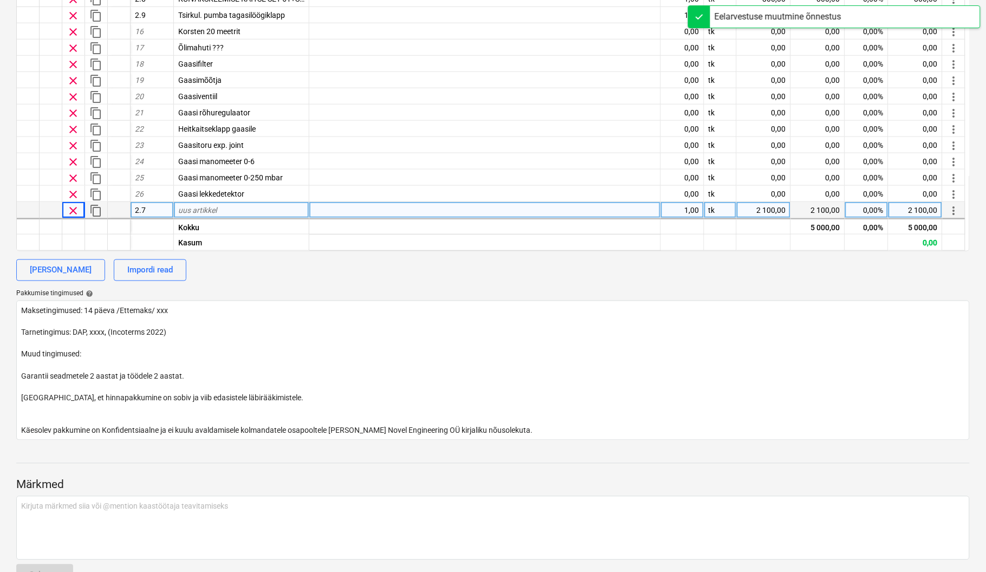
click at [242, 208] on div "uus artikkel" at bounding box center [241, 210] width 135 height 16
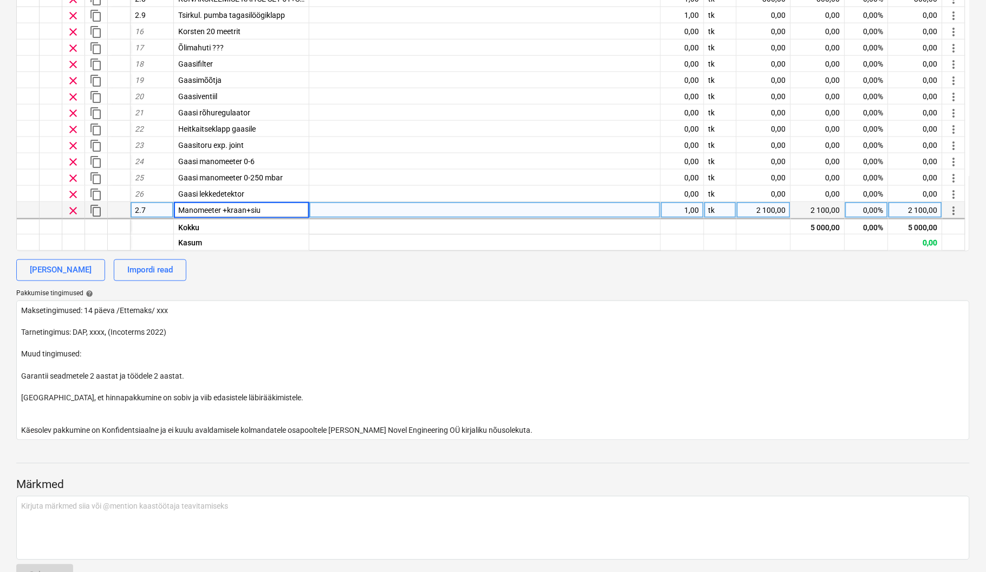
type input "Manomeeter +kraan+siug"
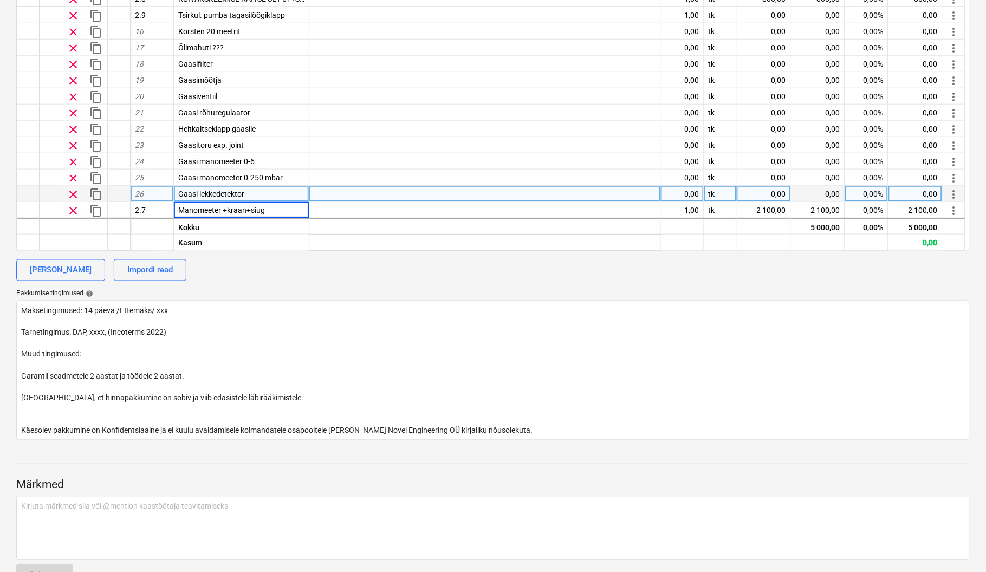
scroll to position [47, 0]
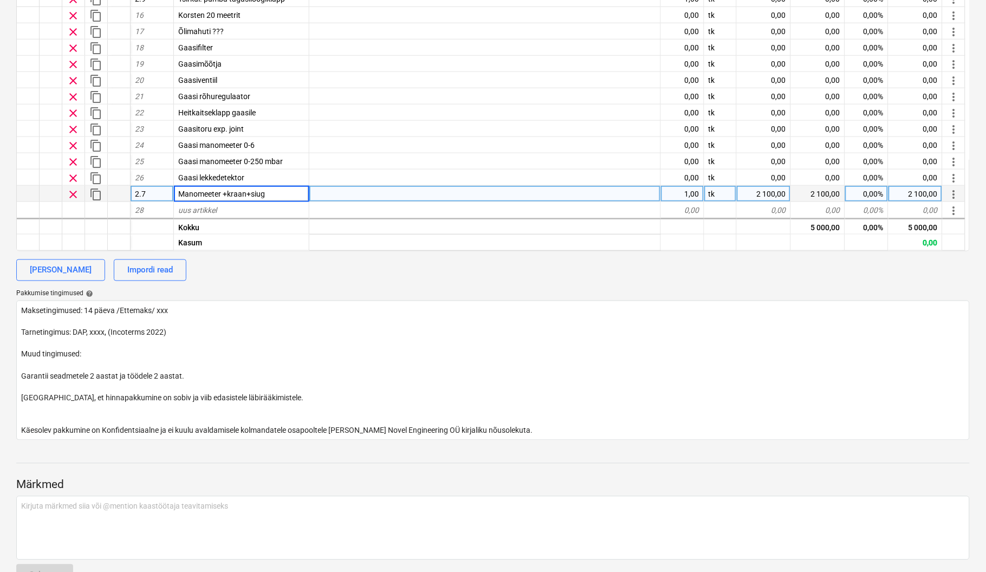
click at [693, 194] on div "1,00" at bounding box center [682, 194] width 43 height 16
type textarea "x"
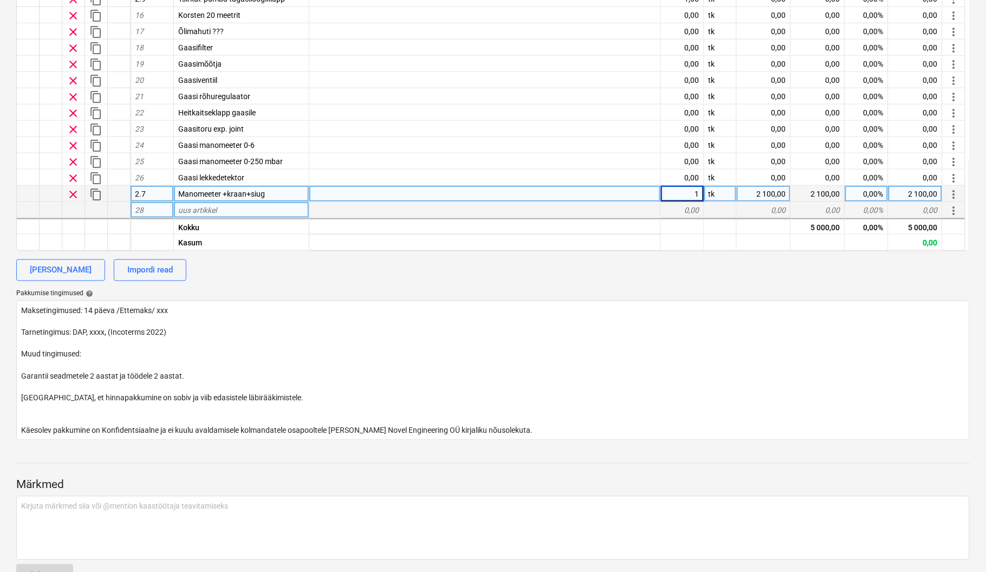
type input "2"
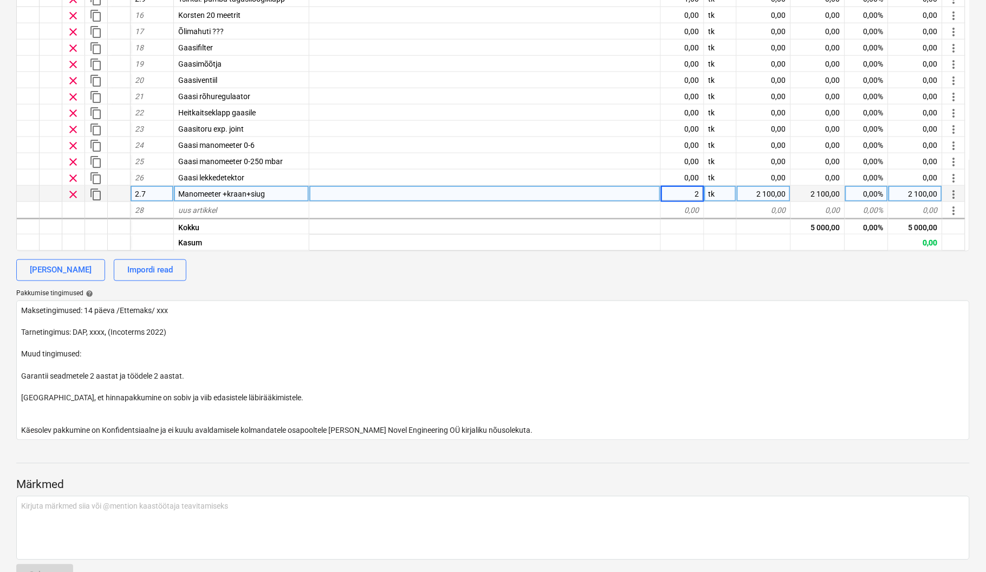
type textarea "x"
click at [772, 190] on div "2 100,00" at bounding box center [764, 194] width 54 height 16
type input "68"
click at [736, 259] on div "[PERSON_NAME] Impordi read" at bounding box center [492, 270] width 953 height 22
type textarea "x"
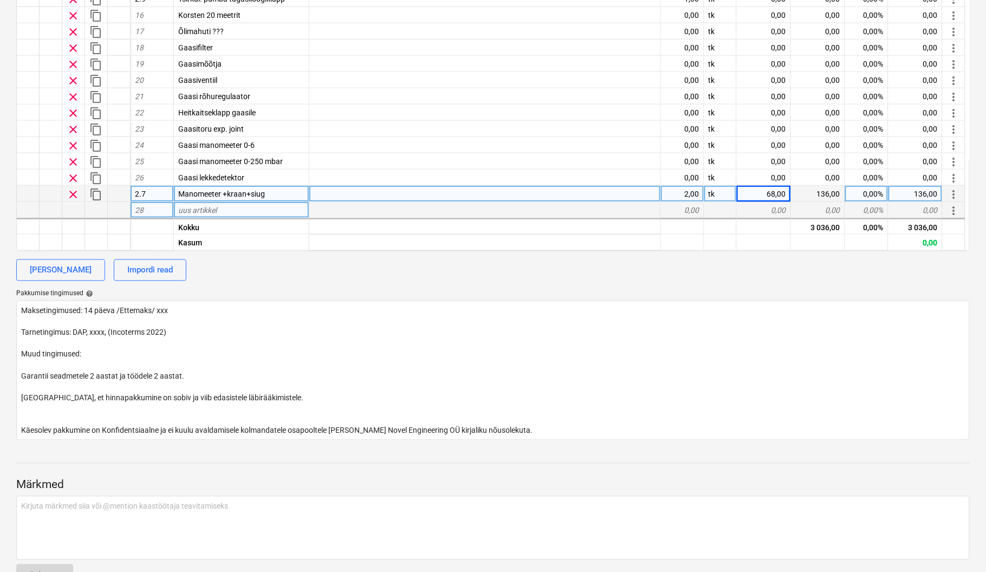
click at [229, 205] on div "uus artikkel" at bounding box center [241, 210] width 135 height 16
click at [341, 192] on div at bounding box center [485, 194] width 352 height 16
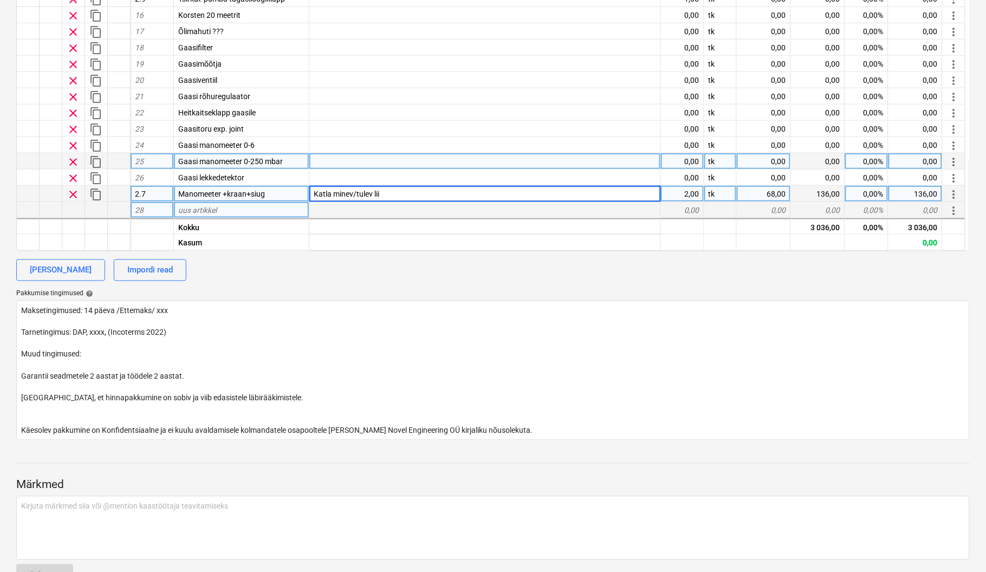
type input "Katla minev/tulev liin"
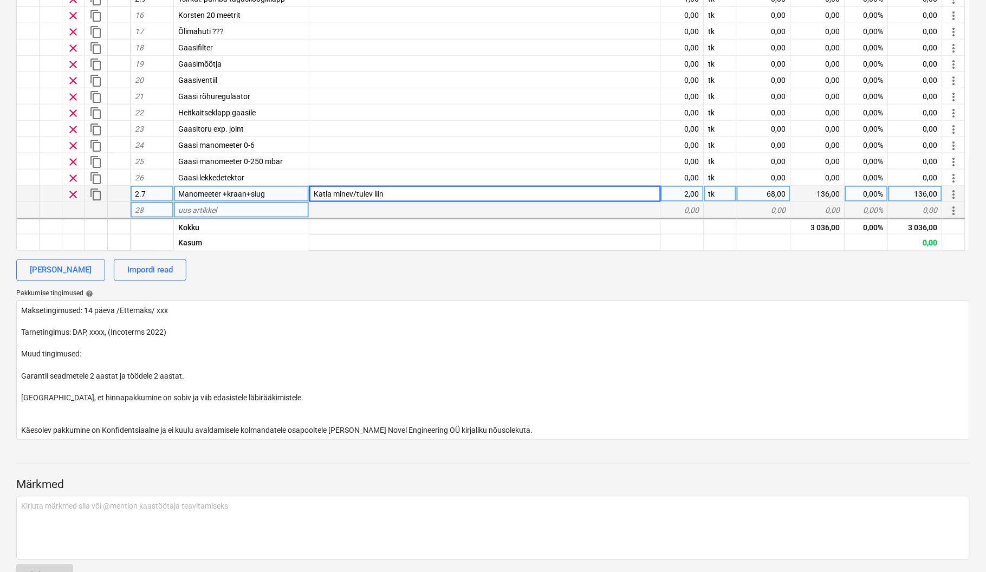
click at [253, 205] on div "uus artikkel" at bounding box center [241, 210] width 135 height 16
type textarea "x"
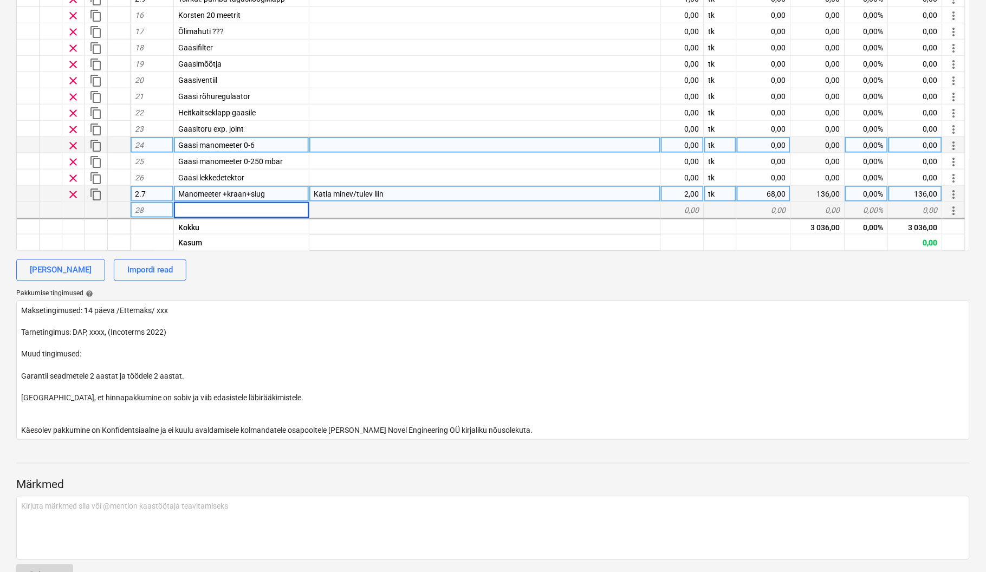
click at [686, 140] on div "0,00" at bounding box center [682, 145] width 43 height 16
click at [772, 191] on div "68,00" at bounding box center [764, 194] width 54 height 16
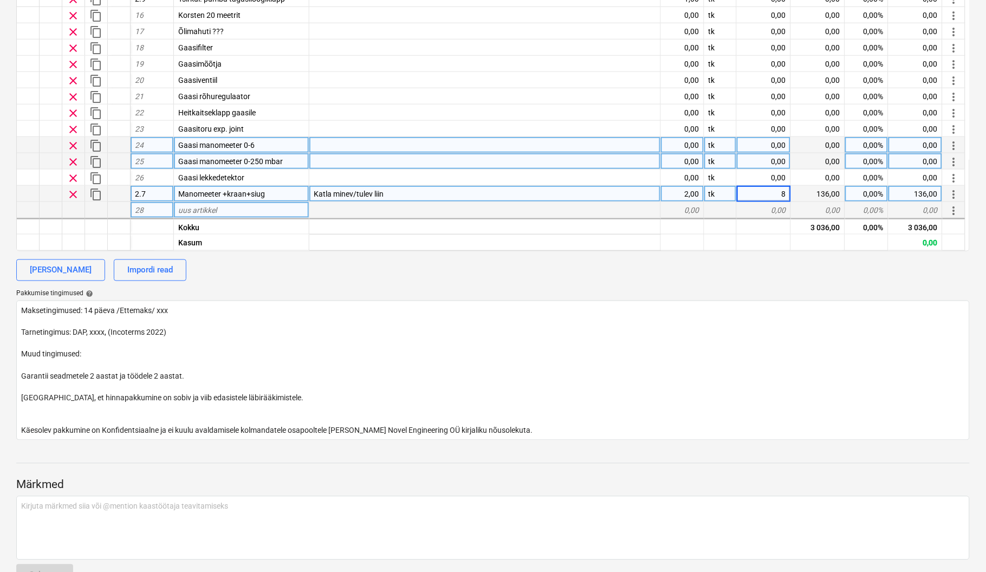
type input "88"
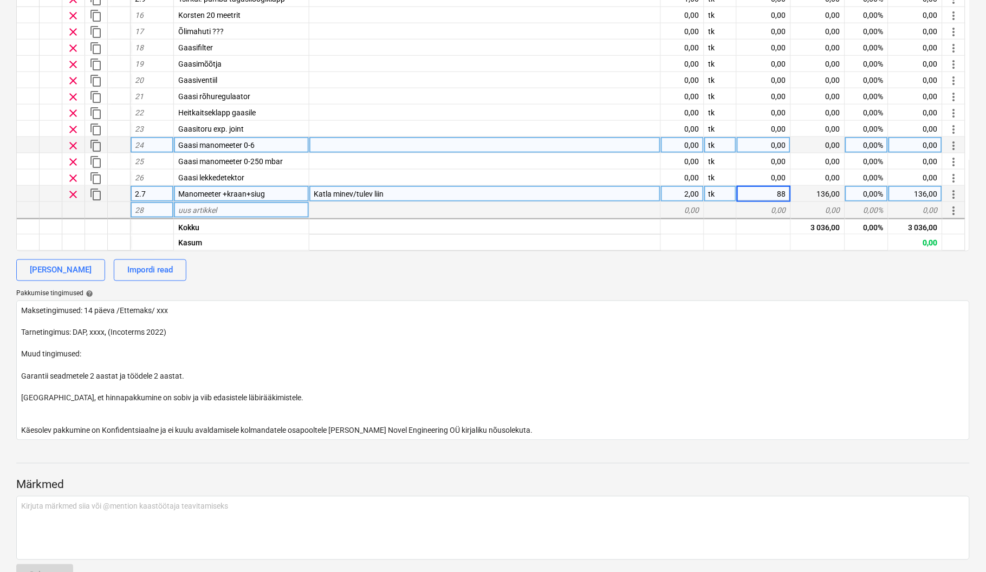
click at [501, 191] on div "Katla minev/tulev liin" at bounding box center [485, 194] width 352 height 16
type textarea "x"
click at [443, 187] on input "Katla minev/tulev liin" at bounding box center [484, 194] width 351 height 16
type input "Katla minev/tulev liin: Wika manomeeter"
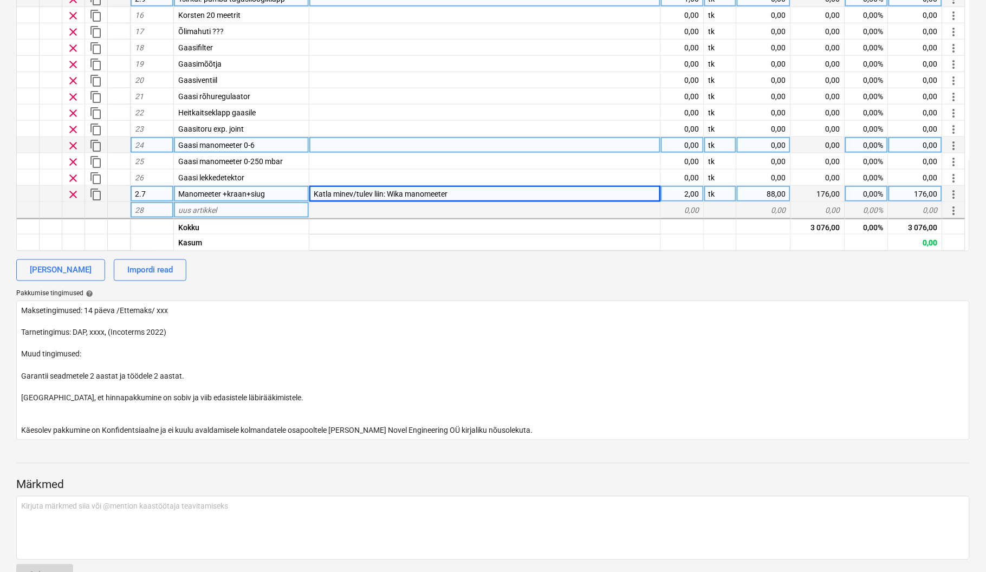
type textarea "x"
